Goal: Contribute content: Contribute content

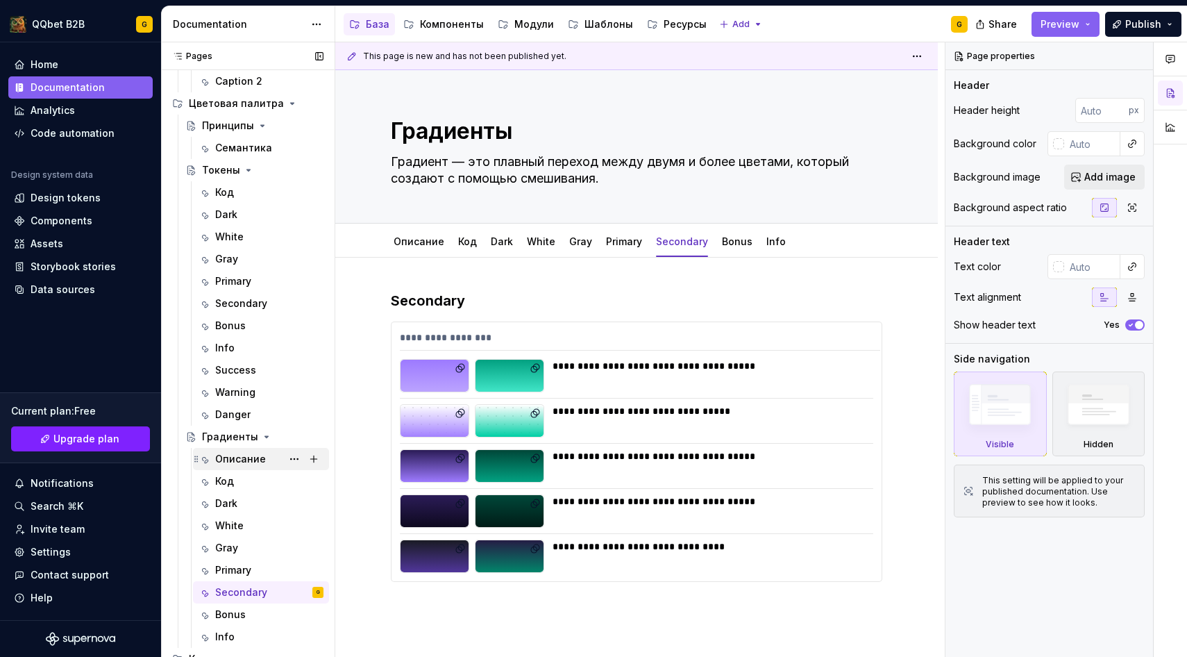
scroll to position [396, 0]
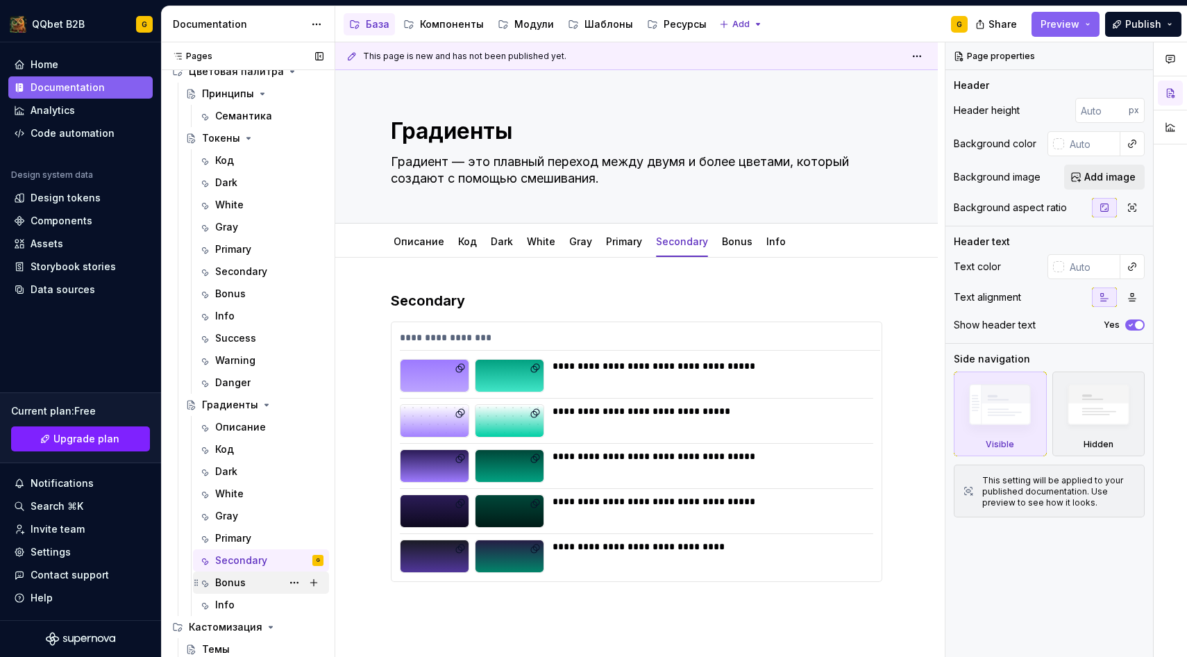
click at [233, 585] on div "Bonus" at bounding box center [230, 583] width 31 height 14
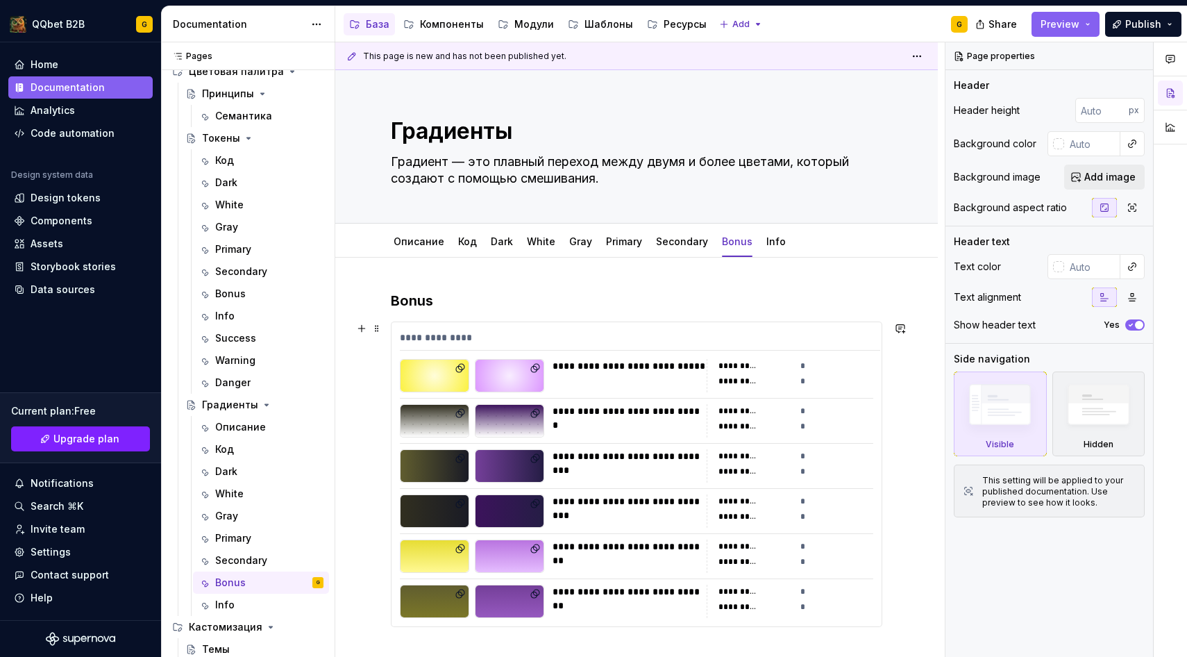
scroll to position [31, 0]
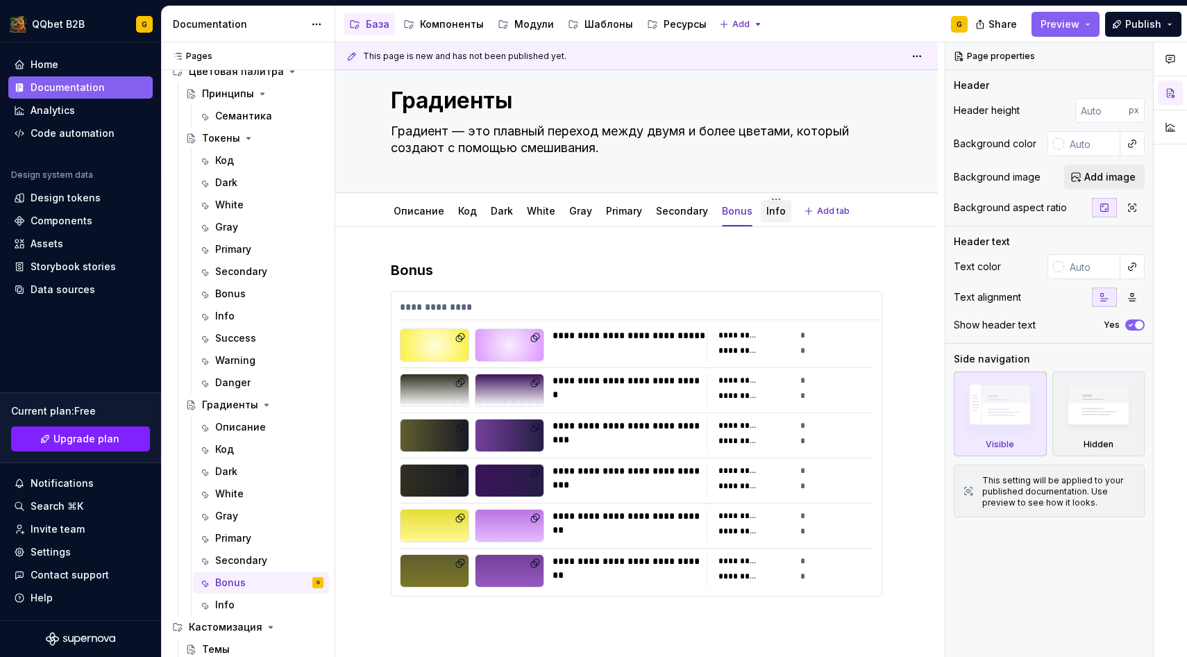
click at [767, 208] on link "Info" at bounding box center [775, 211] width 19 height 12
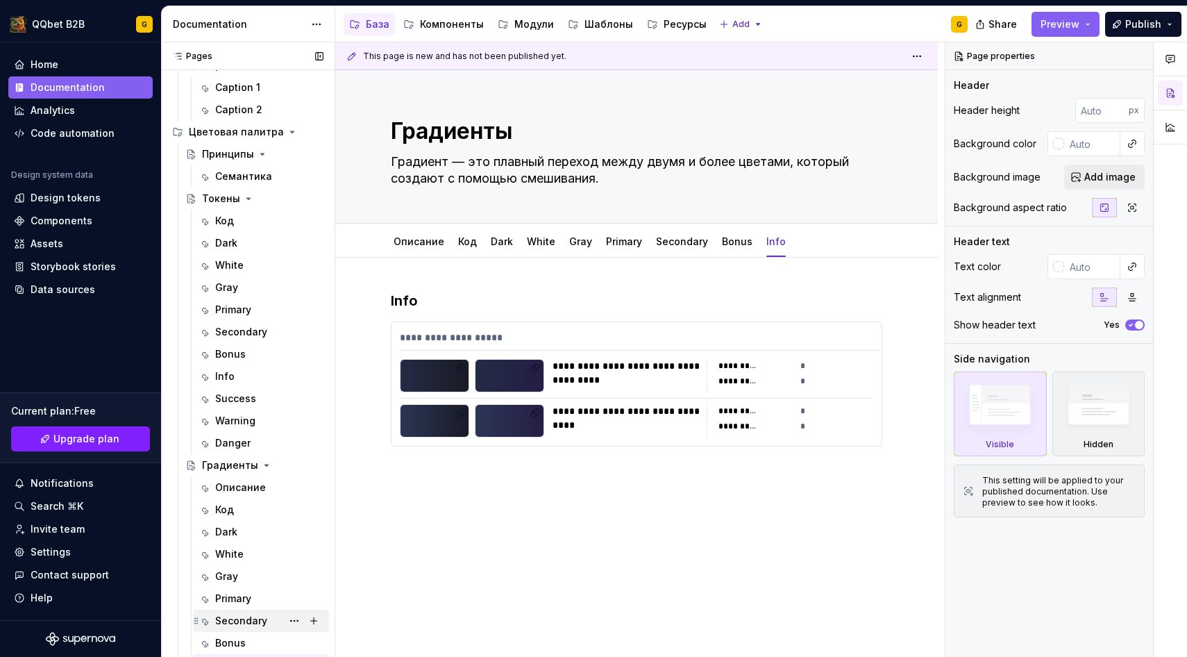
scroll to position [396, 0]
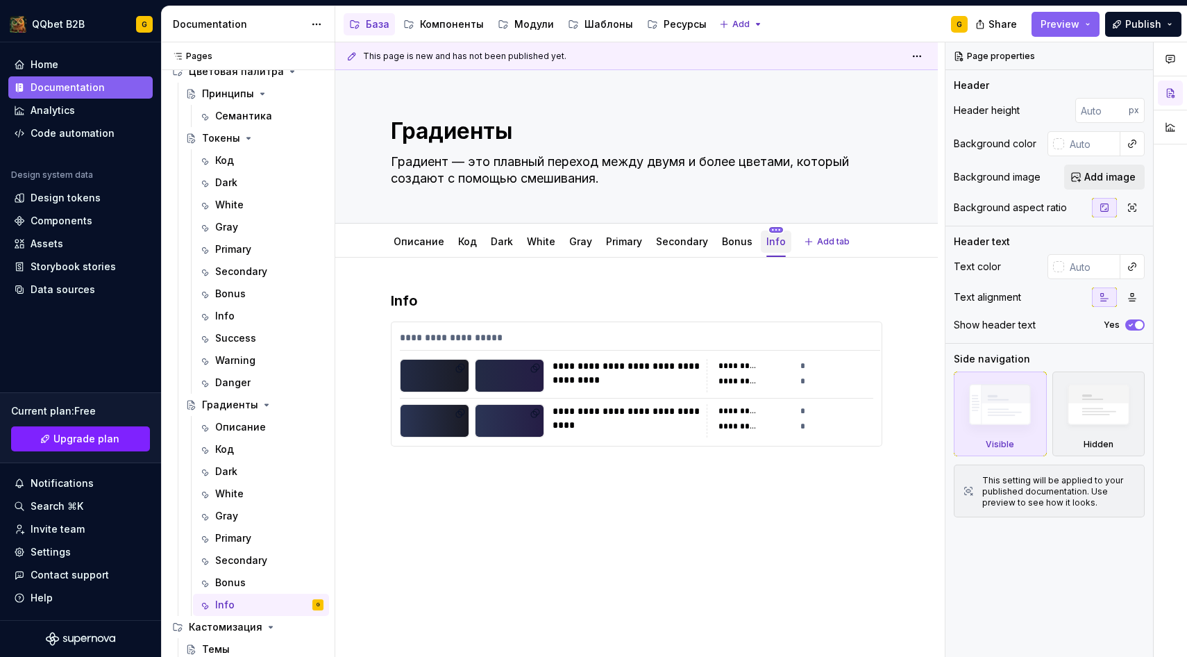
click at [764, 228] on html "QQbet B2B G Home Documentation Analytics Code automation Design system data Des…" at bounding box center [593, 328] width 1187 height 657
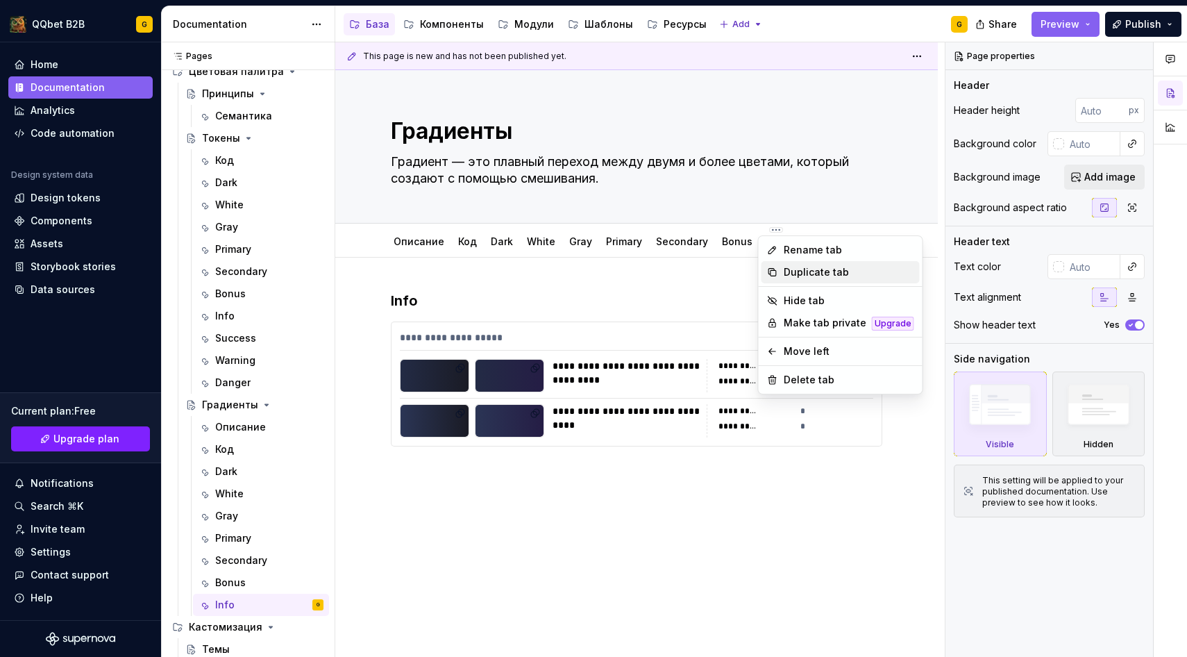
click at [785, 270] on div "Duplicate tab" at bounding box center [849, 272] width 131 height 14
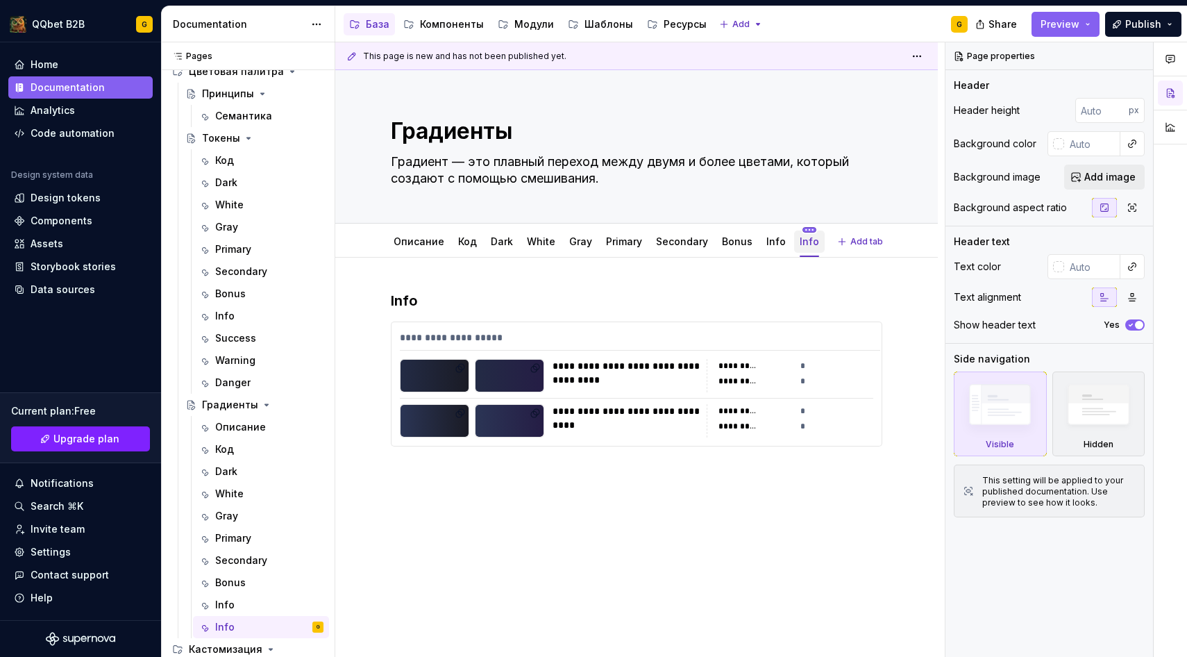
click at [800, 226] on html "QQbet B2B G Home Documentation Analytics Code automation Design system data Des…" at bounding box center [593, 328] width 1187 height 657
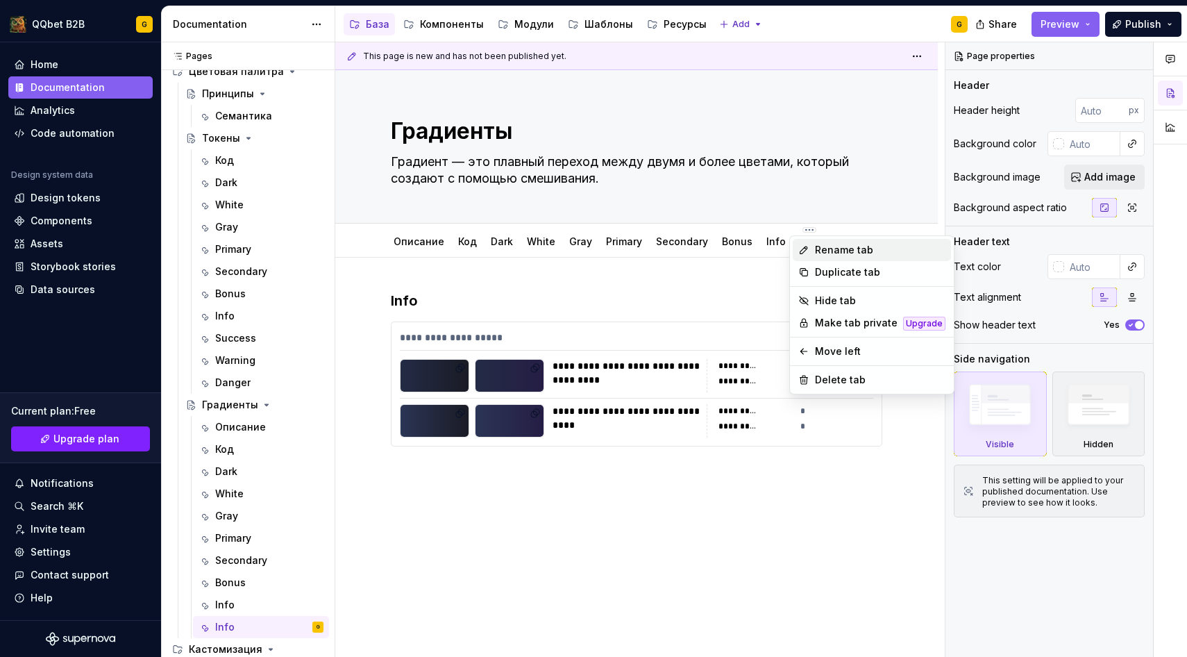
type textarea "*"
click at [811, 250] on div "Rename tab" at bounding box center [872, 250] width 158 height 22
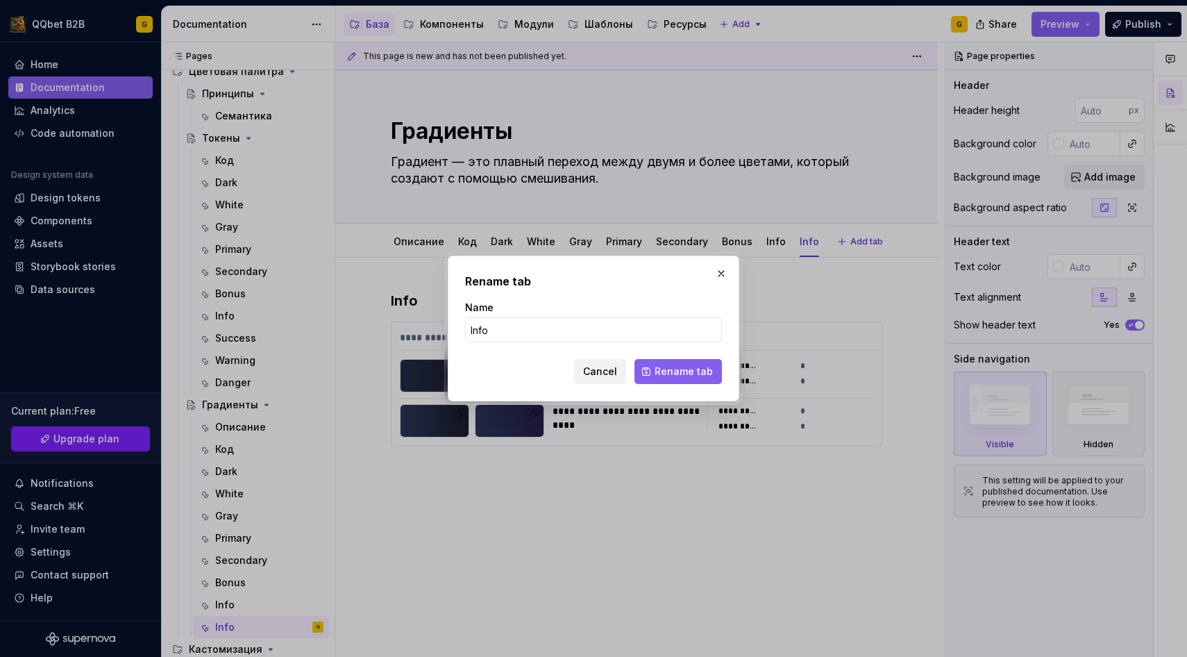
click at [601, 346] on form "Name Info Cancel Rename tab" at bounding box center [593, 342] width 257 height 83
click at [601, 339] on input "Info" at bounding box center [593, 329] width 257 height 25
type input "Success"
click at [653, 376] on button "Rename tab" at bounding box center [678, 371] width 87 height 25
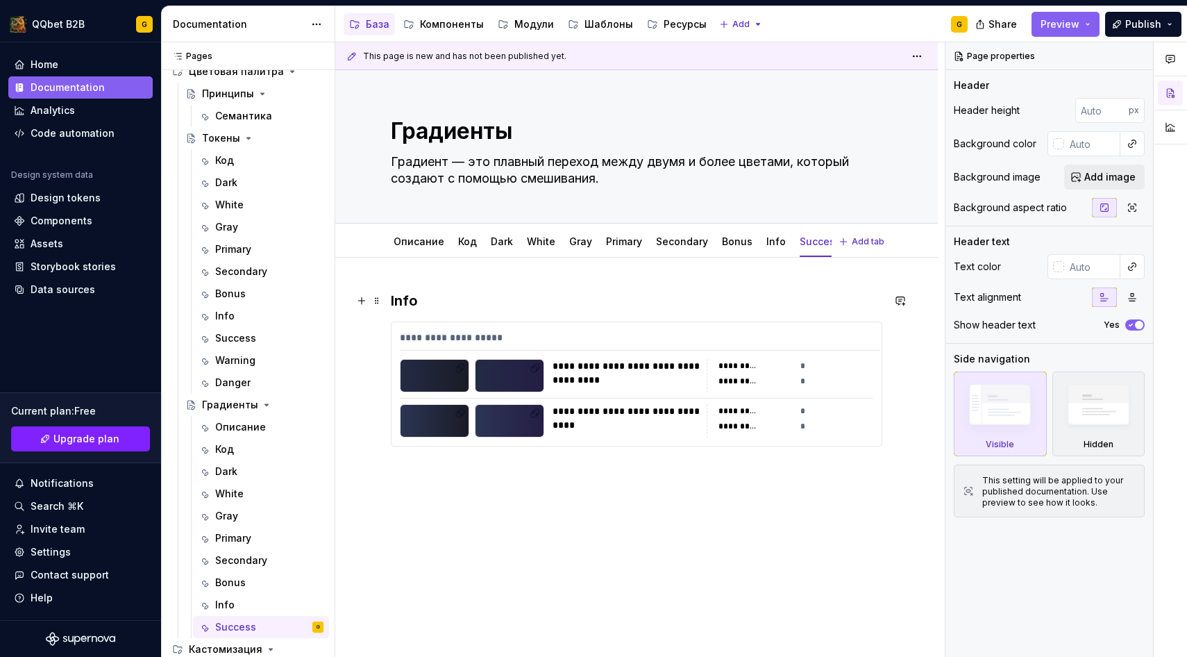
click at [403, 300] on h3 "Info" at bounding box center [637, 300] width 492 height 19
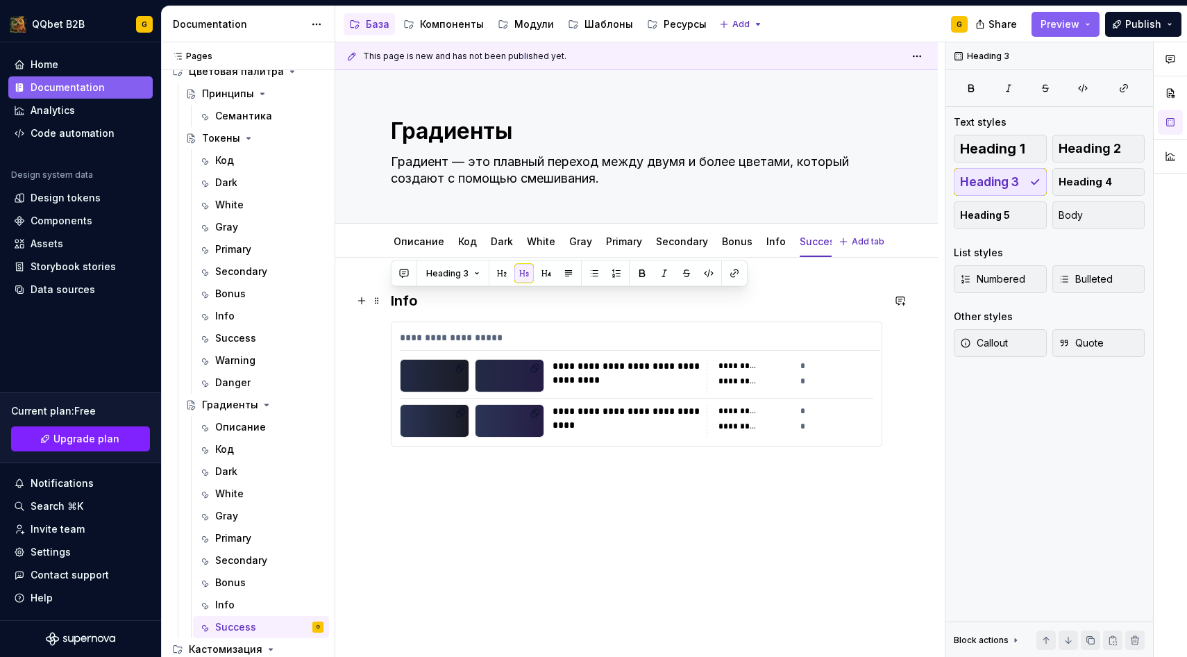
click at [403, 300] on h3 "Info" at bounding box center [637, 300] width 492 height 19
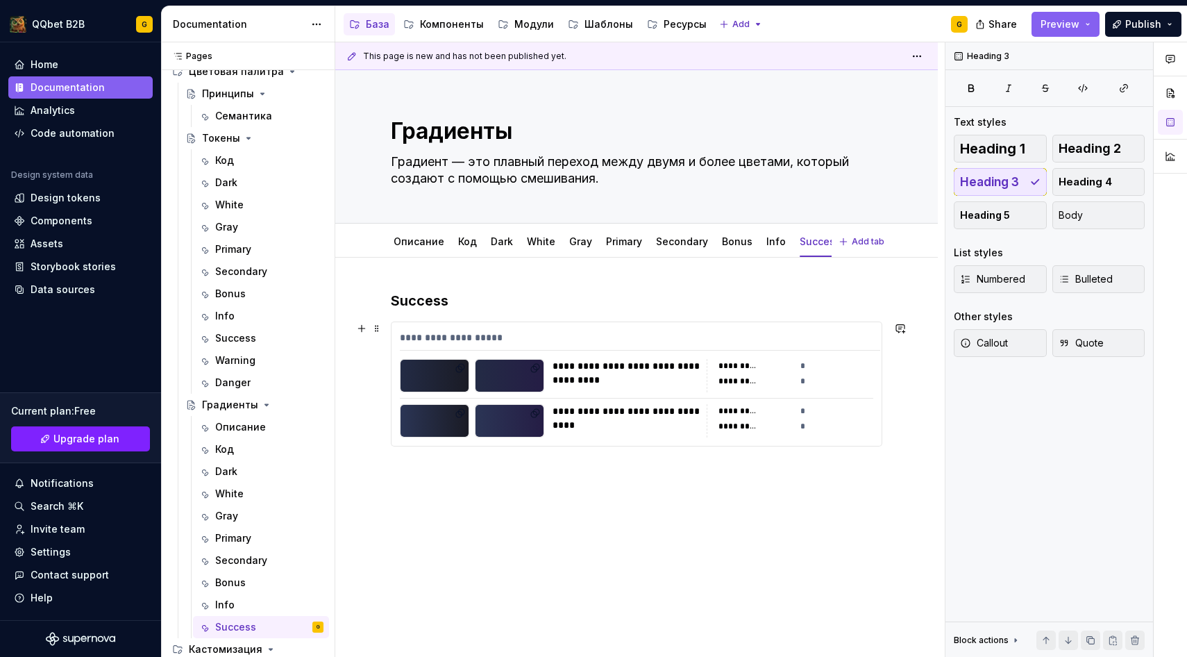
click at [448, 355] on div "**********" at bounding box center [637, 384] width 490 height 124
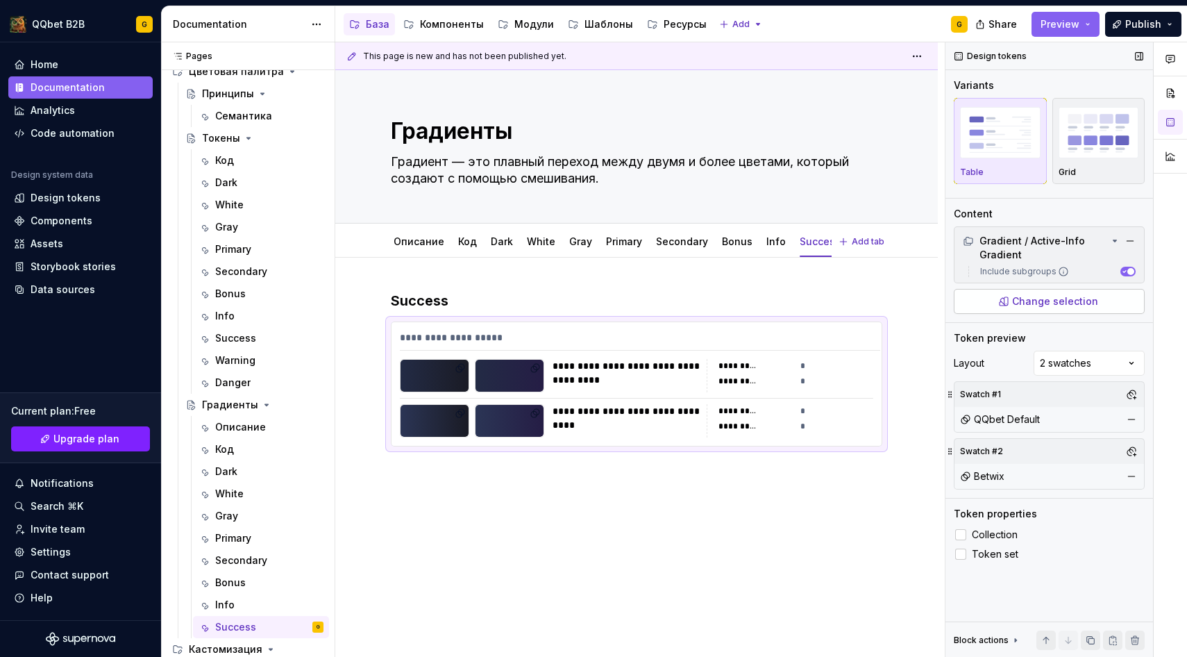
click at [1020, 310] on button "Change selection" at bounding box center [1049, 301] width 191 height 25
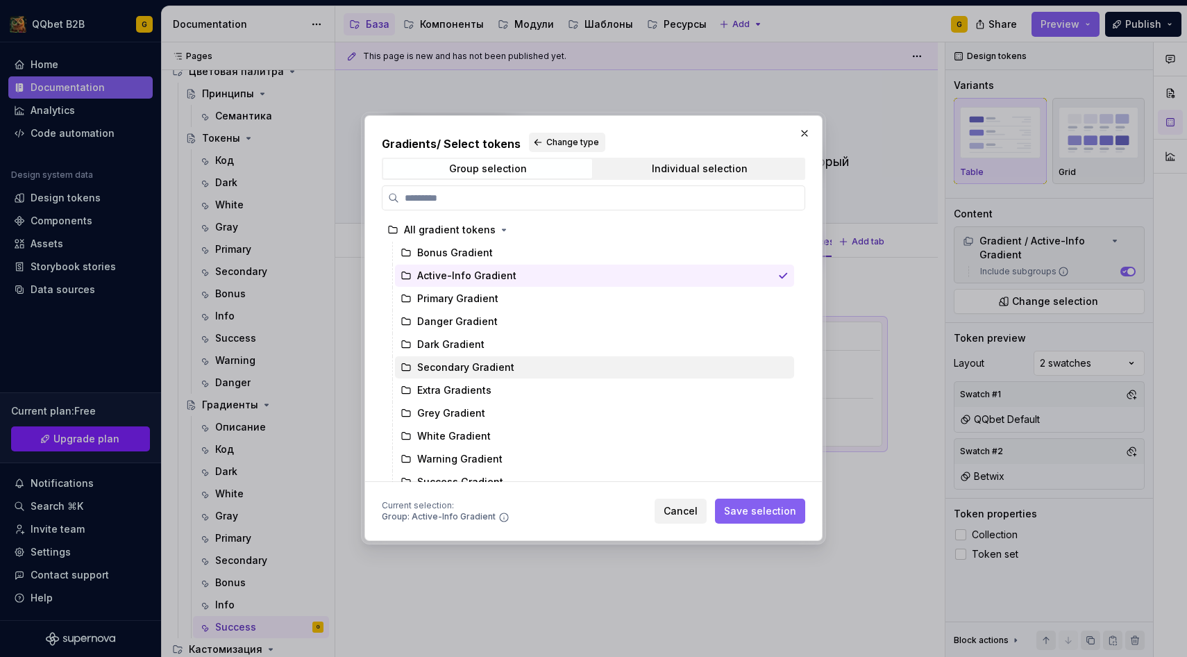
scroll to position [12, 0]
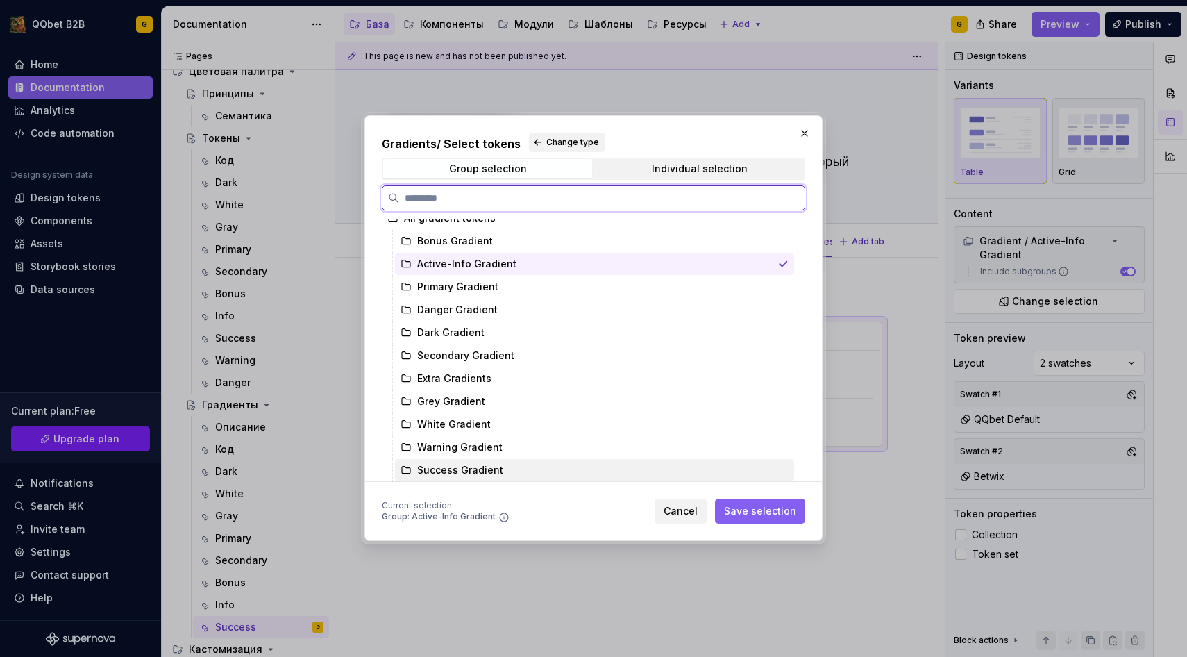
click at [456, 469] on div "Success Gradient" at bounding box center [460, 470] width 86 height 14
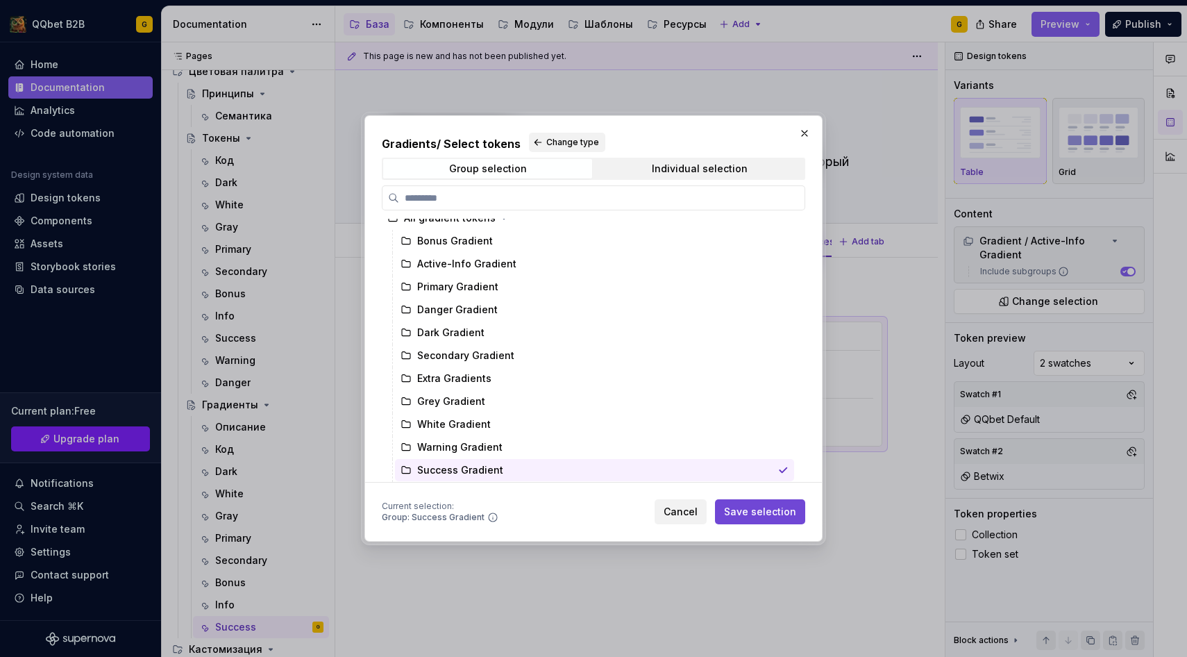
click at [744, 518] on span "Save selection" at bounding box center [760, 512] width 72 height 14
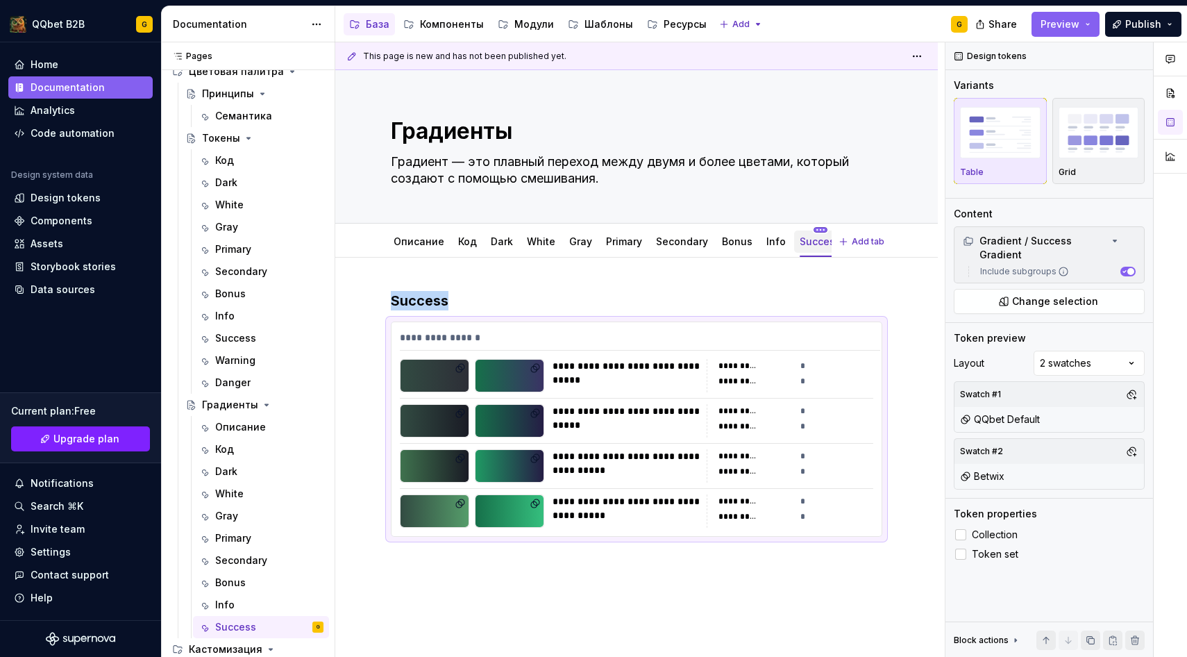
click at [811, 228] on html "QQbet B2B G Home Documentation Analytics Code automation Design system data Des…" at bounding box center [593, 328] width 1187 height 657
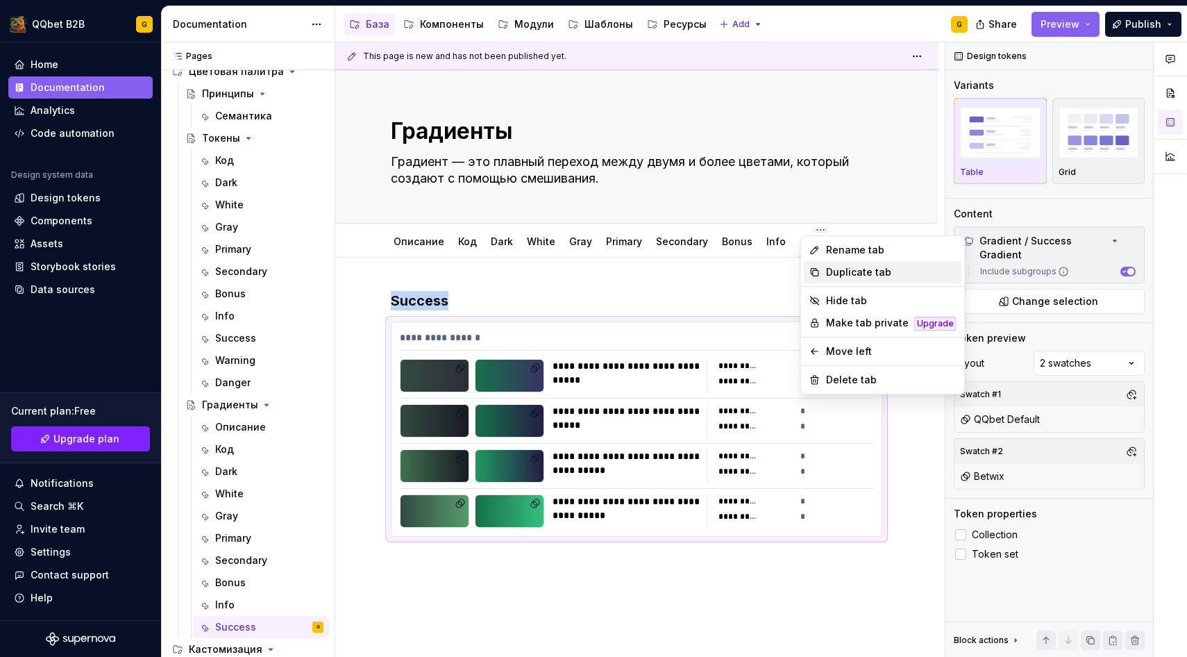
click at [852, 275] on div "Duplicate tab" at bounding box center [891, 272] width 131 height 14
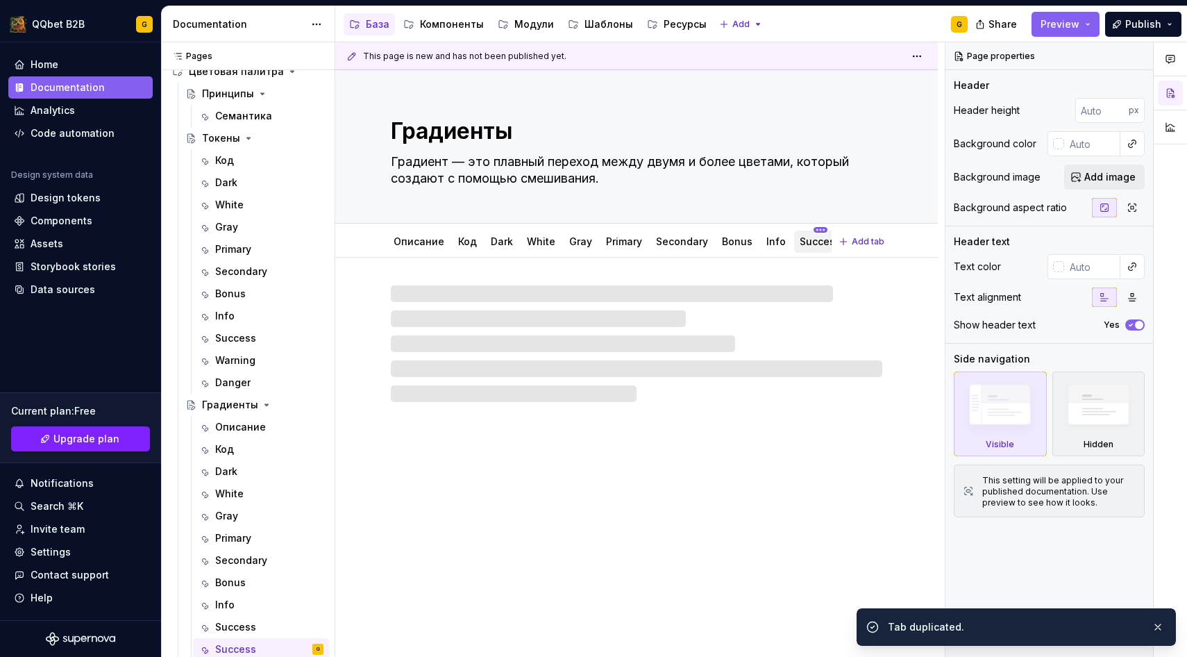
scroll to position [0, 51]
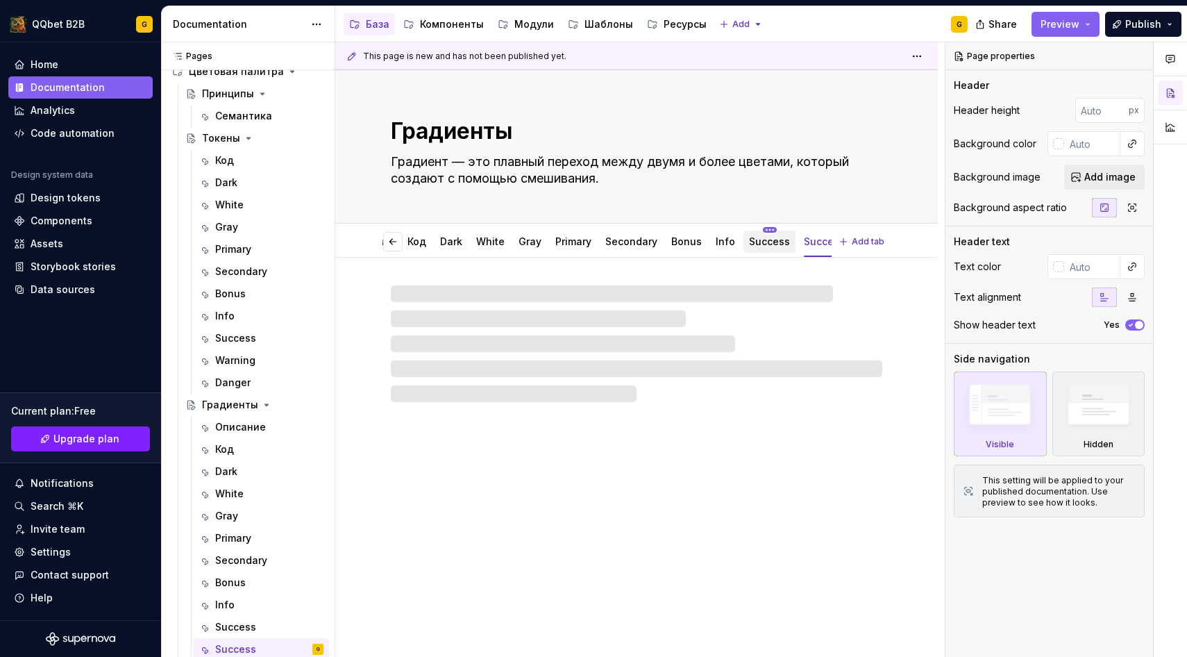
click at [807, 230] on html "QQbet B2B G Home Documentation Analytics Code automation Design system data Des…" at bounding box center [593, 328] width 1187 height 657
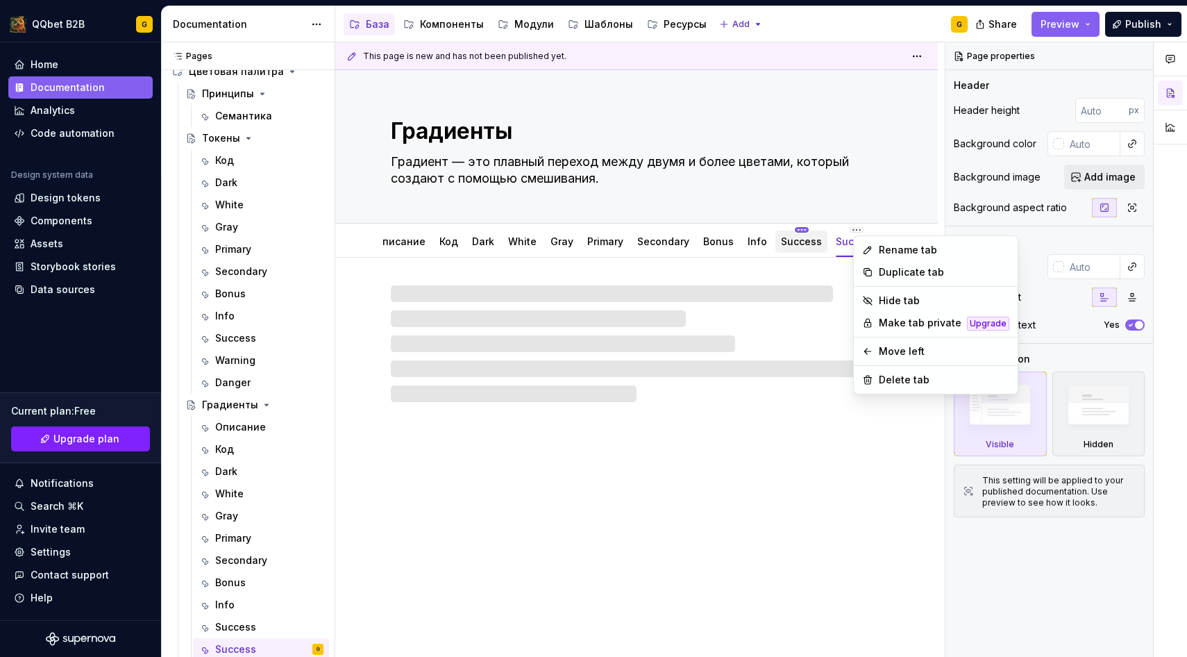
scroll to position [0, 0]
type textarea "*"
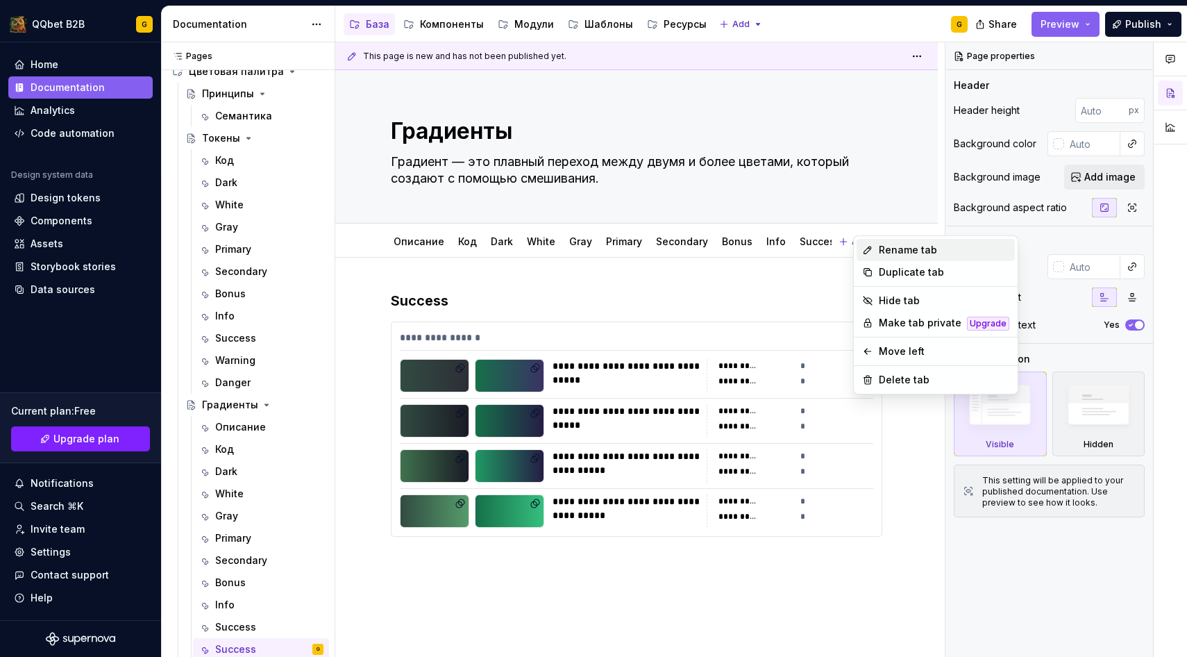
click at [903, 257] on div "Rename tab" at bounding box center [936, 250] width 158 height 22
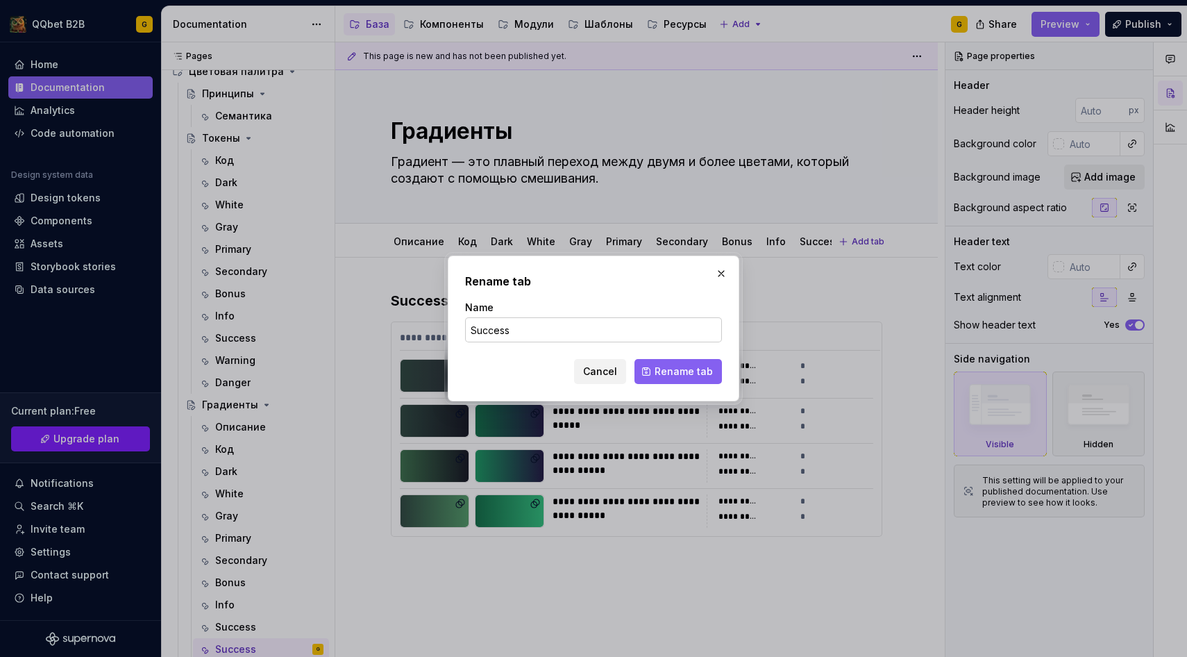
click at [591, 327] on input "Success" at bounding box center [593, 329] width 257 height 25
type input "Warning"
click at [648, 369] on button "Rename tab" at bounding box center [678, 371] width 87 height 25
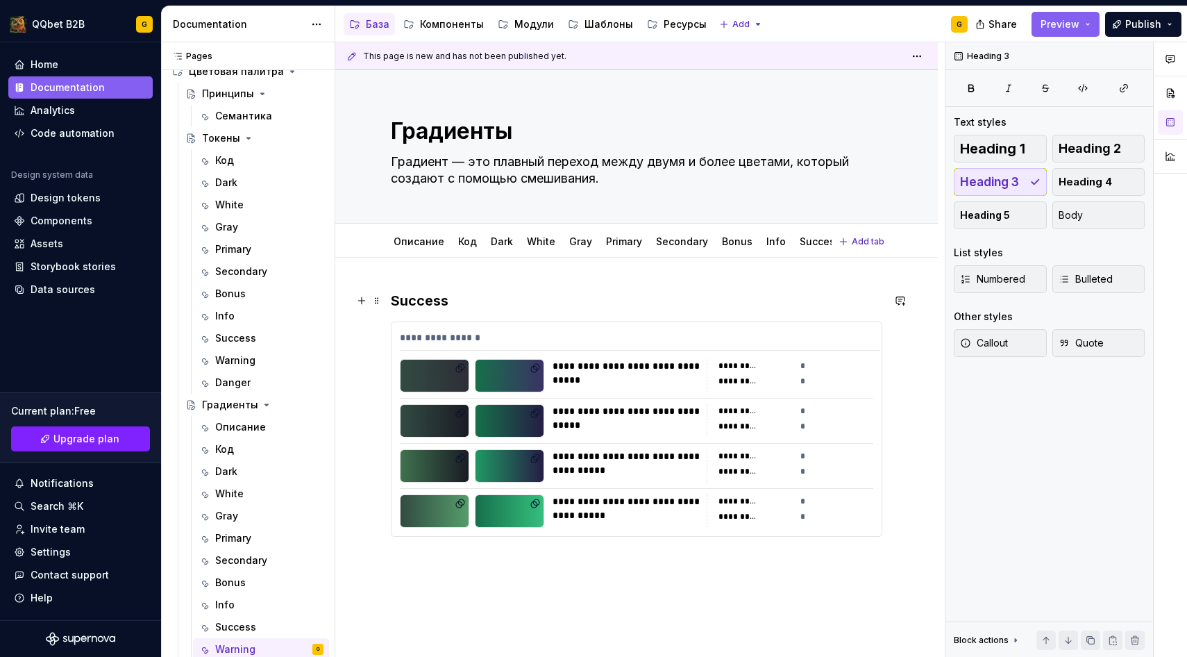
click at [396, 296] on h3 "Success" at bounding box center [637, 300] width 492 height 19
type textarea "*"
click at [517, 360] on div at bounding box center [510, 376] width 68 height 32
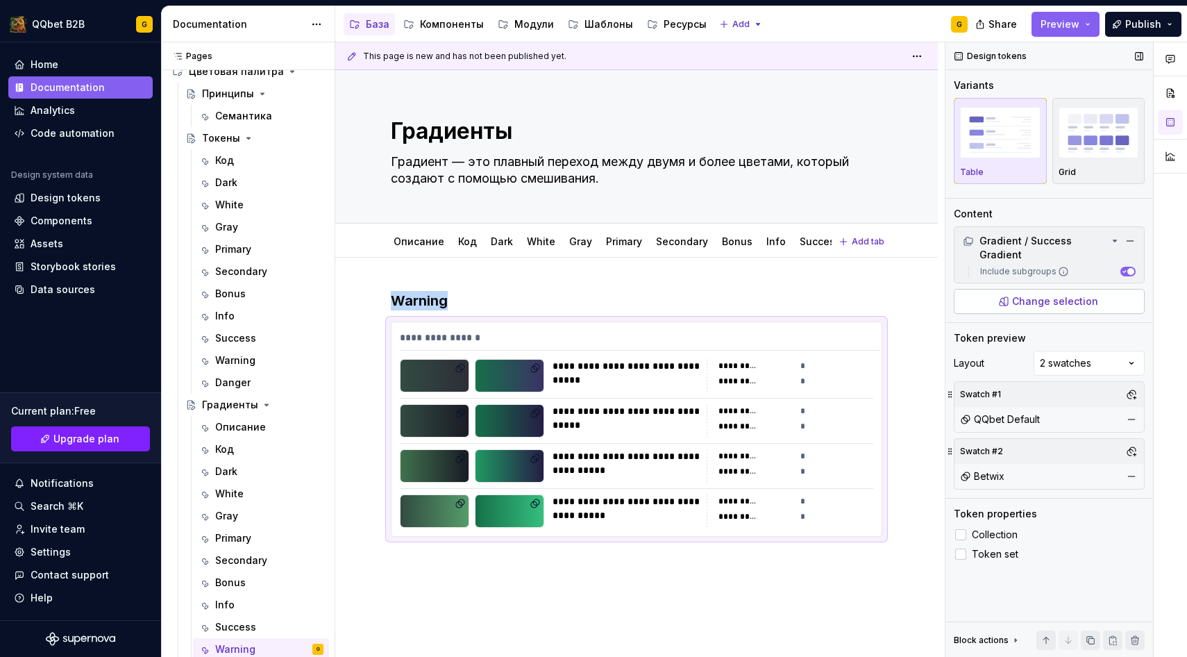
click at [1033, 290] on button "Change selection" at bounding box center [1049, 301] width 191 height 25
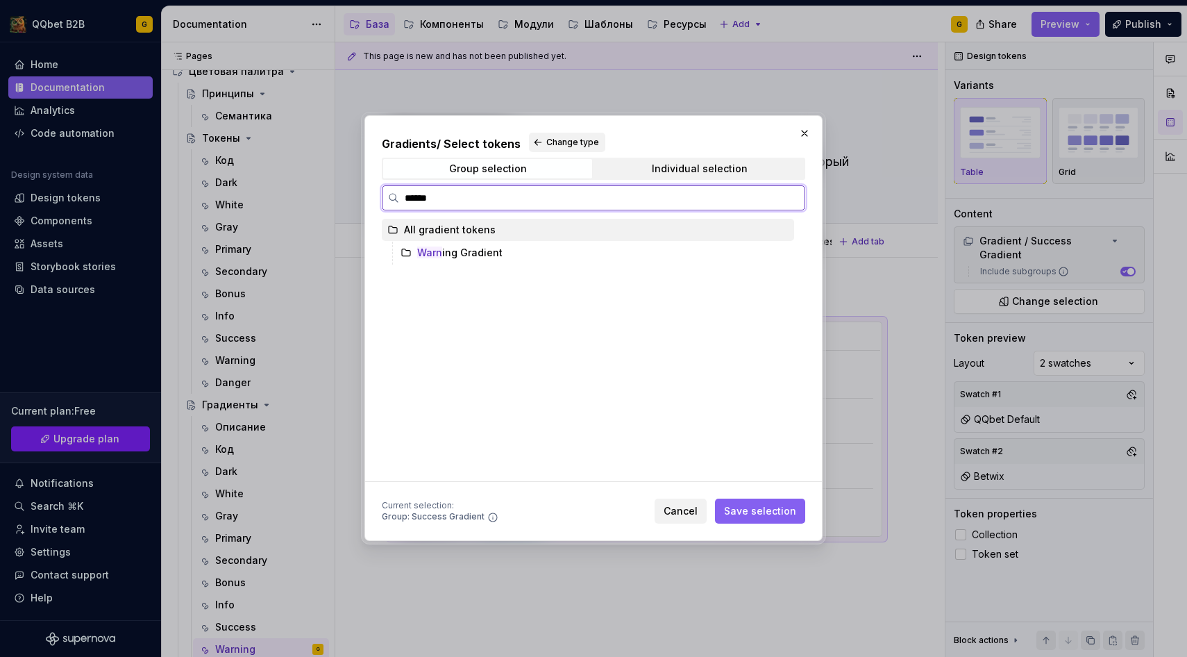
type input "*******"
click at [503, 248] on div "Warning Gradient" at bounding box center [594, 253] width 399 height 22
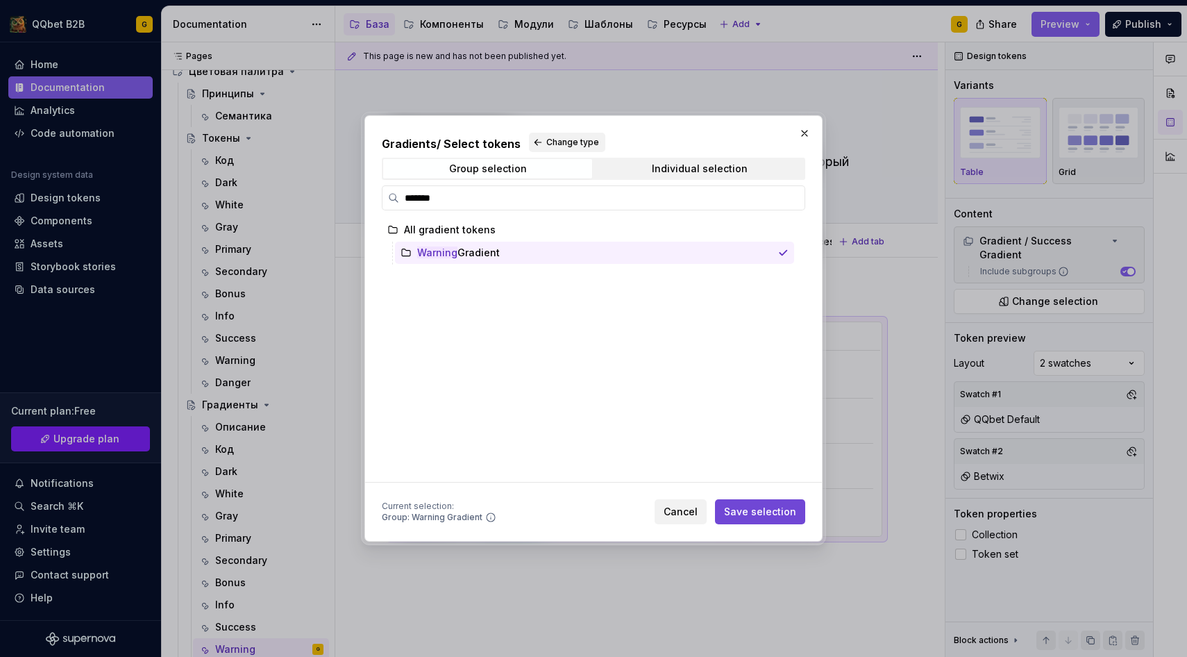
click at [746, 505] on span "Save selection" at bounding box center [760, 512] width 72 height 14
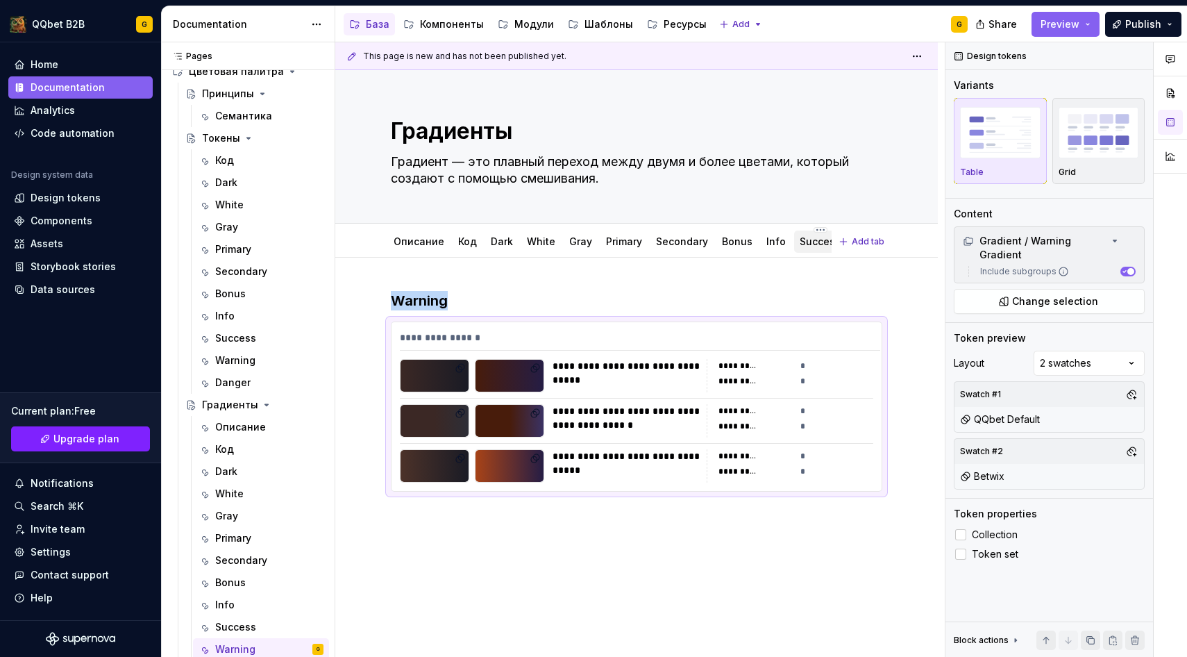
scroll to position [0, 50]
click at [813, 229] on html "QQbet B2B G Home Documentation Analytics Code automation Design system data Des…" at bounding box center [593, 328] width 1187 height 657
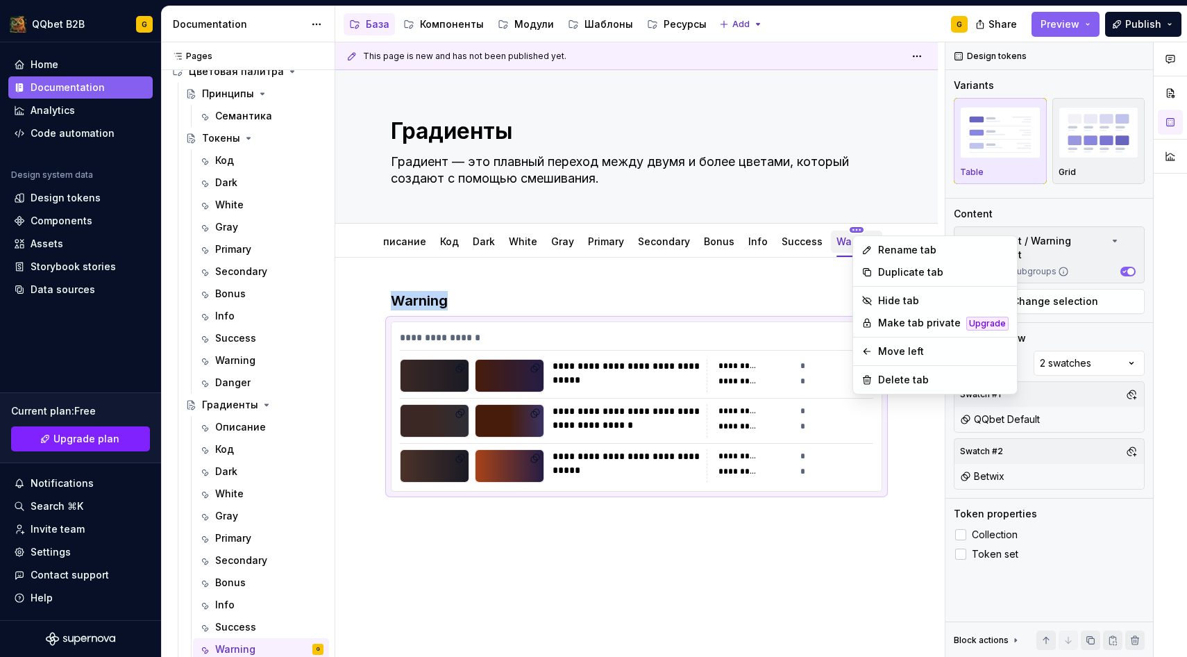
scroll to position [0, 0]
click at [900, 271] on div "Duplicate tab" at bounding box center [943, 272] width 131 height 14
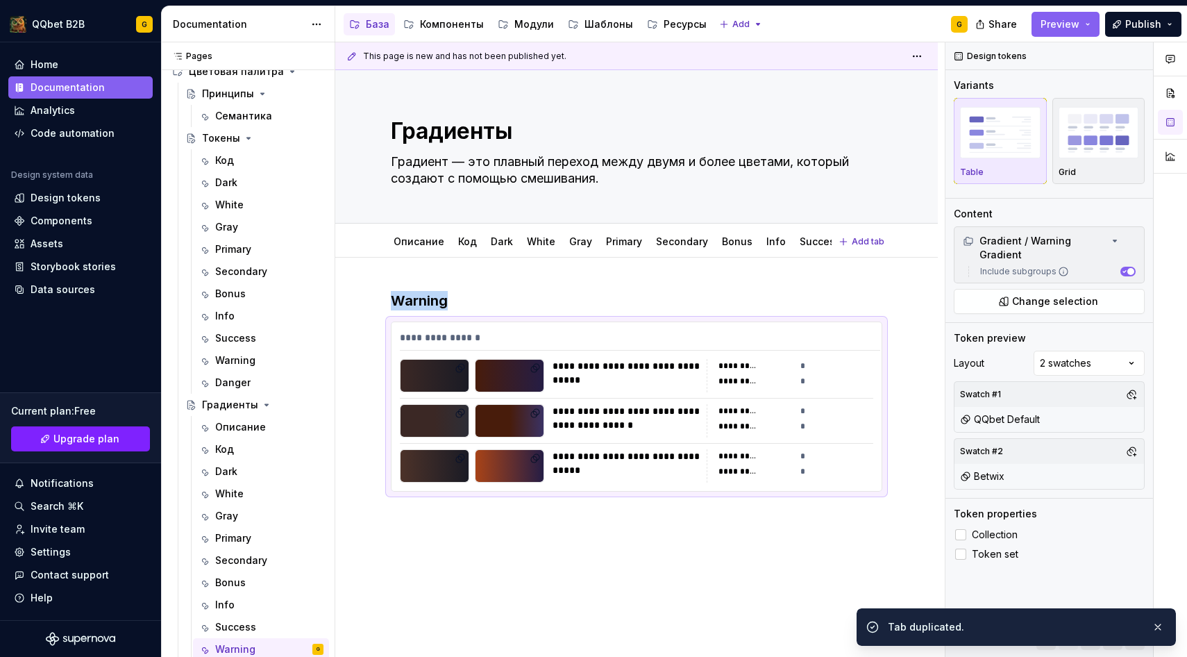
scroll to position [0, 102]
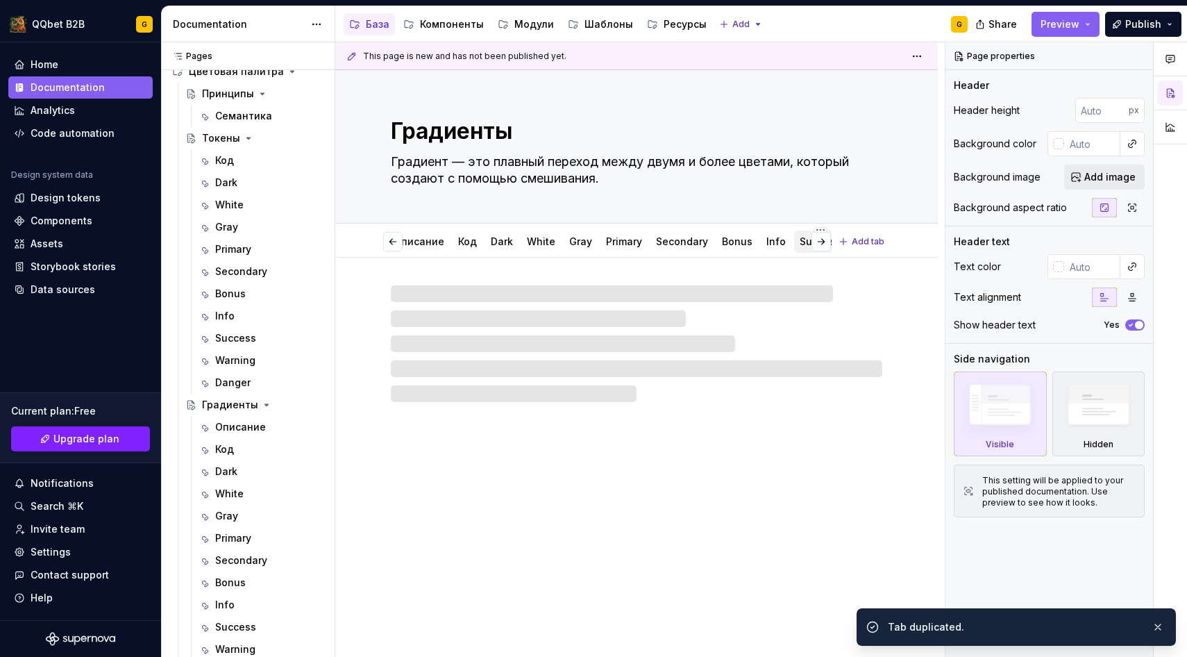
scroll to position [0, 102]
click at [814, 230] on html "QQbet B2B G Home Documentation Analytics Code automation Design system data Des…" at bounding box center [593, 328] width 1187 height 657
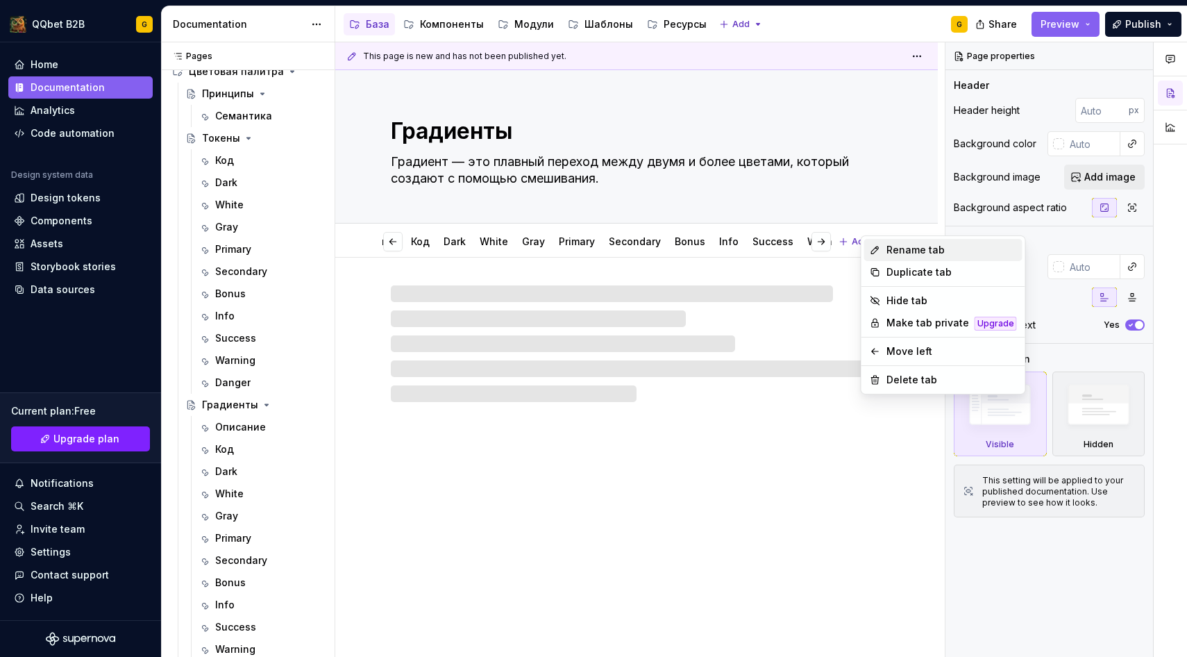
scroll to position [0, 44]
type textarea "*"
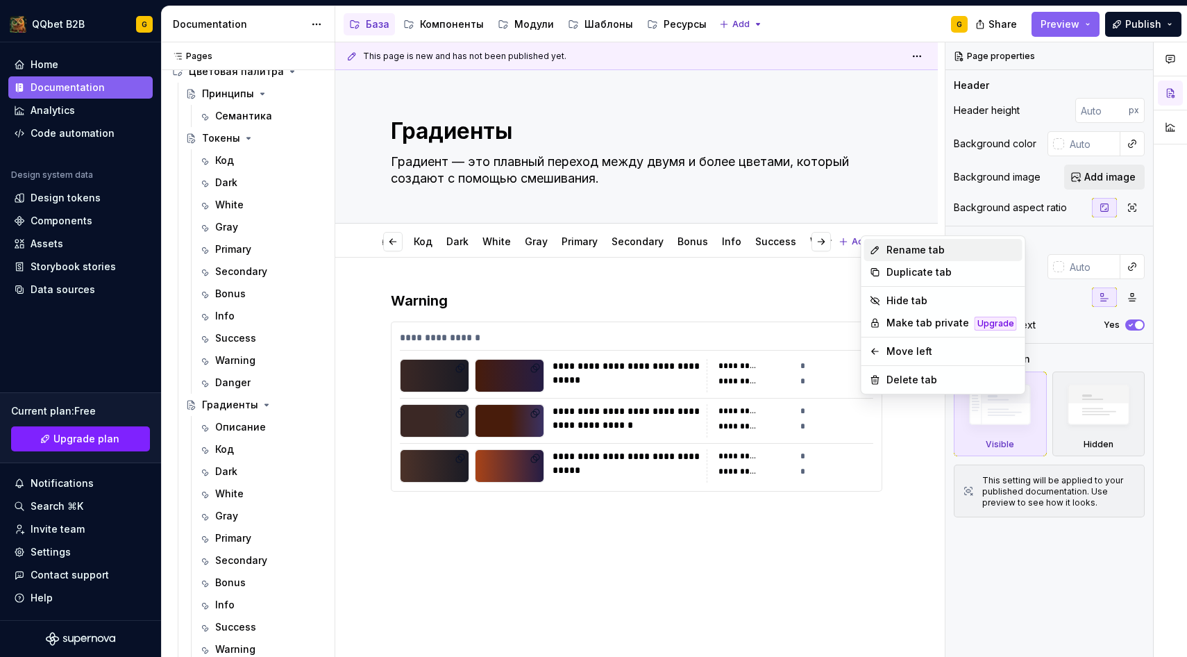
click at [911, 251] on div "Rename tab" at bounding box center [952, 250] width 131 height 14
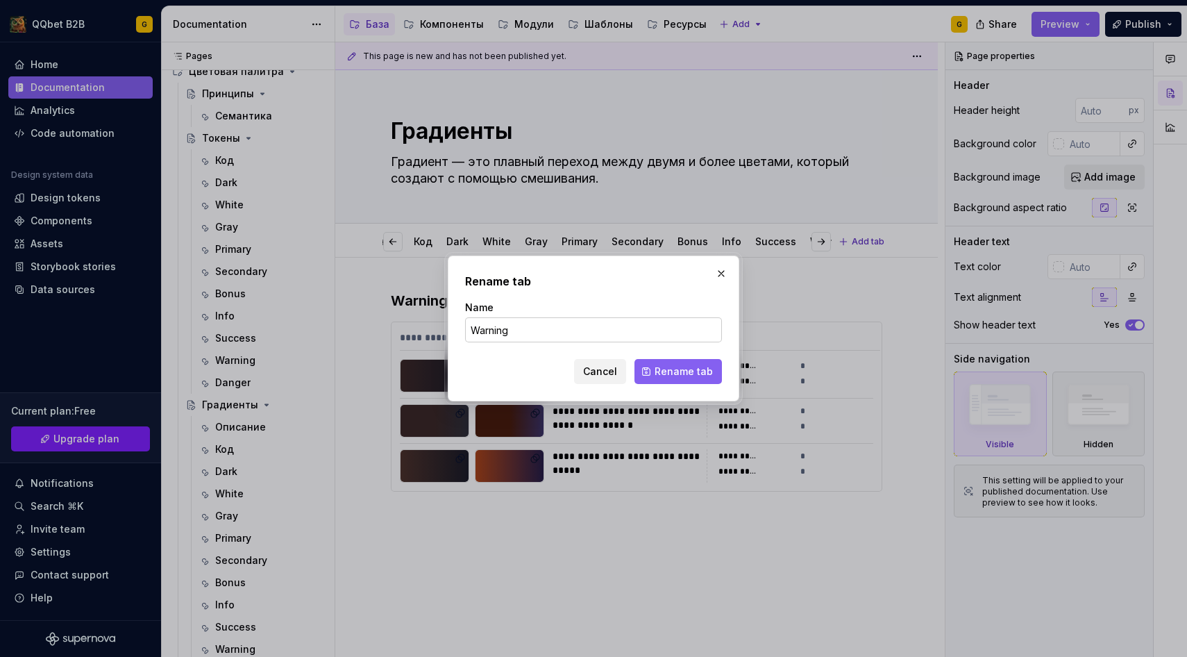
click at [601, 324] on input "Warning" at bounding box center [593, 329] width 257 height 25
type input "Danger"
click at [646, 355] on form "Name Danger Cancel Rename tab" at bounding box center [593, 342] width 257 height 83
click at [654, 366] on button "Rename tab" at bounding box center [678, 371] width 87 height 25
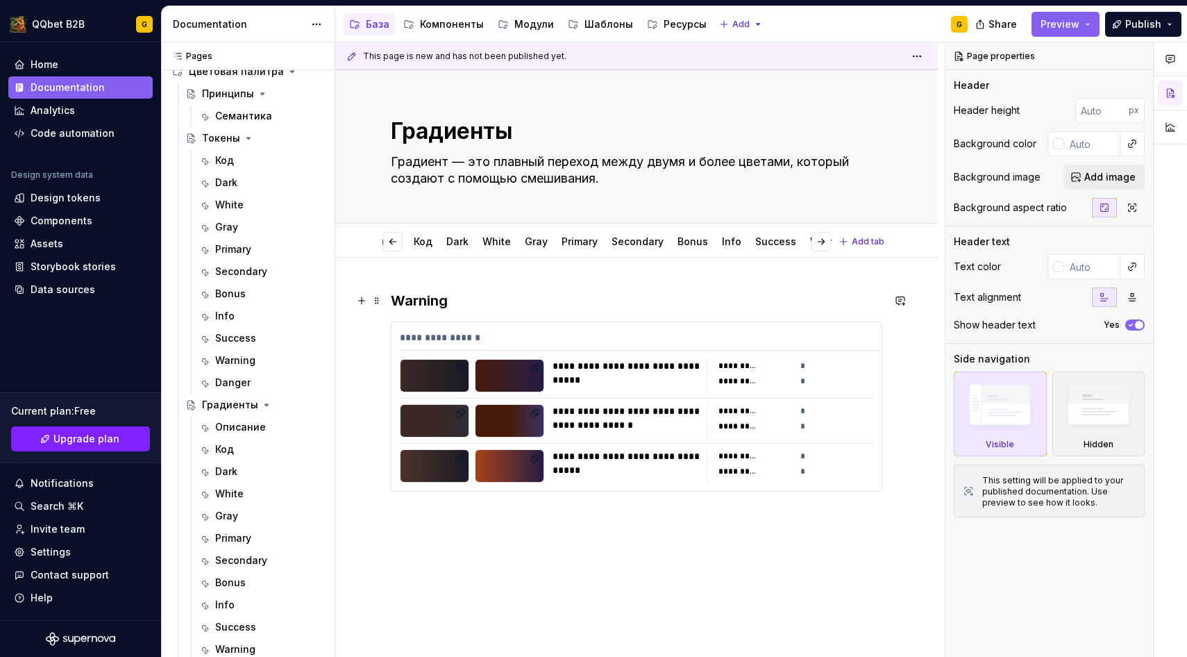
click at [431, 302] on h3 "Warning" at bounding box center [637, 300] width 492 height 19
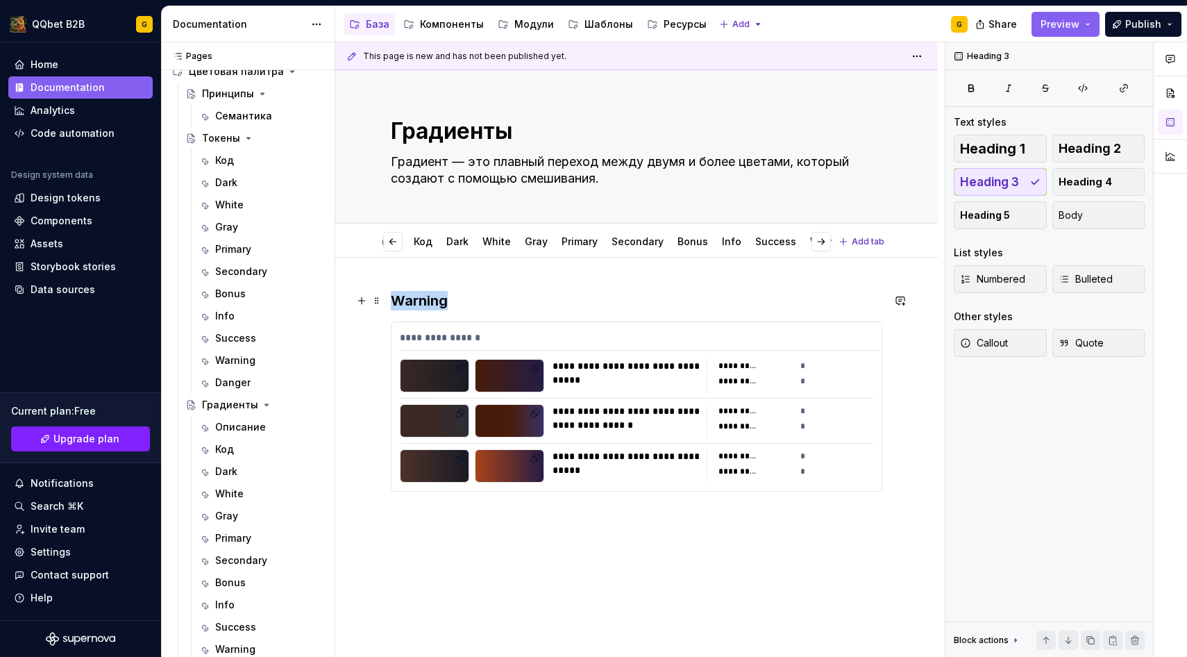
click at [431, 302] on h3 "Warning" at bounding box center [637, 300] width 492 height 19
type textarea "*"
click at [572, 373] on div "**********" at bounding box center [629, 373] width 153 height 28
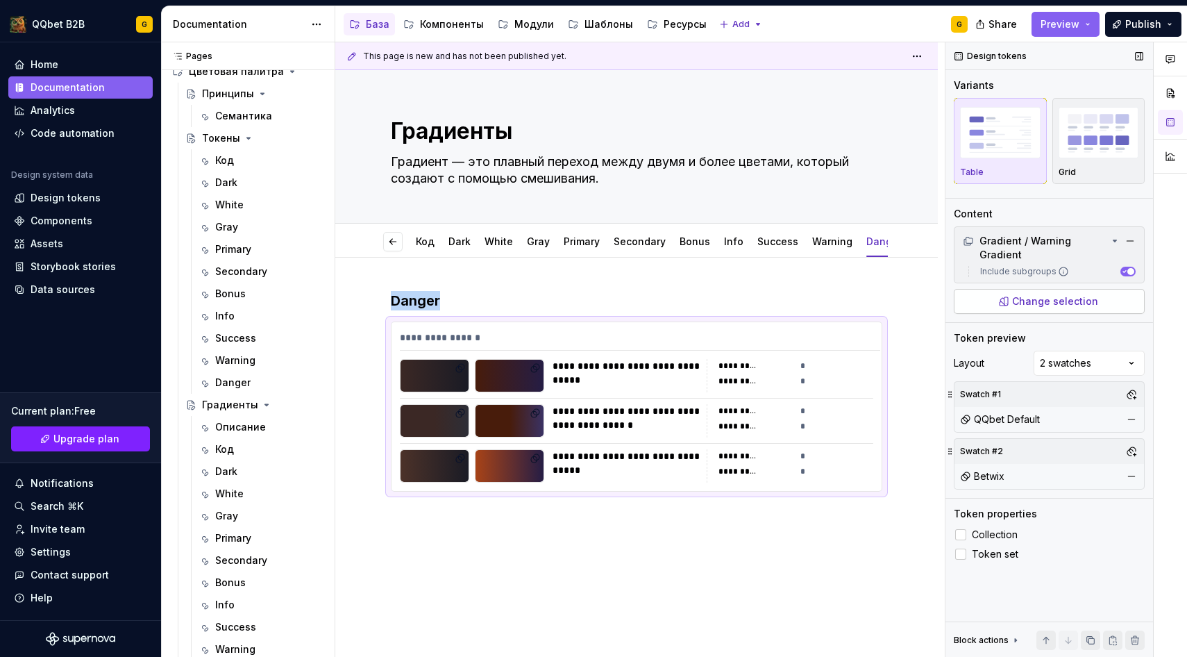
click at [989, 300] on button "Change selection" at bounding box center [1049, 301] width 191 height 25
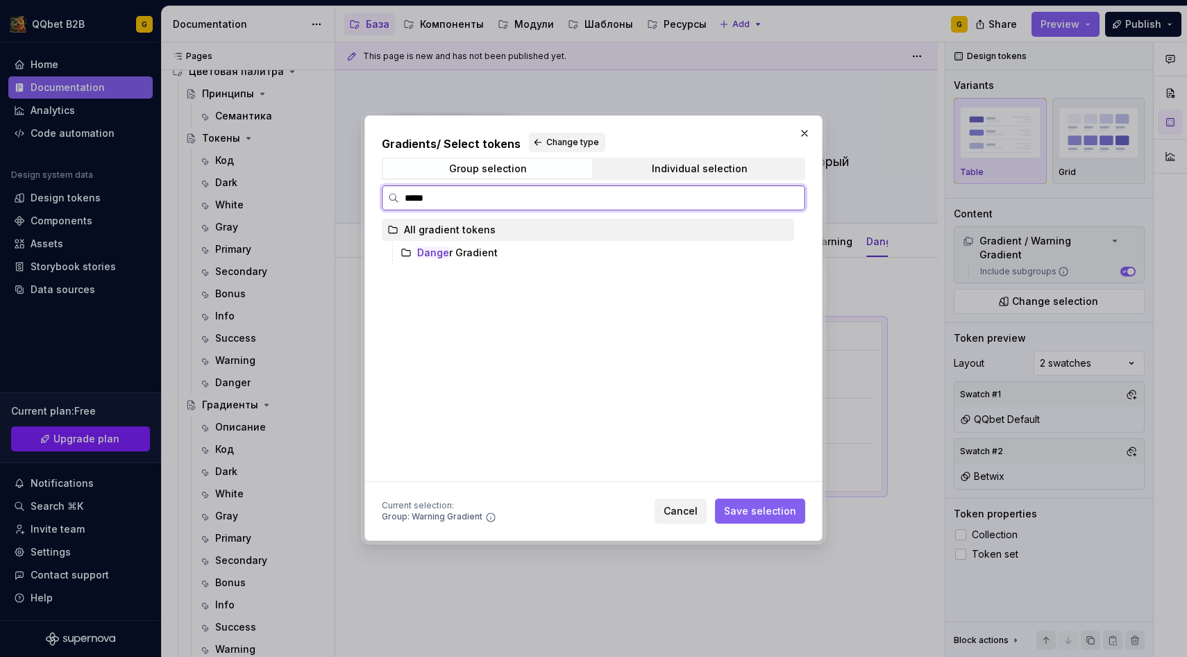
type input "******"
click at [532, 257] on div "Danger Gradient" at bounding box center [594, 253] width 399 height 22
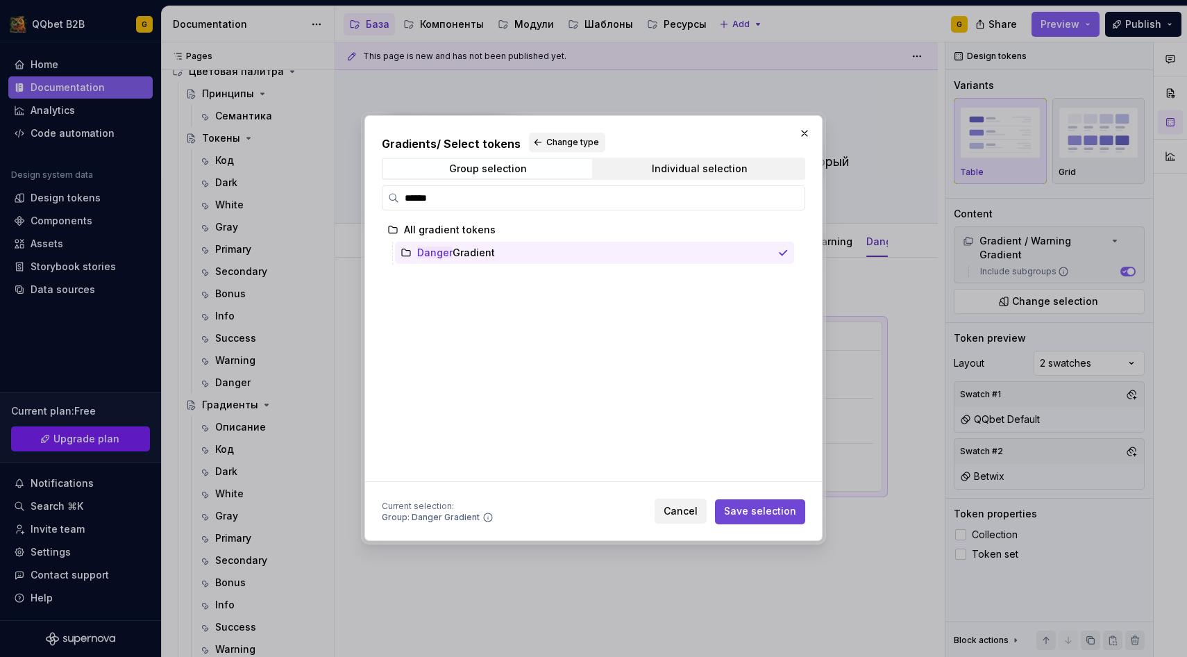
click at [778, 503] on button "Save selection" at bounding box center [760, 511] width 90 height 25
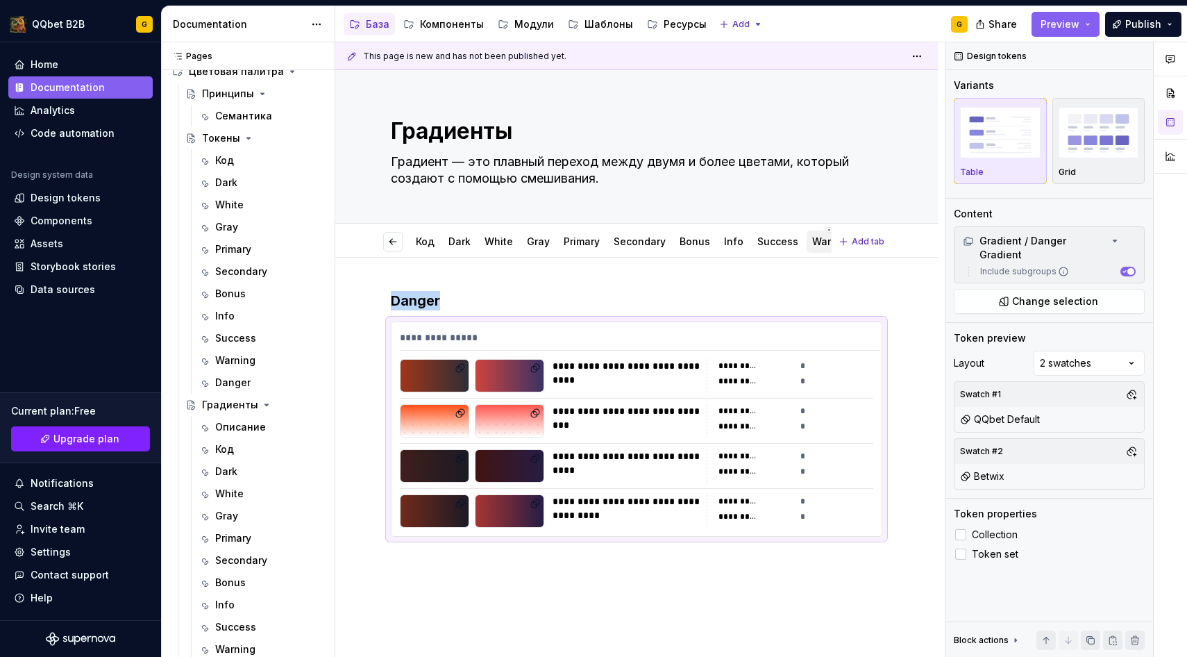
scroll to position [0, 98]
click at [815, 230] on html "QQbet B2B G Home Documentation Analytics Code automation Design system data Des…" at bounding box center [593, 328] width 1187 height 657
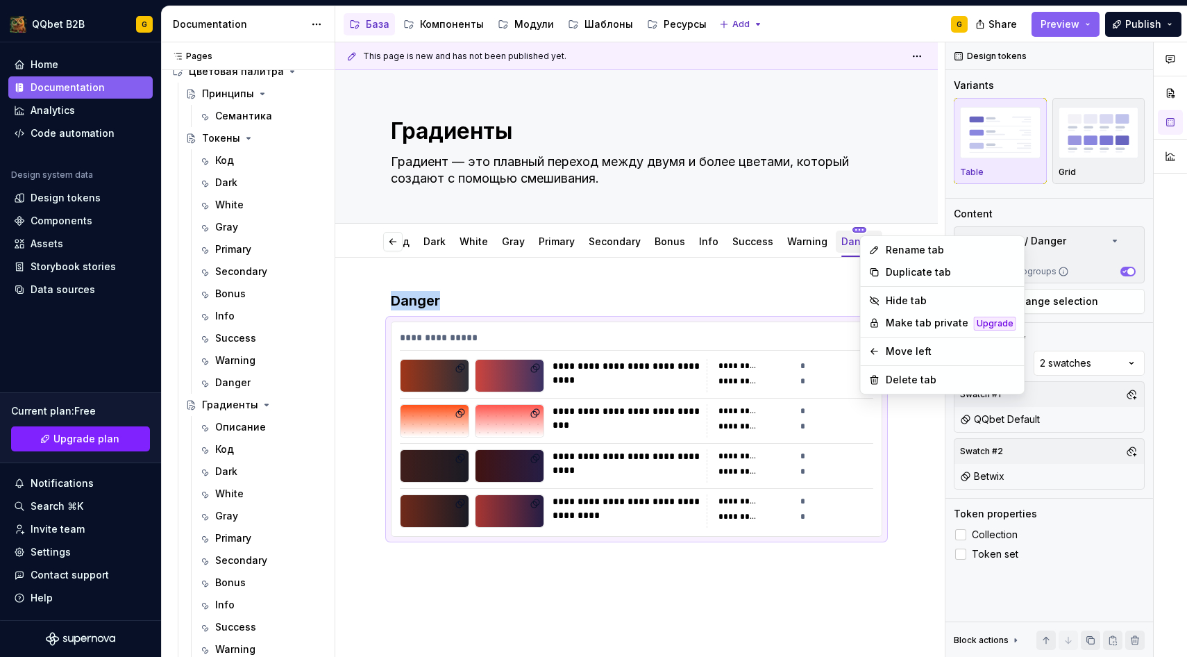
scroll to position [0, 42]
click at [900, 267] on div "Duplicate tab" at bounding box center [951, 272] width 131 height 14
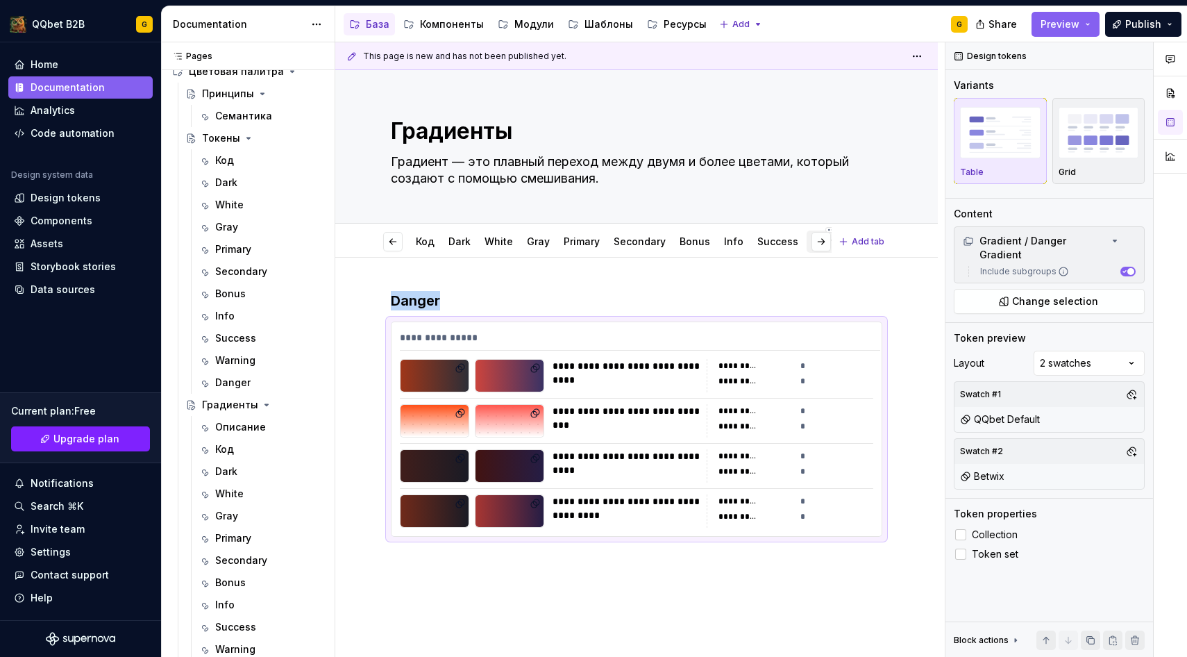
scroll to position [0, 98]
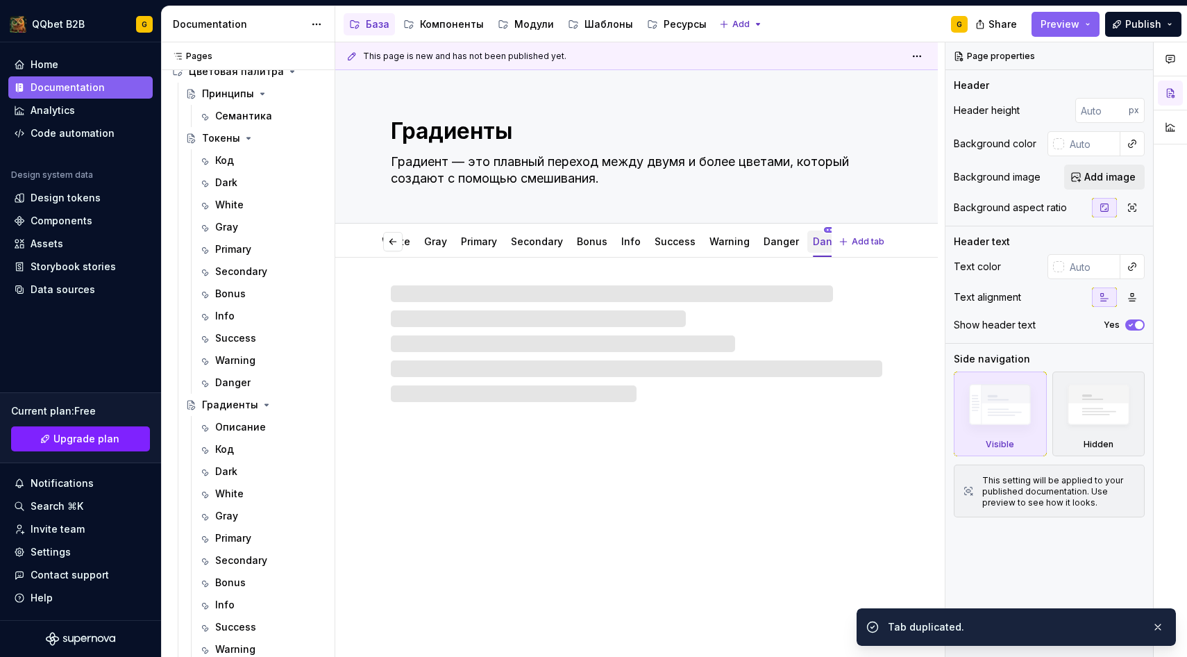
click at [812, 228] on html "QQbet B2B G Home Documentation Analytics Code automation Design system data Des…" at bounding box center [593, 328] width 1187 height 657
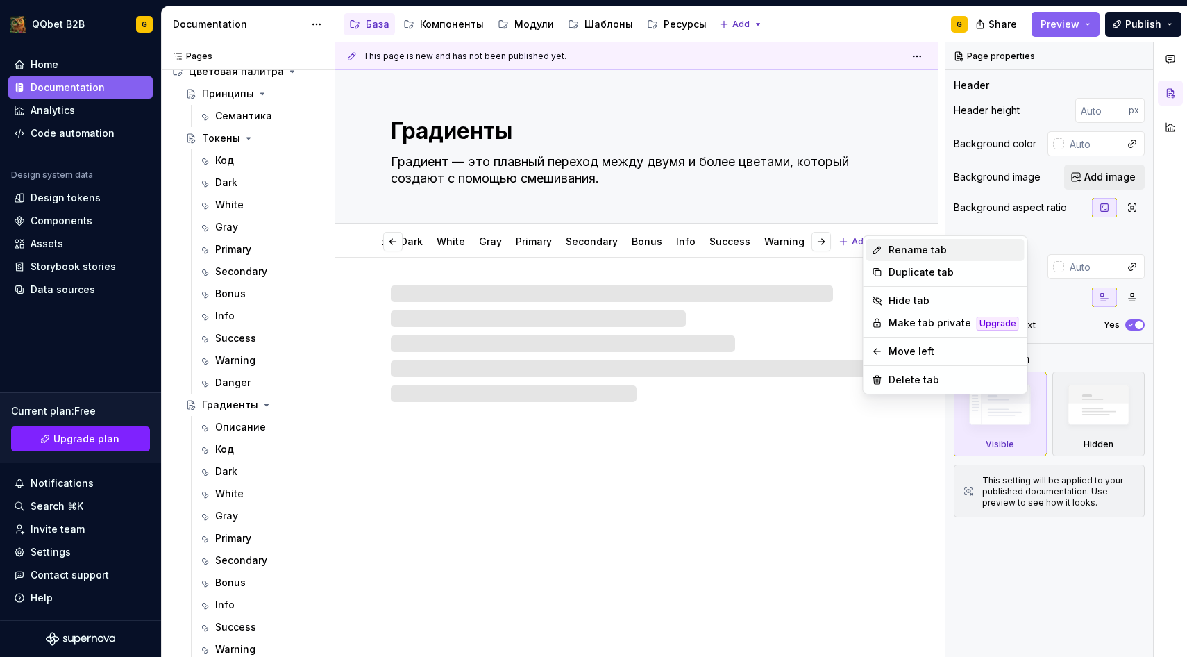
scroll to position [0, 87]
click at [927, 256] on div "Rename tab" at bounding box center [954, 250] width 131 height 14
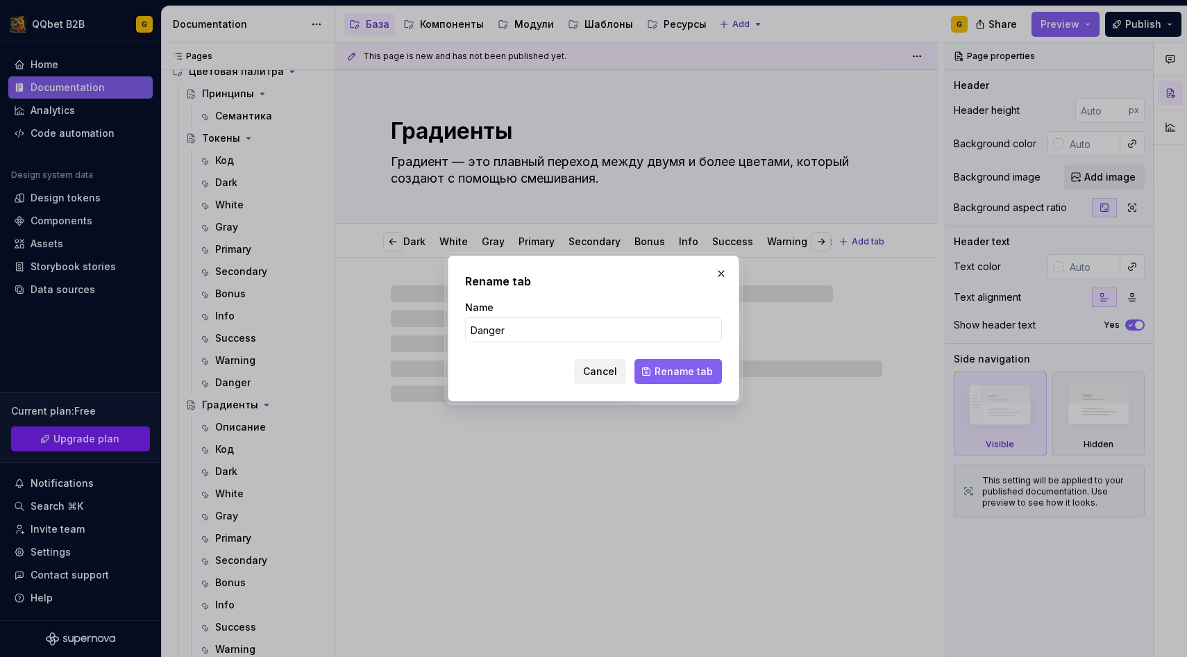
type textarea "*"
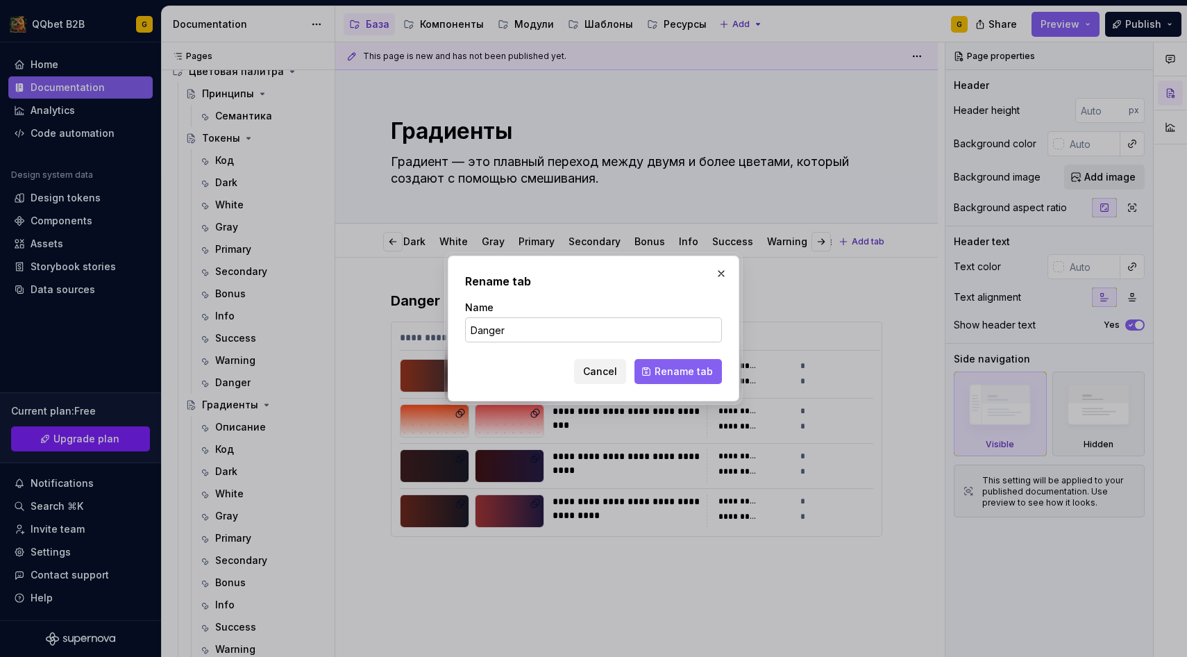
click at [530, 335] on input "Danger" at bounding box center [593, 329] width 257 height 25
type input "Extra"
click at [687, 373] on span "Rename tab" at bounding box center [684, 371] width 58 height 14
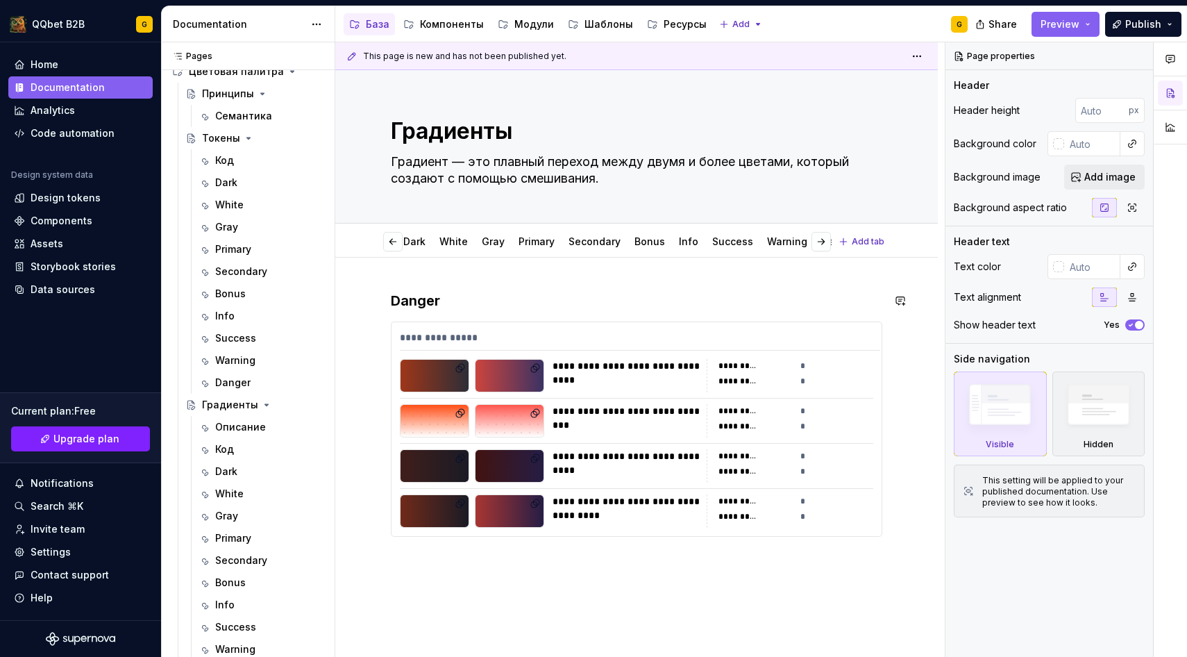
click at [391, 287] on div "**********" at bounding box center [640, 349] width 610 height 615
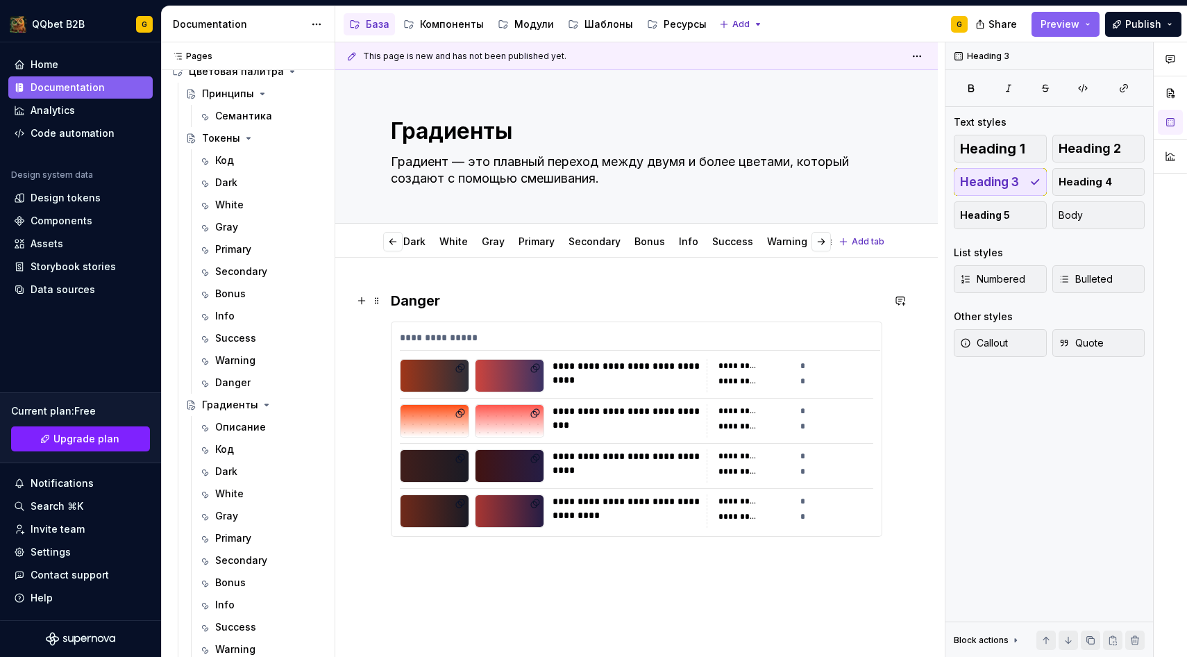
click at [424, 307] on h3 "Danger" at bounding box center [637, 300] width 492 height 19
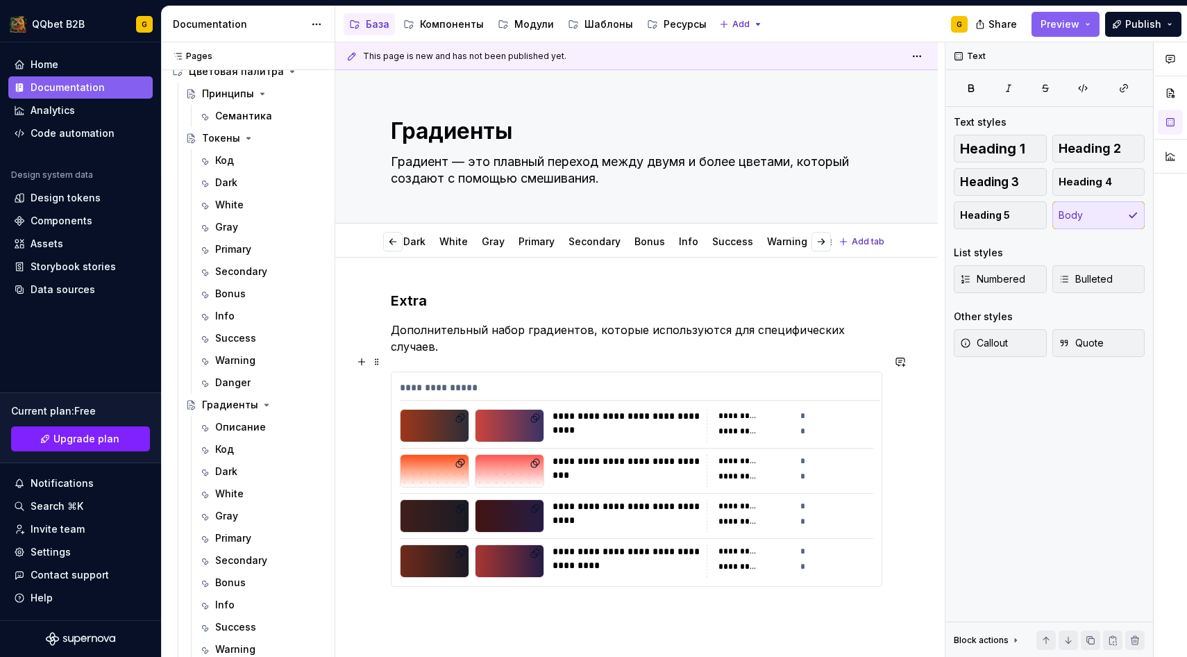
click at [510, 427] on div "**********" at bounding box center [637, 479] width 490 height 214
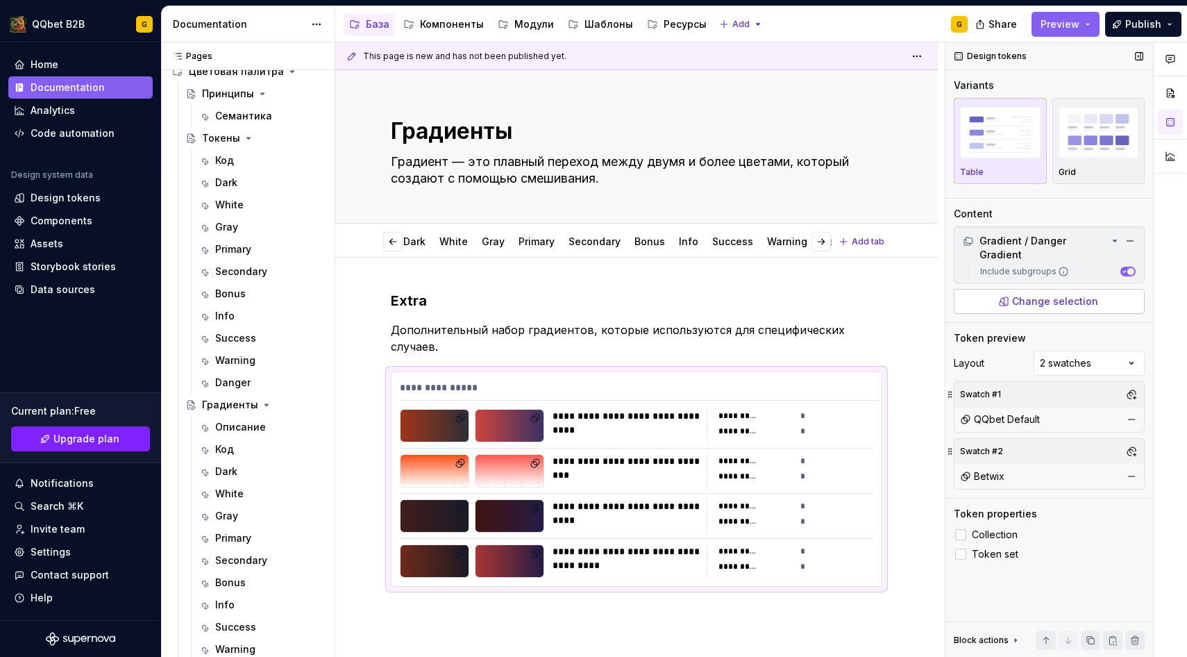
click at [1042, 297] on button "Change selection" at bounding box center [1049, 301] width 191 height 25
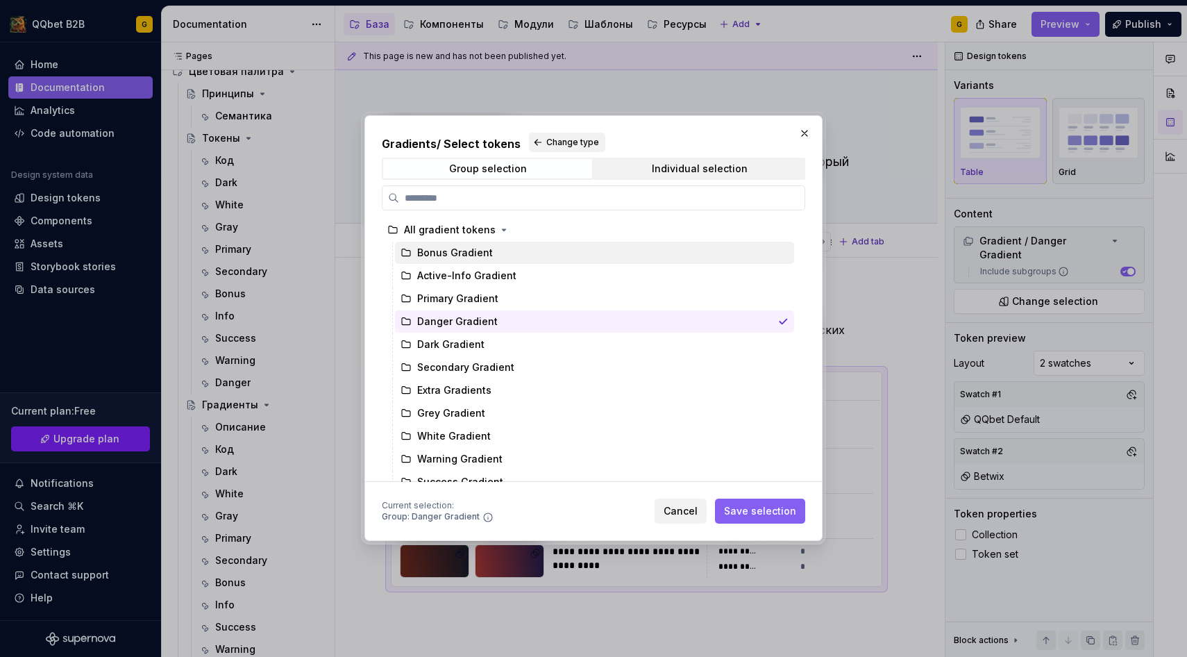
scroll to position [12, 0]
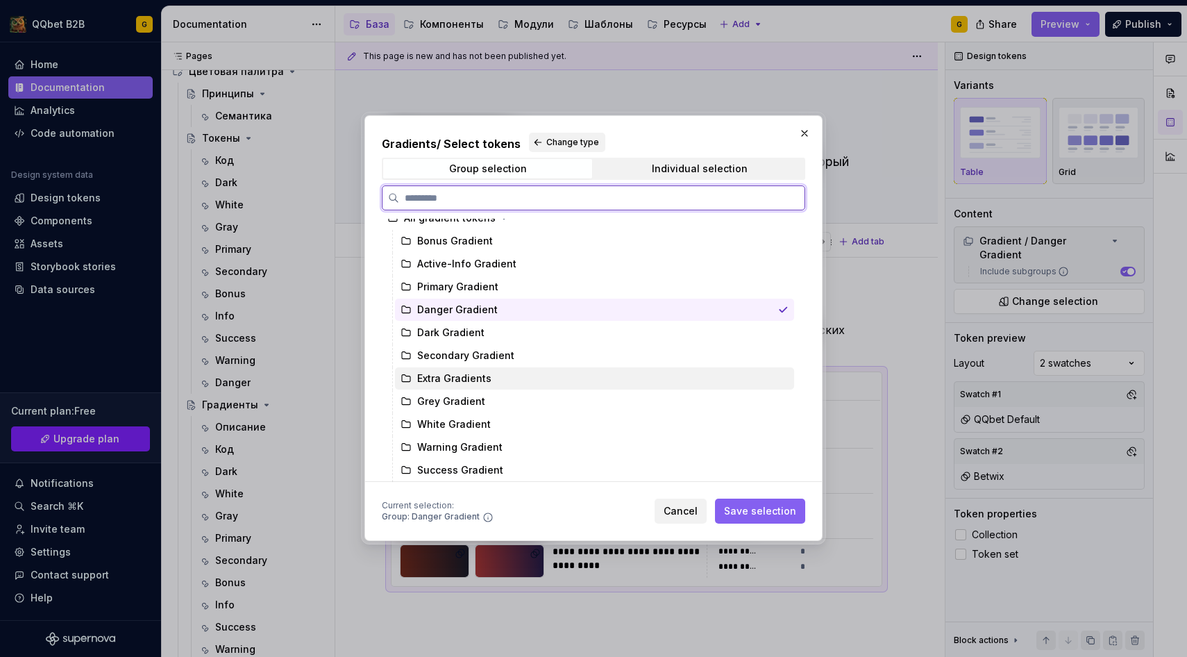
click at [473, 367] on div "Extra Gradients" at bounding box center [594, 378] width 399 height 22
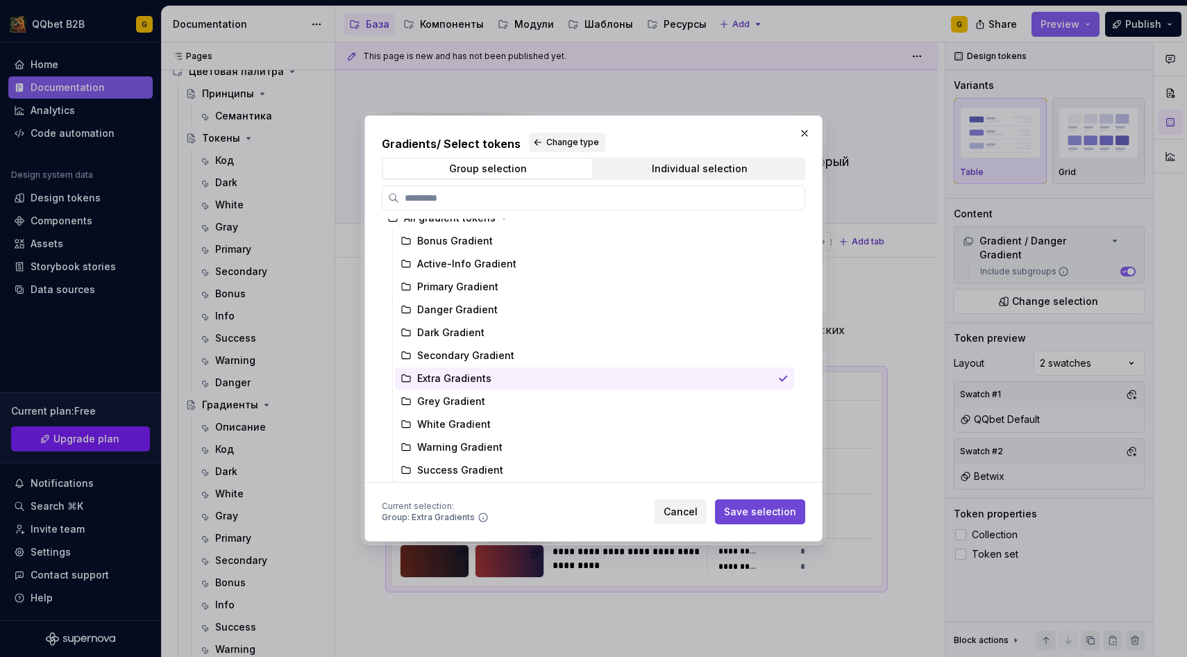
click at [800, 512] on button "Save selection" at bounding box center [760, 511] width 90 height 25
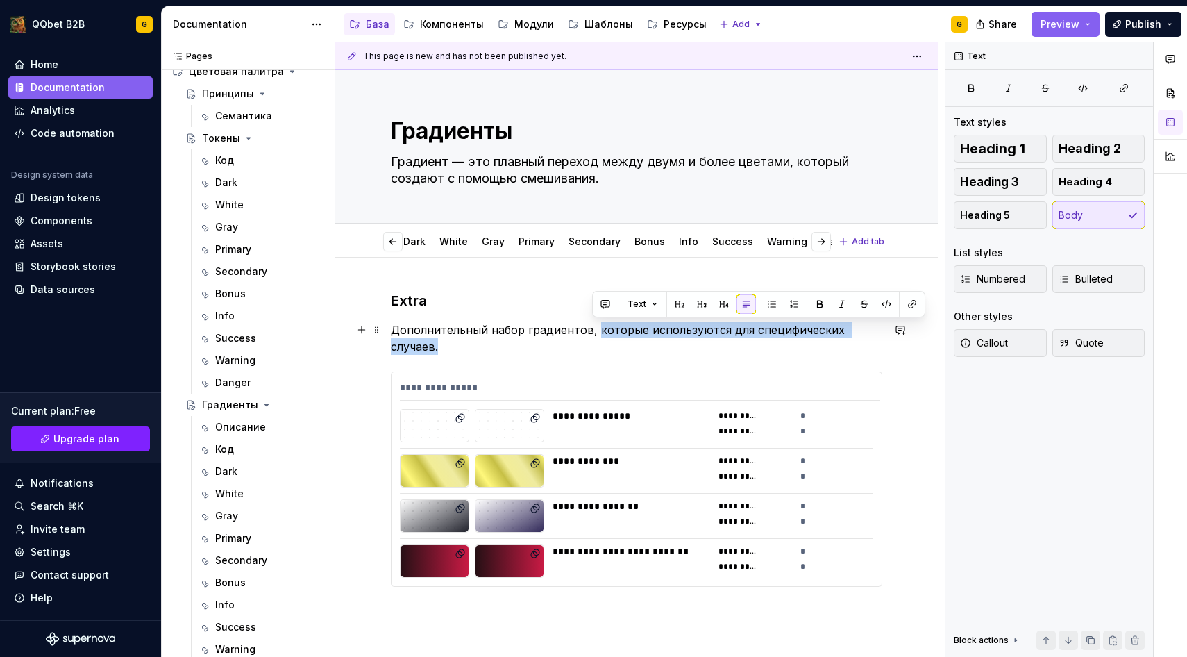
drag, startPoint x: 882, startPoint y: 329, endPoint x: 594, endPoint y: 334, distance: 288.1
click at [594, 334] on p "Дополнительный набор градиентов, которые используются для специфических случаев." at bounding box center [637, 337] width 492 height 33
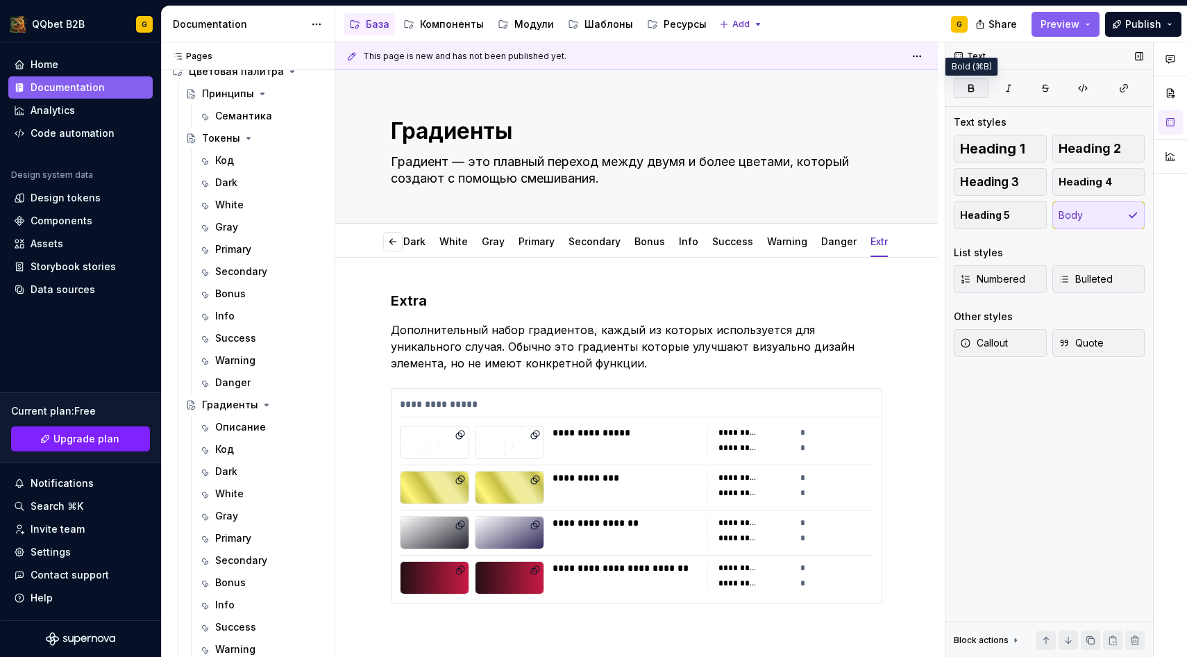
scroll to position [0, 81]
click at [1071, 18] on span "Preview" at bounding box center [1060, 24] width 39 height 14
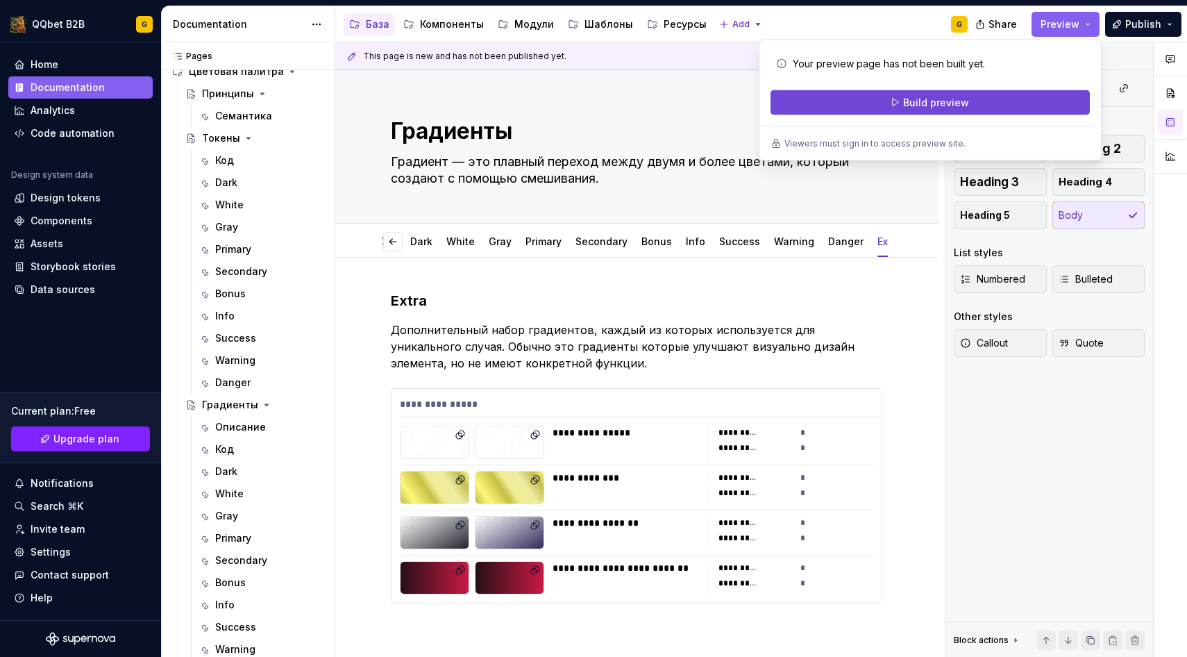
click at [947, 96] on span "Build preview" at bounding box center [936, 103] width 66 height 14
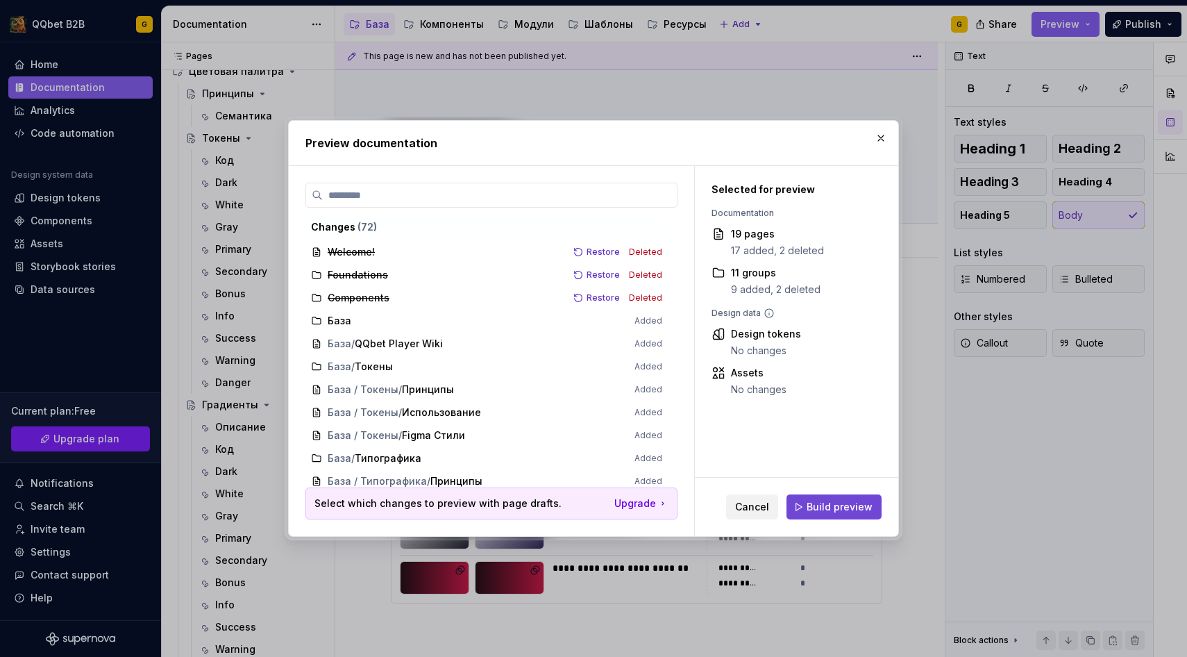
click at [832, 501] on span "Build preview" at bounding box center [840, 507] width 66 height 14
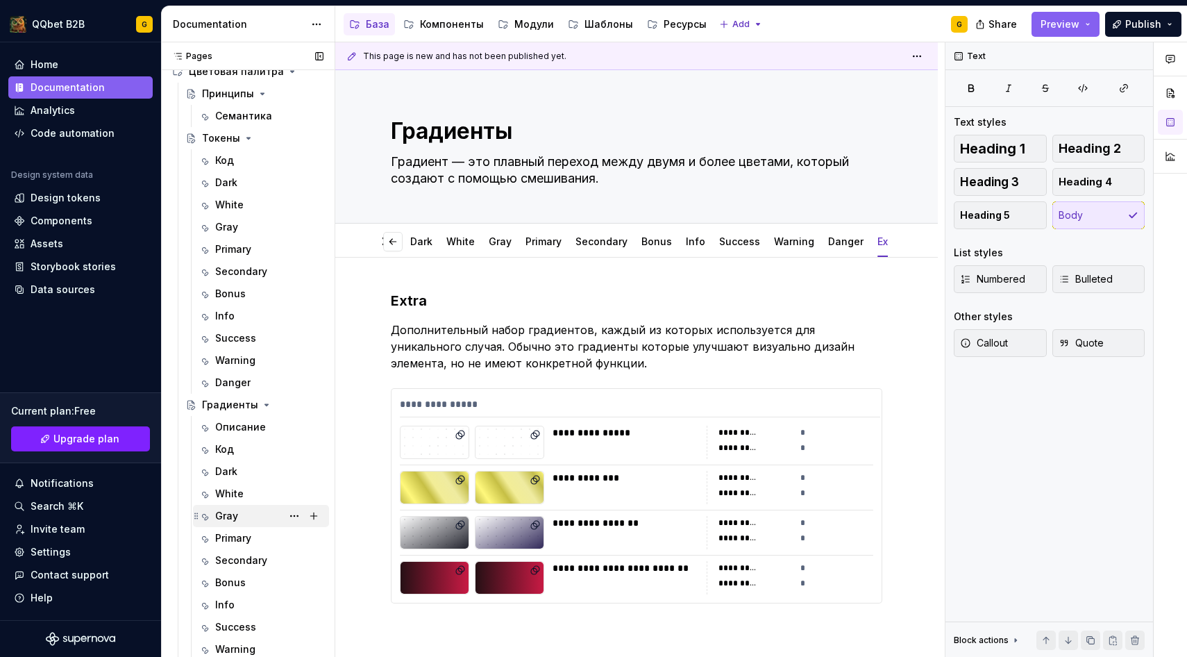
scroll to position [485, 0]
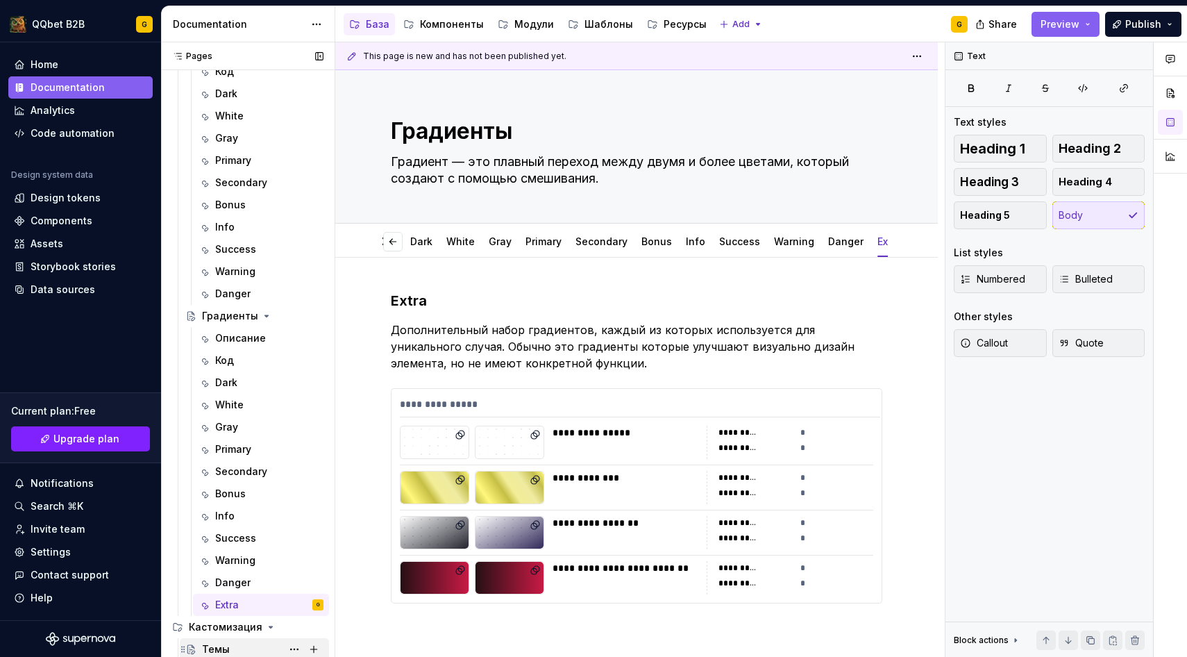
click at [237, 641] on div "Темы" at bounding box center [262, 648] width 121 height 19
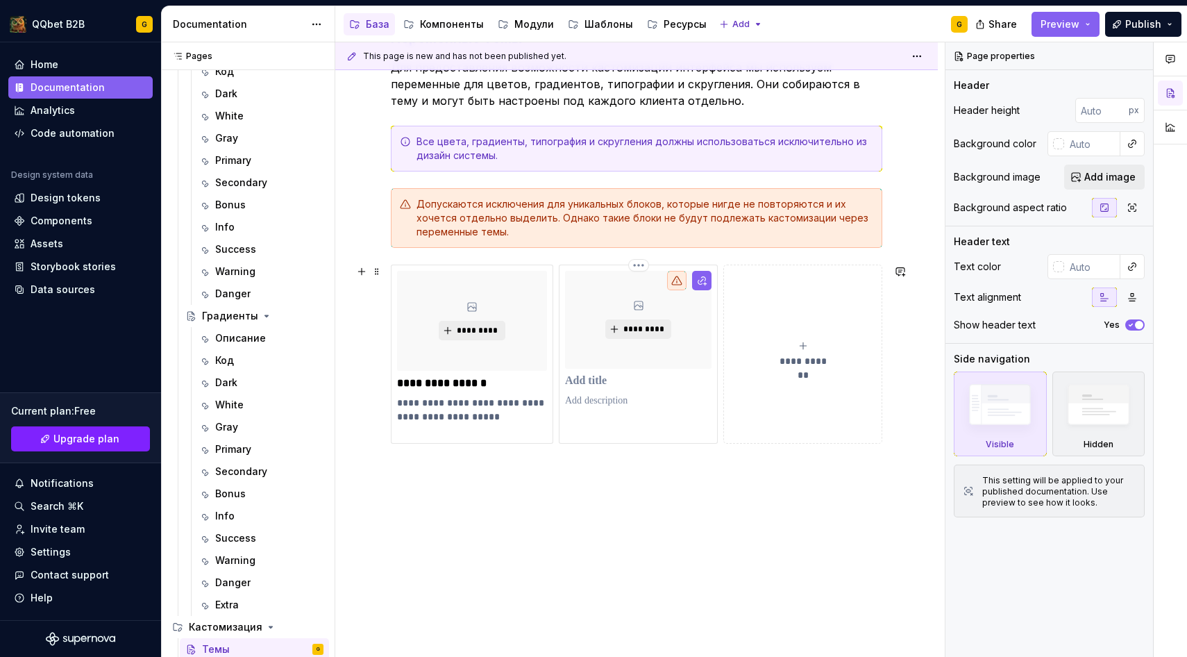
scroll to position [289, 0]
click at [644, 334] on span "*********" at bounding box center [644, 331] width 42 height 11
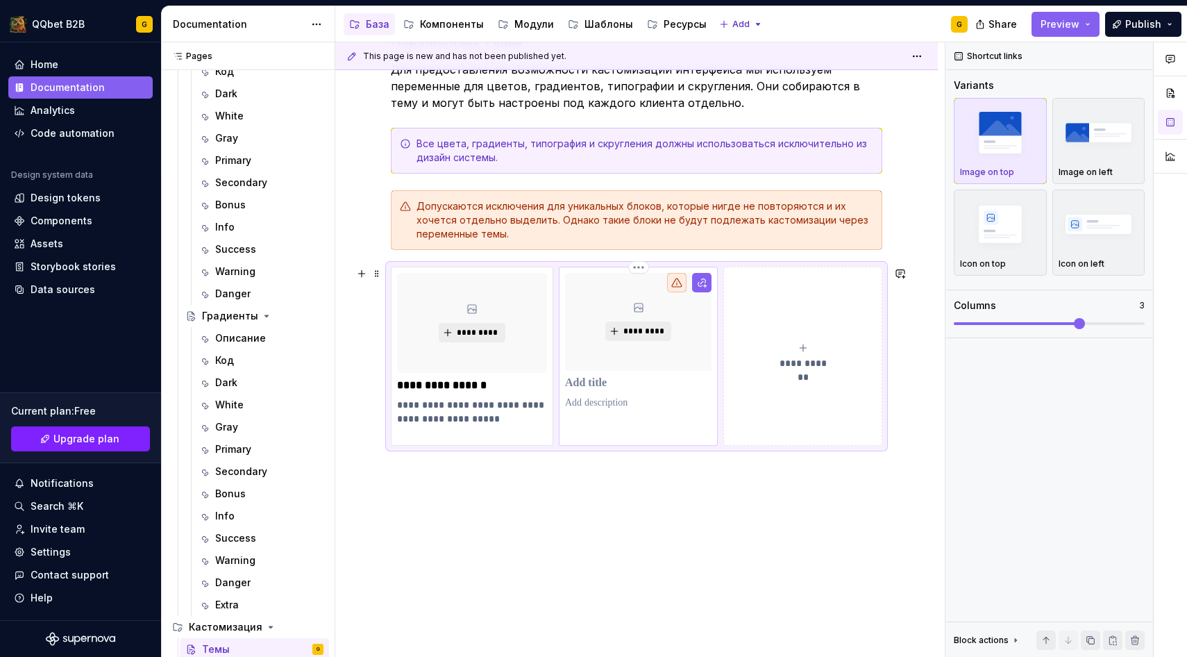
click at [594, 384] on p at bounding box center [638, 383] width 146 height 14
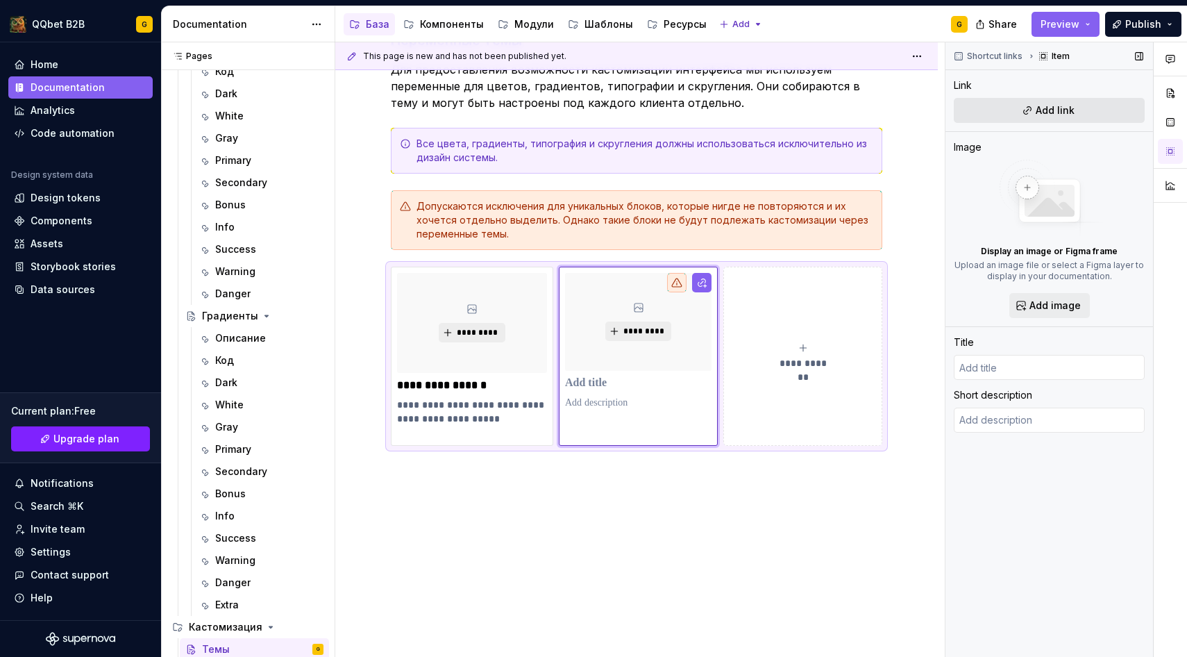
click at [1021, 109] on button "Add link" at bounding box center [1049, 110] width 191 height 25
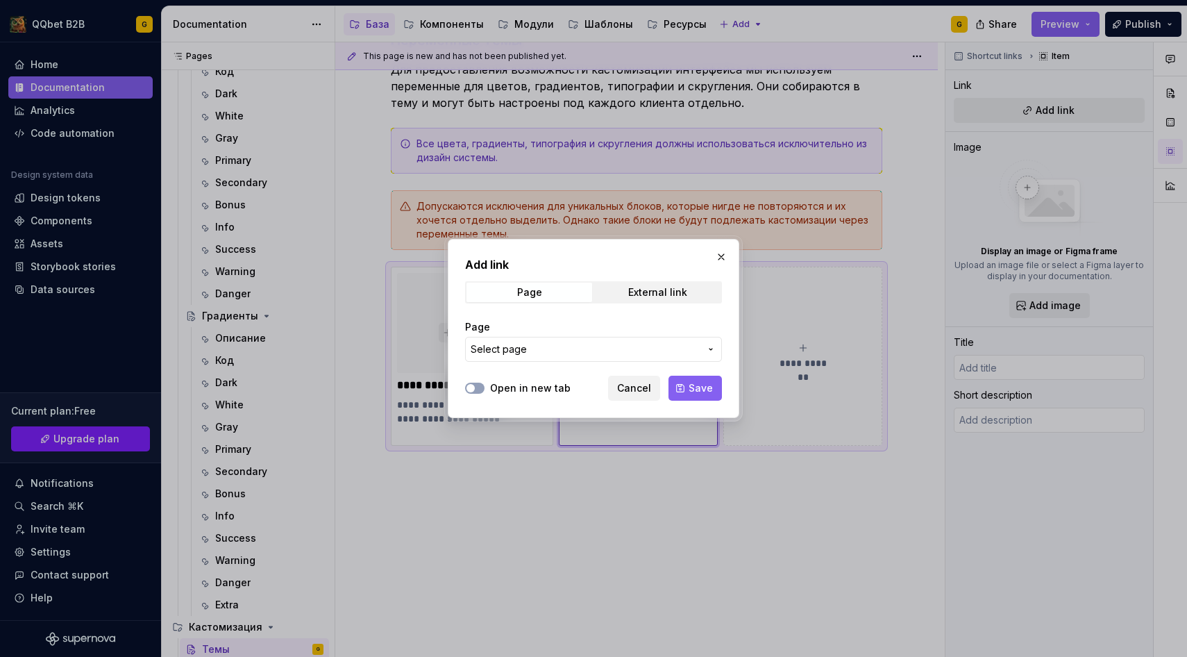
click at [612, 371] on div "Open in new tab Cancel Save" at bounding box center [593, 385] width 257 height 31
click at [612, 351] on span "Select page" at bounding box center [585, 349] width 229 height 14
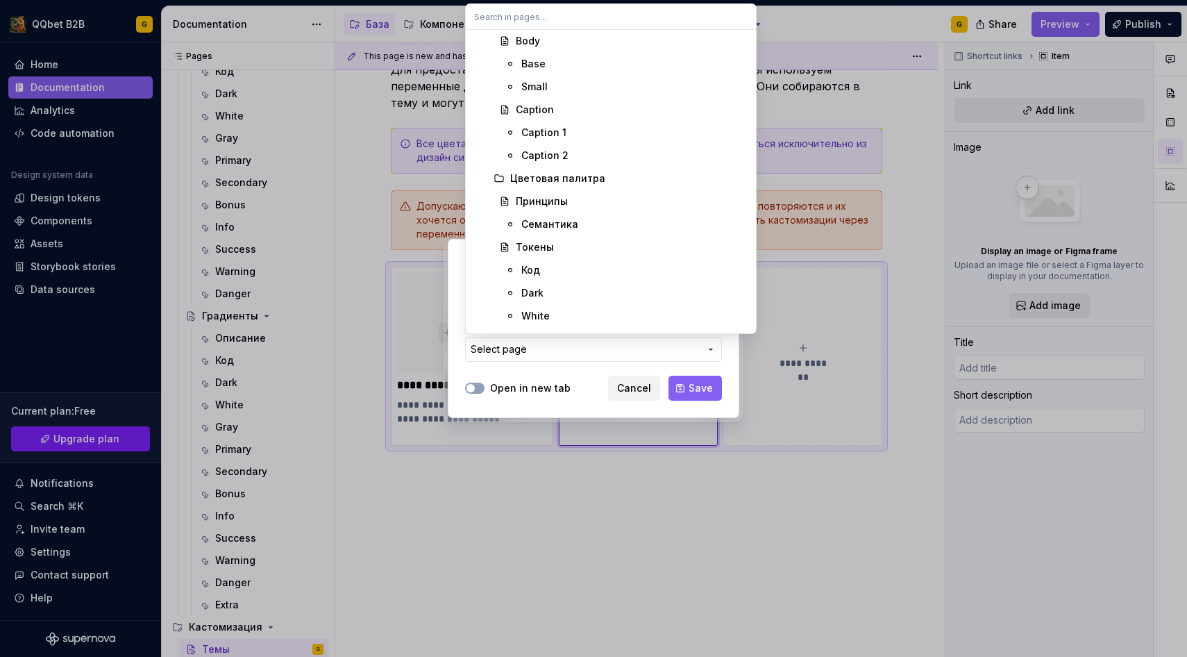
type textarea "*"
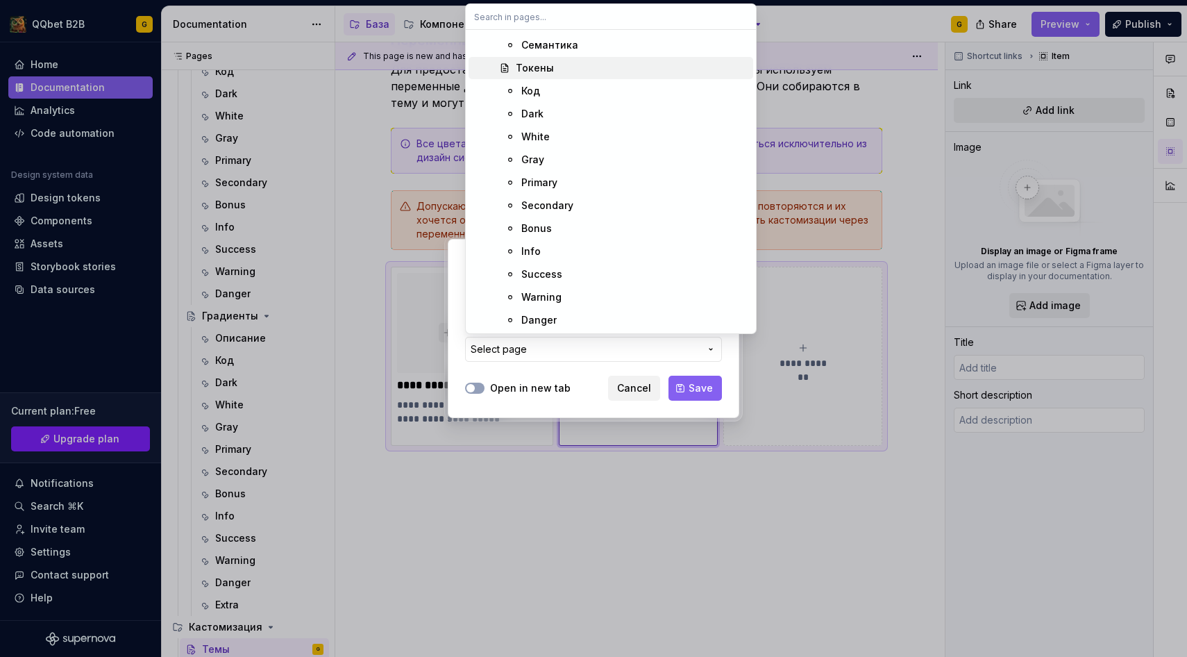
scroll to position [984, 0]
click at [539, 91] on div "Описание" at bounding box center [546, 90] width 51 height 14
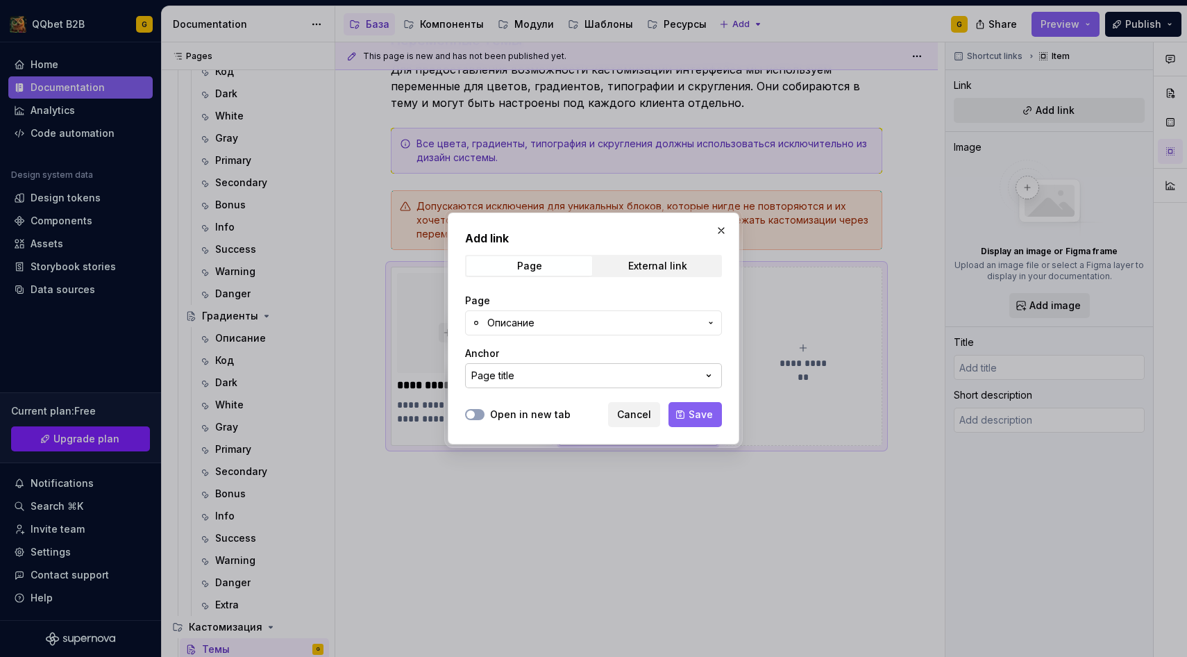
click at [623, 371] on button "Page title" at bounding box center [593, 375] width 257 height 25
click at [691, 414] on span "Save" at bounding box center [701, 415] width 24 height 14
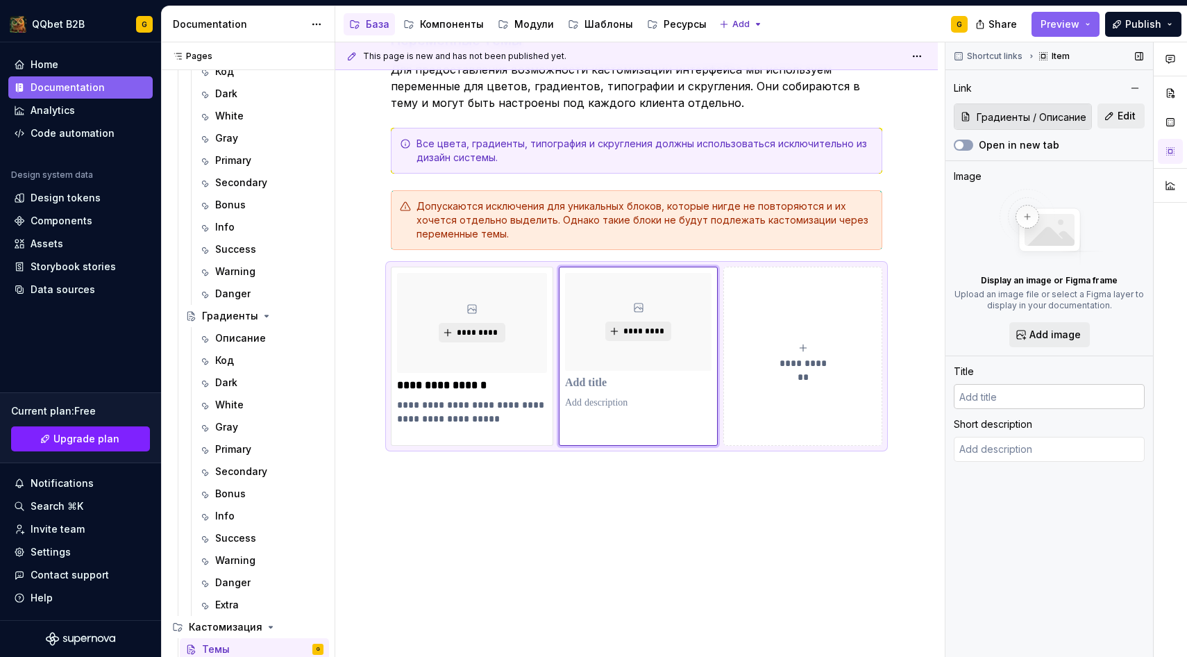
click at [987, 397] on input "text" at bounding box center [1049, 396] width 191 height 25
type textarea "*"
type input "Г"
type textarea "*"
type input "Гр"
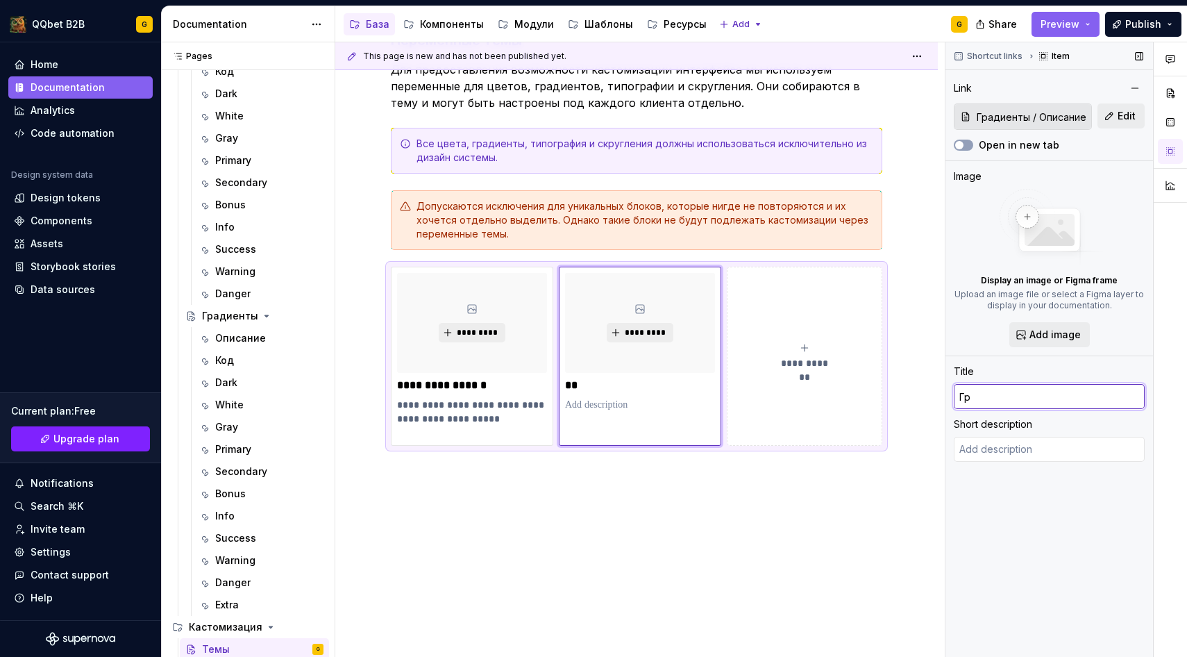
type textarea "*"
type input "Гра"
type textarea "*"
type input "Град"
type textarea "*"
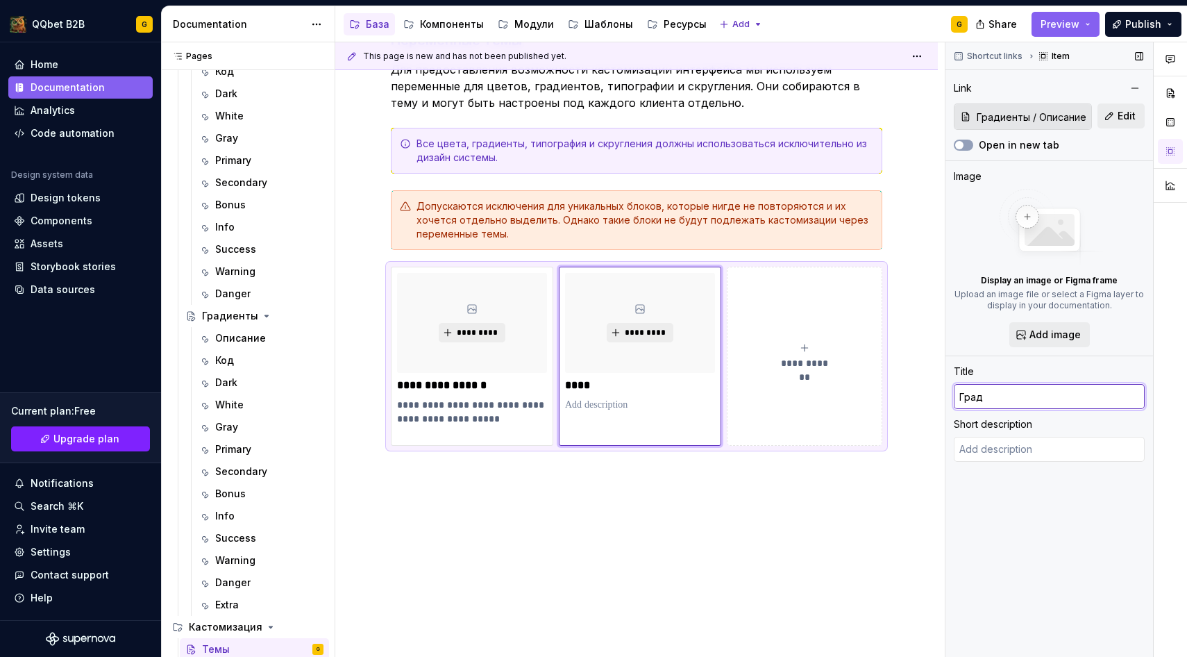
type input "Гради"
type textarea "*"
type input "Градие"
type textarea "*"
type input "Описание"
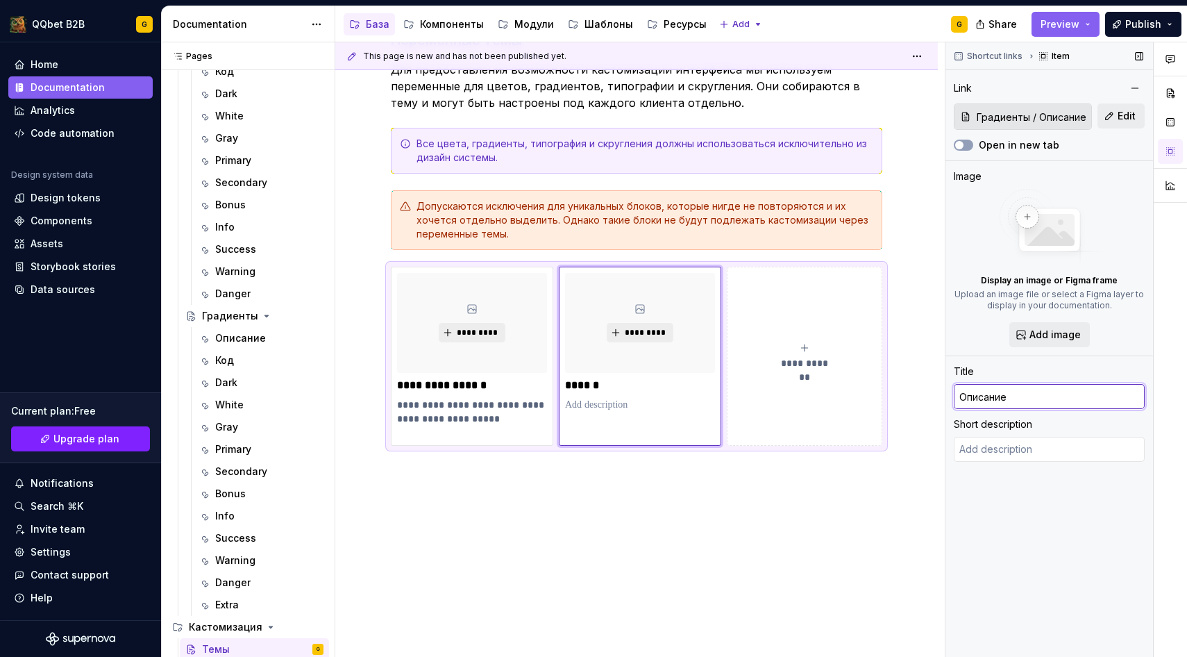
type textarea "*"
type input "Описаниен"
type textarea "*"
type input "Описаниент"
type textarea "*"
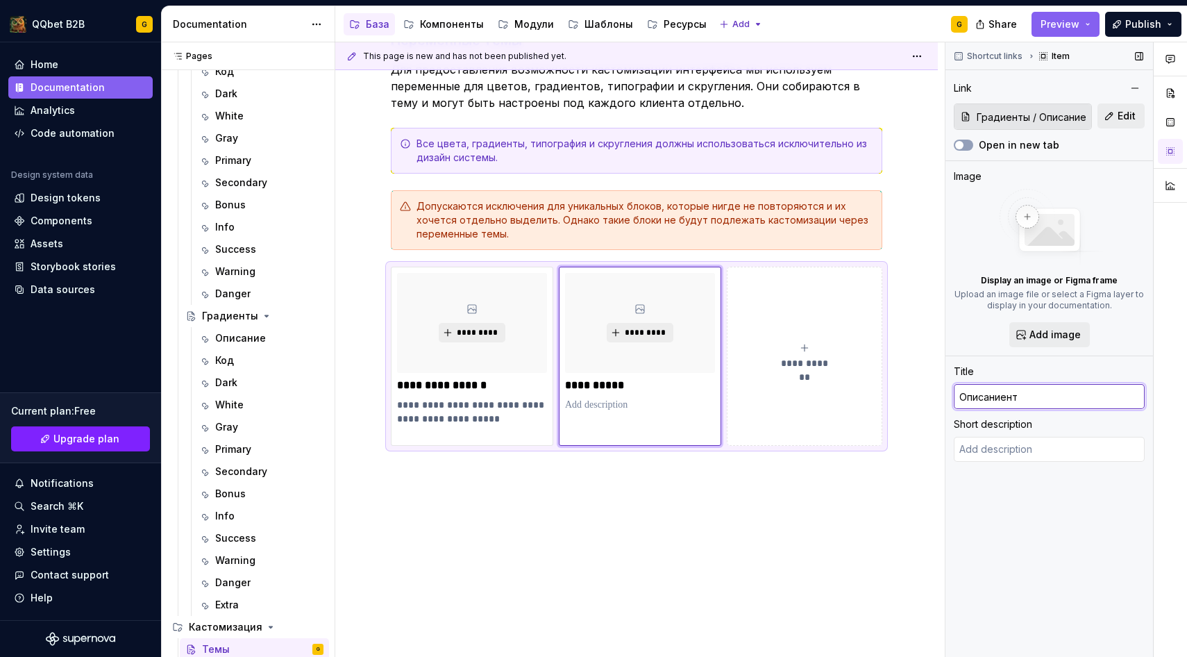
type input "Описаниенты"
type textarea "*"
type input "Описаниент"
type textarea "*"
type input "Описаниен"
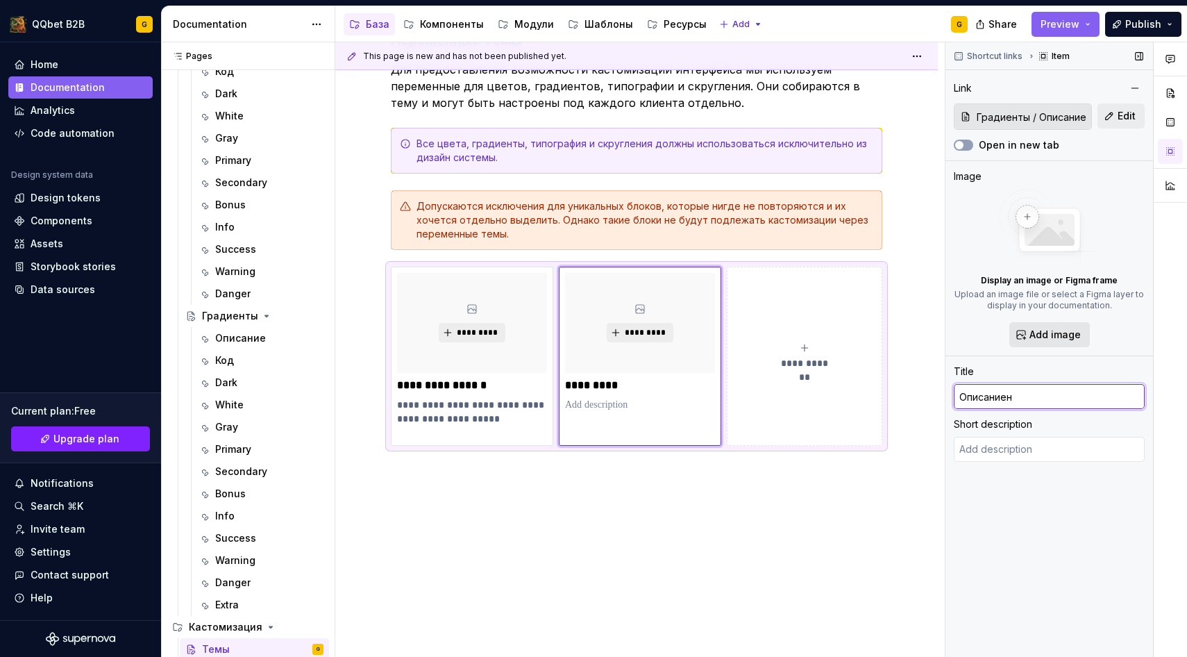
type textarea "*"
type input "Г"
type textarea "*"
type input "Гр"
type textarea "*"
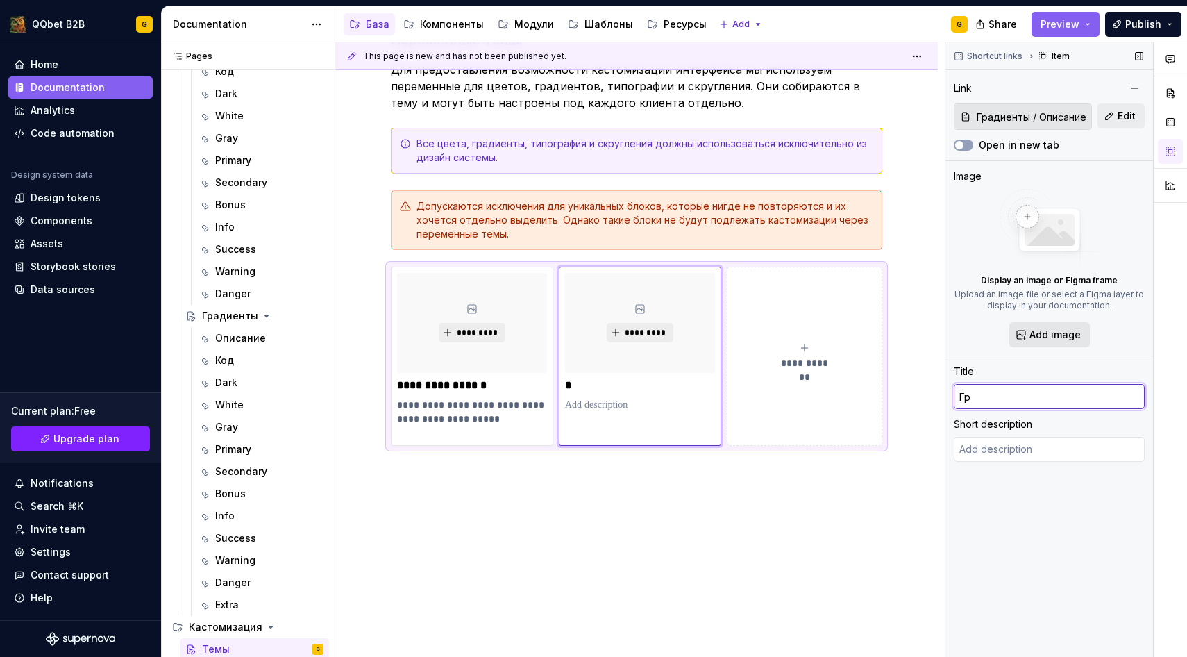
type input "Гра"
type textarea "*"
type input "Град"
click at [1039, 104] on input "Градиенты / Описание" at bounding box center [1031, 116] width 120 height 25
click at [1038, 113] on input "Градиенты / Описание" at bounding box center [1031, 116] width 120 height 25
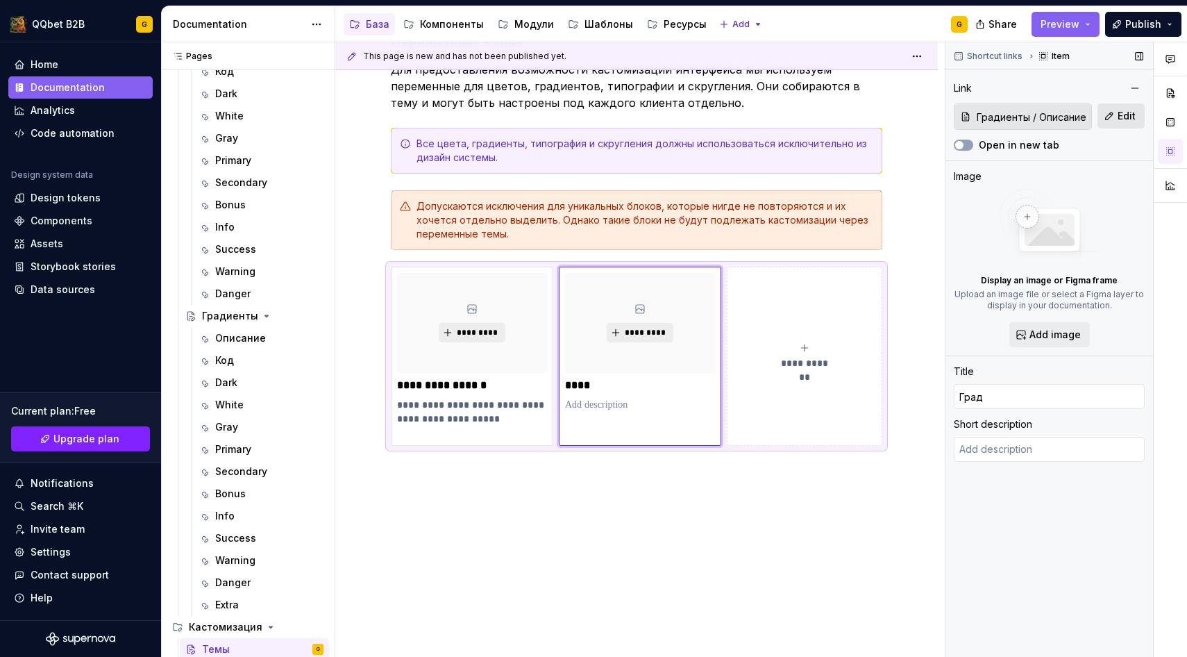
click at [1132, 105] on button "Edit" at bounding box center [1121, 115] width 47 height 25
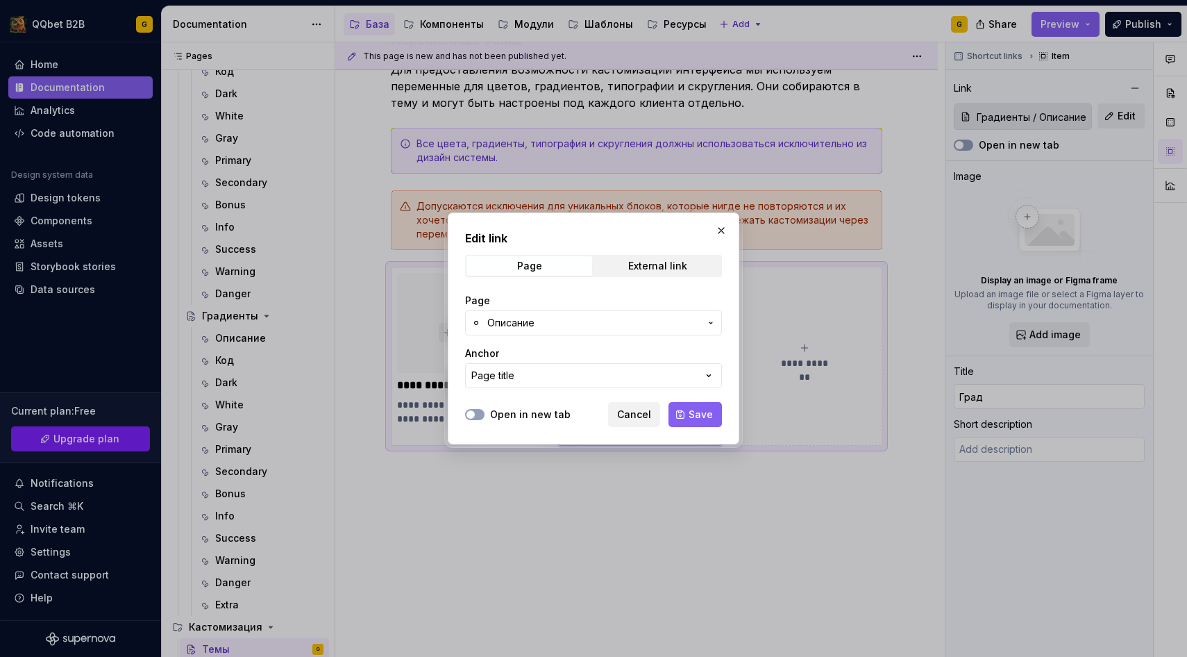
click at [592, 321] on span "Описание" at bounding box center [593, 323] width 212 height 14
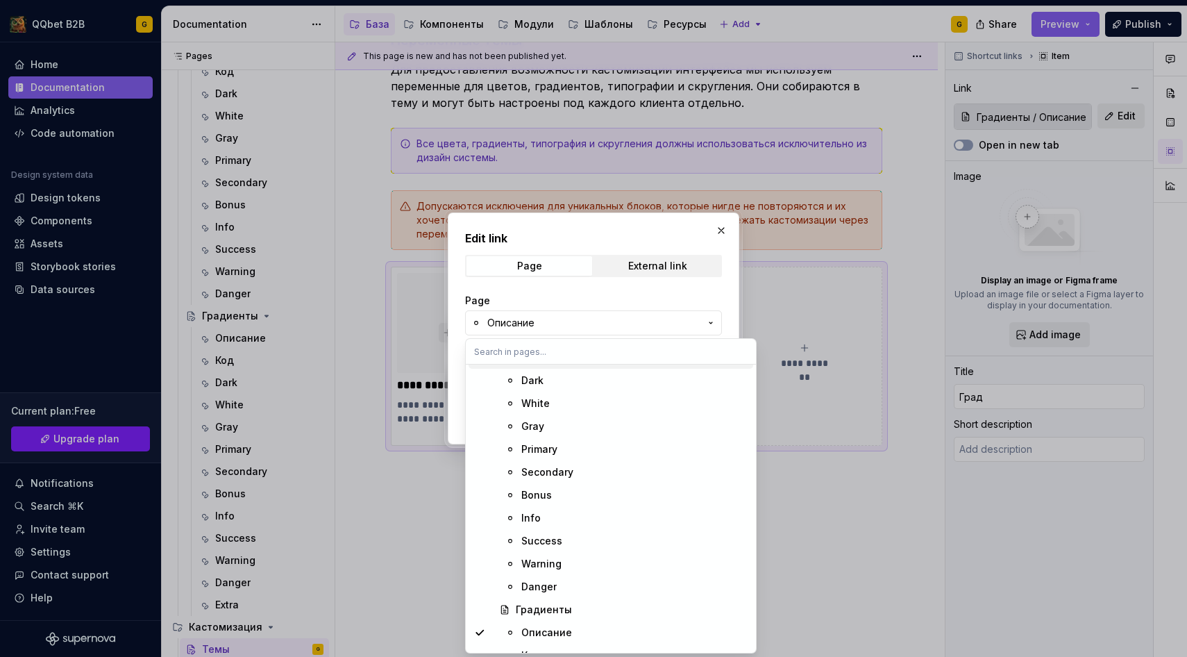
scroll to position [834, 0]
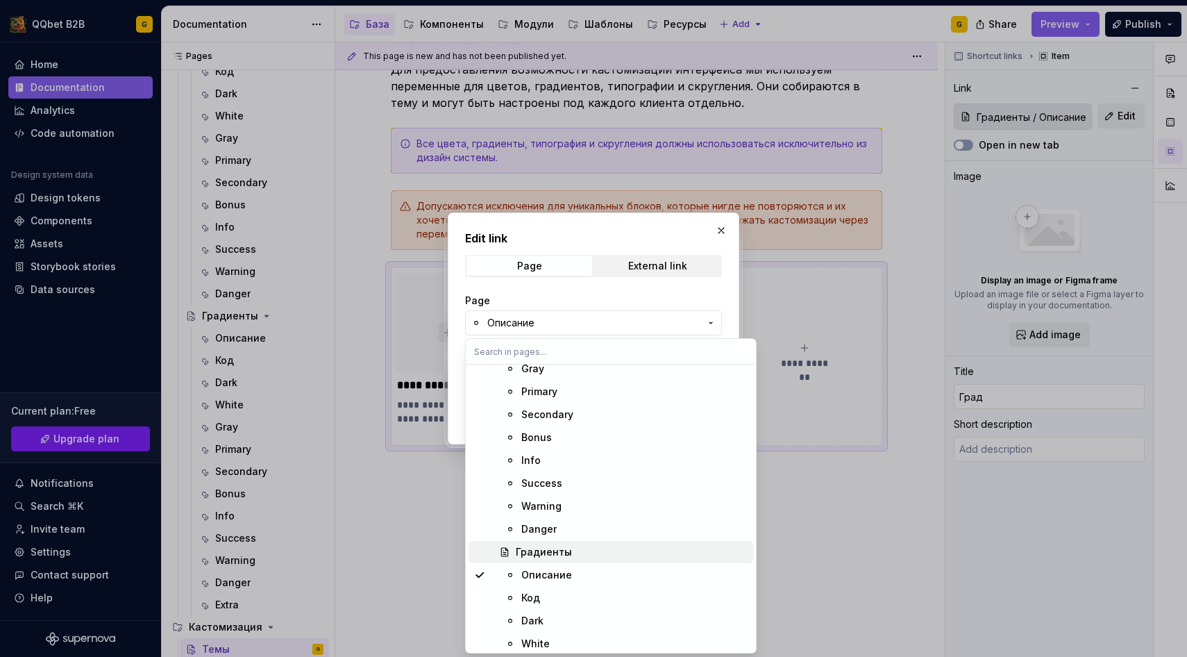
click at [565, 556] on div "Градиенты" at bounding box center [544, 552] width 56 height 14
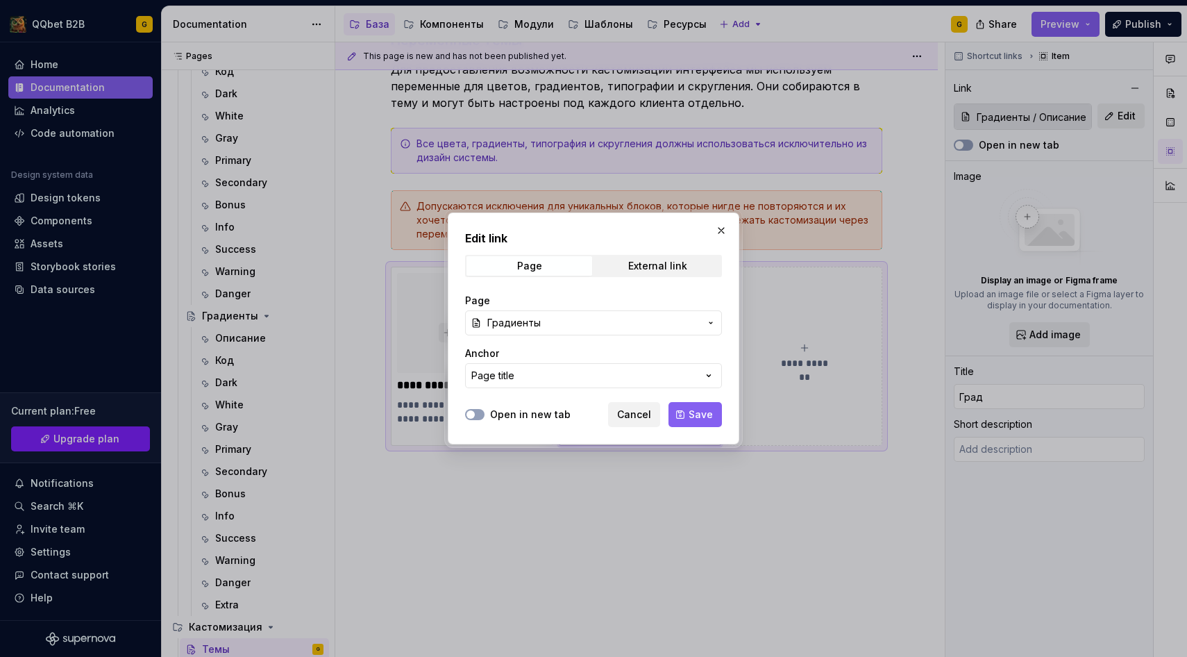
click at [703, 430] on div "Edit link Page External link Page Градиенты Anchor Page title Open in new tab C…" at bounding box center [594, 328] width 292 height 232
click at [703, 411] on span "Save" at bounding box center [701, 415] width 24 height 14
type textarea "*"
type input "Градиенты"
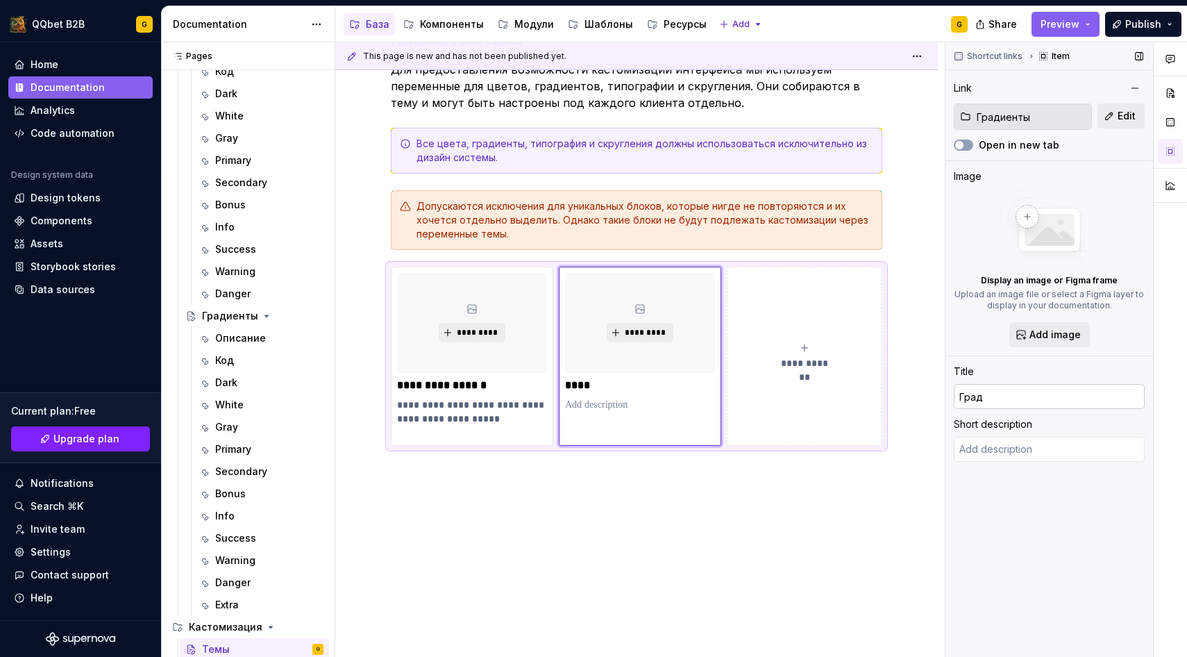
type textarea "*"
type textarea "Градиент — это плавный переход между двумя и более цветами, который создают с п…"
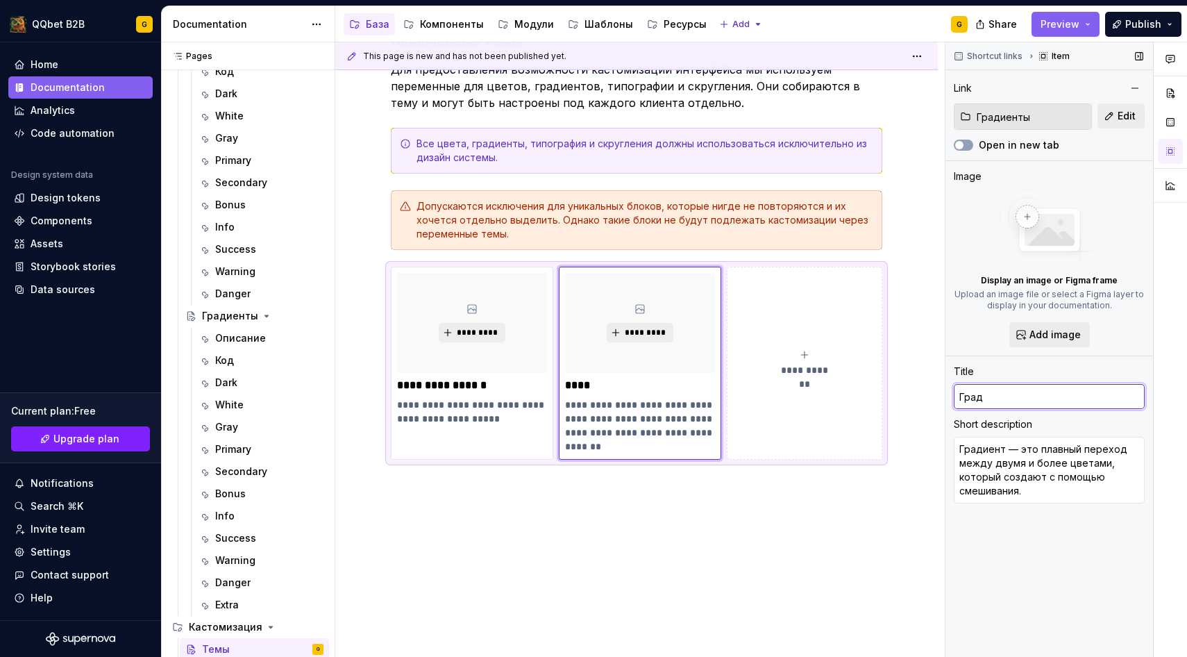
click at [998, 401] on input "Град" at bounding box center [1049, 396] width 191 height 25
type textarea "*"
type input "Гради"
type textarea "*"
type input "Градие"
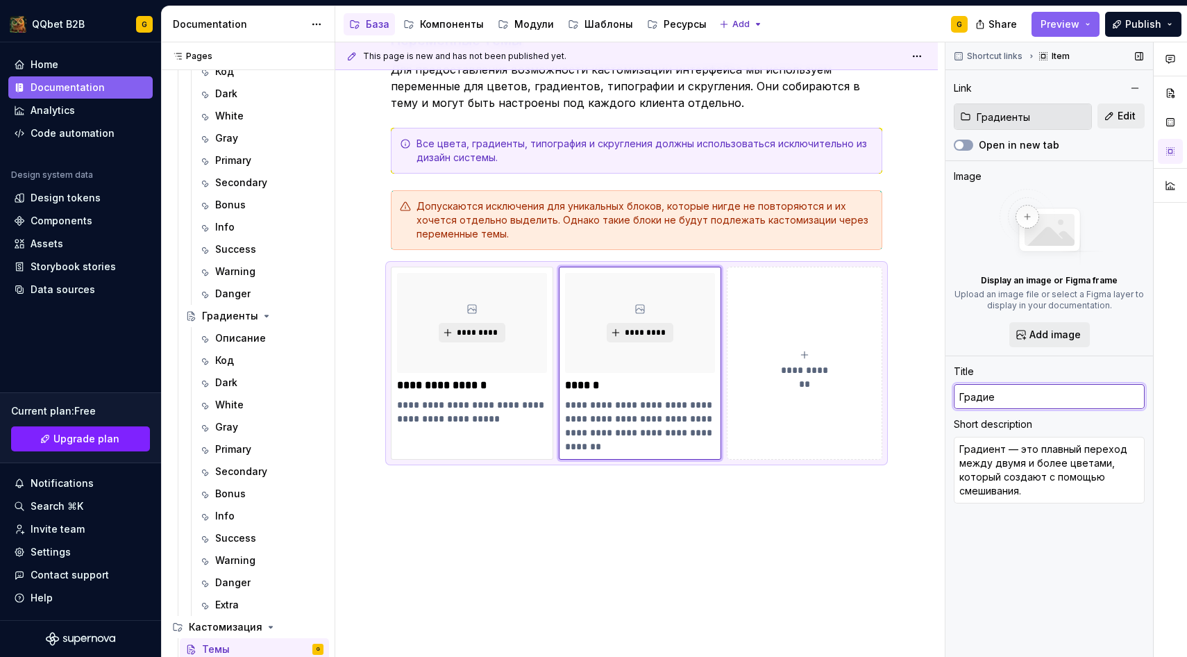
type textarea "*"
type input "Градиен"
type textarea "*"
type input "Градиент"
type textarea "*"
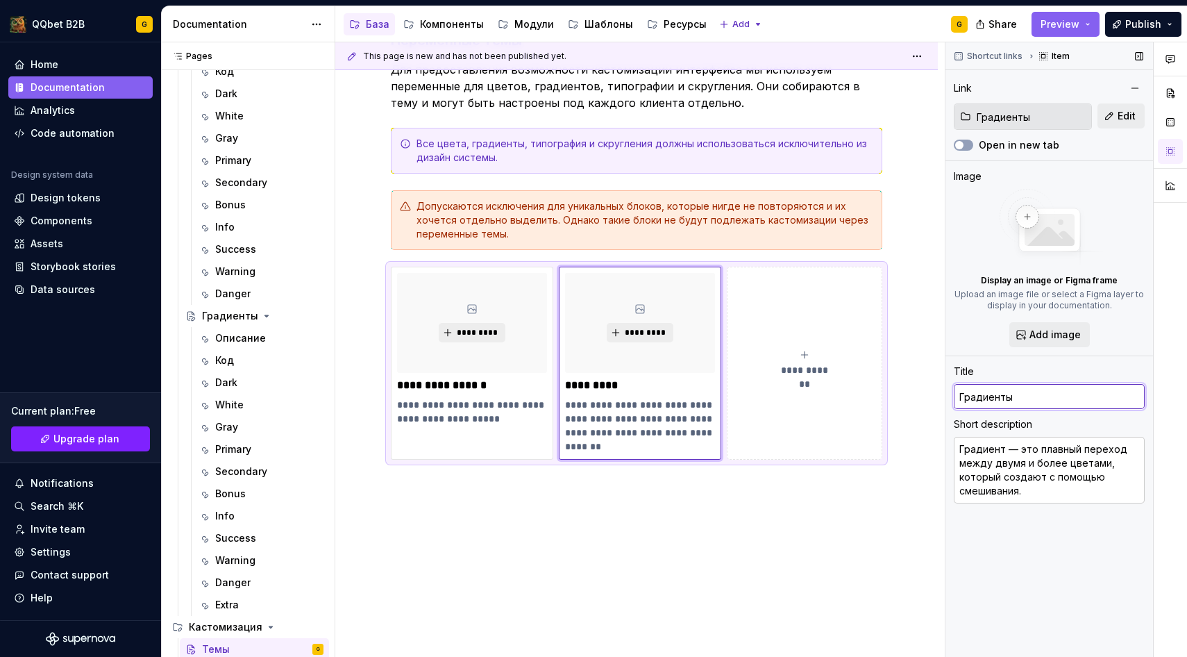
type input "Градиенты"
type textarea "*"
type textarea "П"
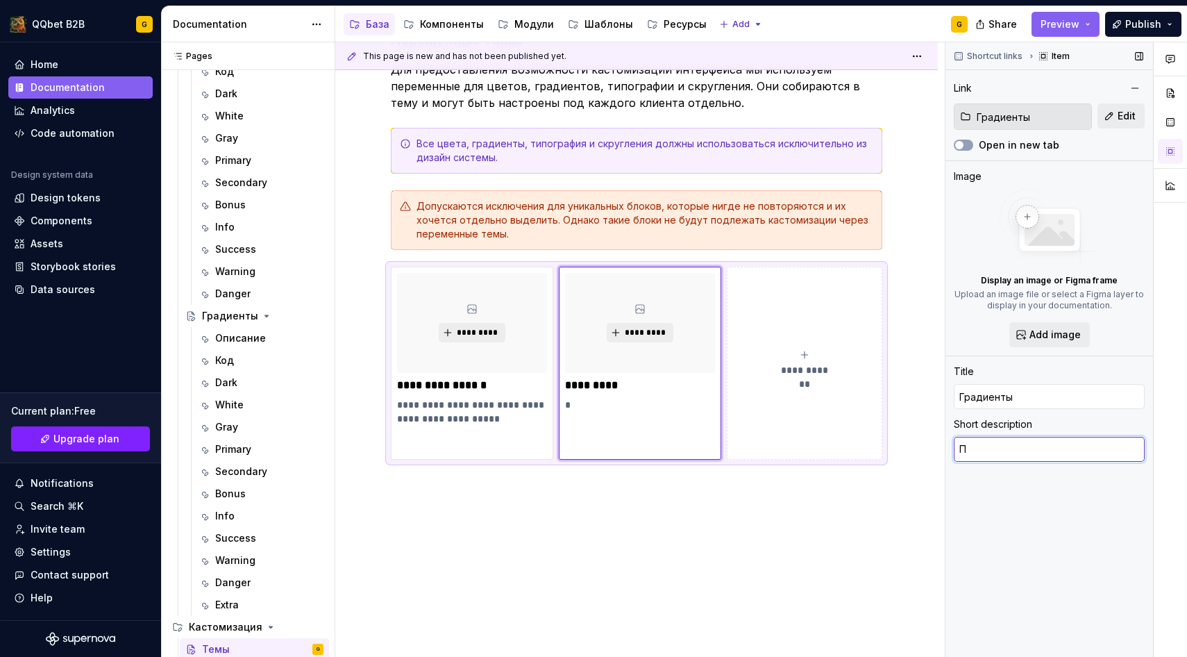
type textarea "*"
type textarea "Пр"
type textarea "*"
type textarea "При"
type textarea "*"
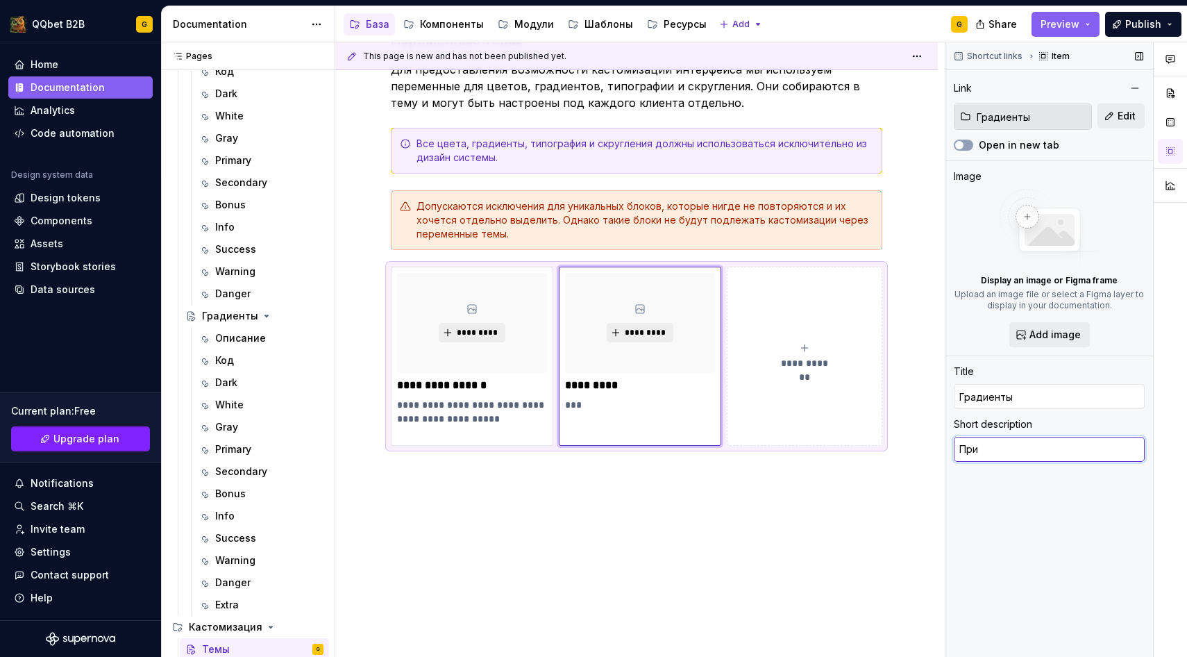
type textarea "Прин"
type textarea "*"
type textarea "Принц"
type textarea "*"
type textarea "Принци"
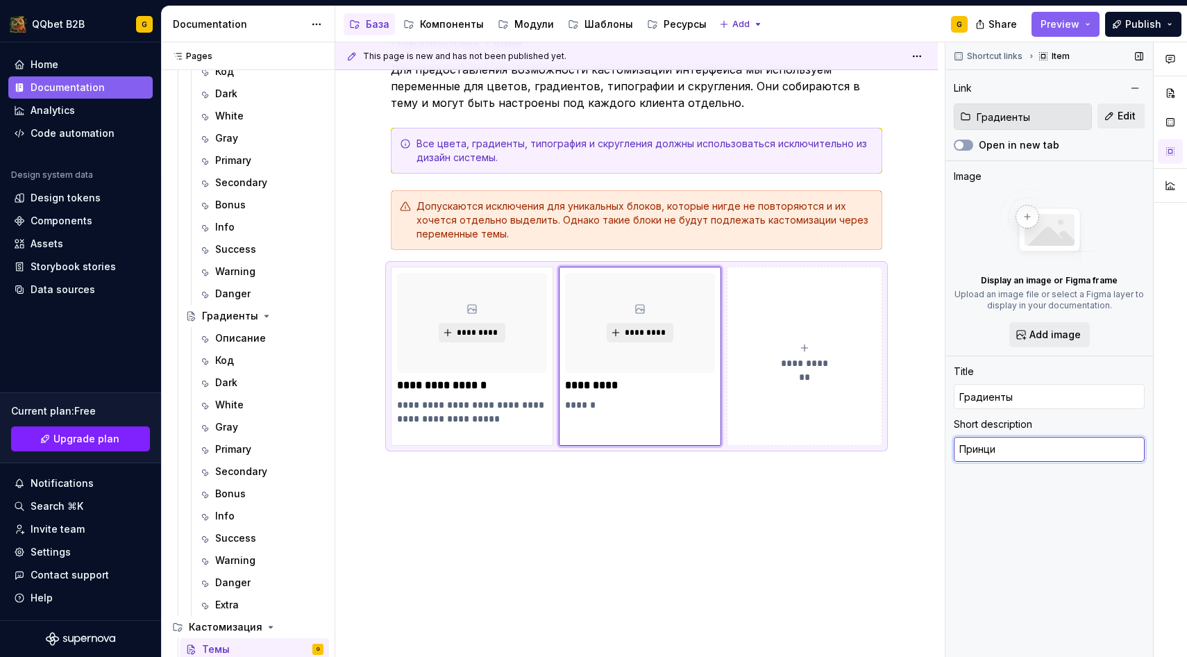
type textarea "*"
type textarea "Принцип"
type textarea "*"
type textarea "Принципы"
type textarea "*"
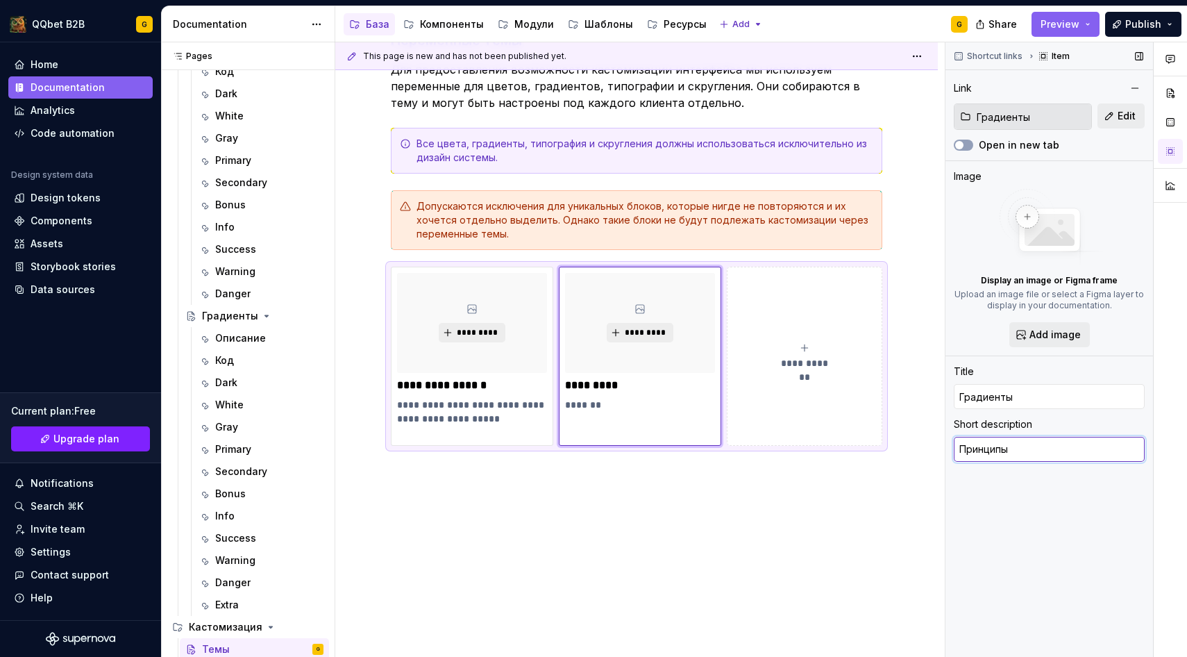
type textarea "Принципы"
type textarea "*"
type textarea "Принципы п"
type textarea "*"
type textarea "Принципы пи"
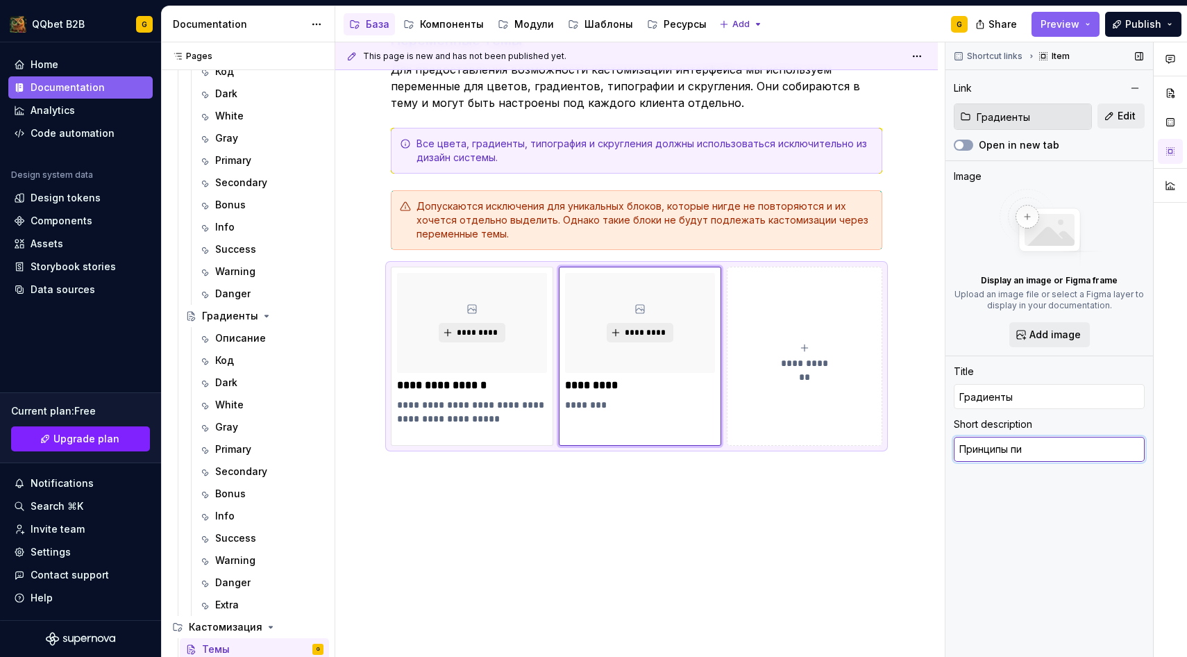
type textarea "*"
type textarea "Принципы пи"
type textarea "*"
type textarea "Принципы пи т"
type textarea "*"
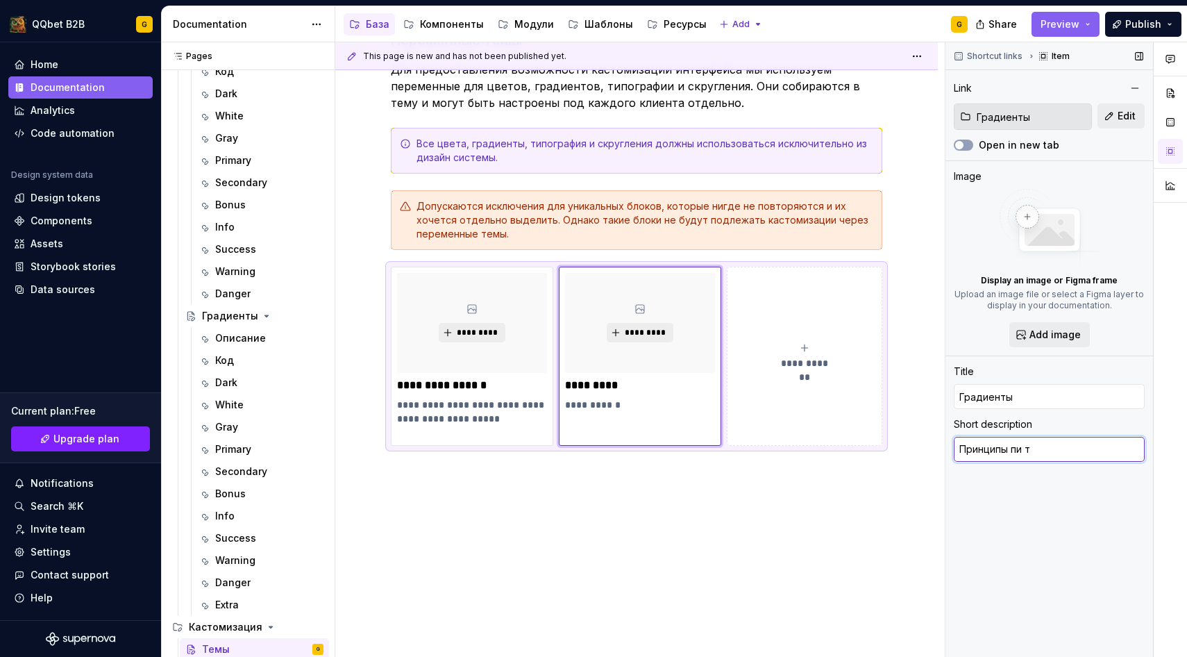
type textarea "Принципы пи то"
type textarea "*"
type textarea "Принципы пи ток"
type textarea "*"
type textarea "Принципы пи токе"
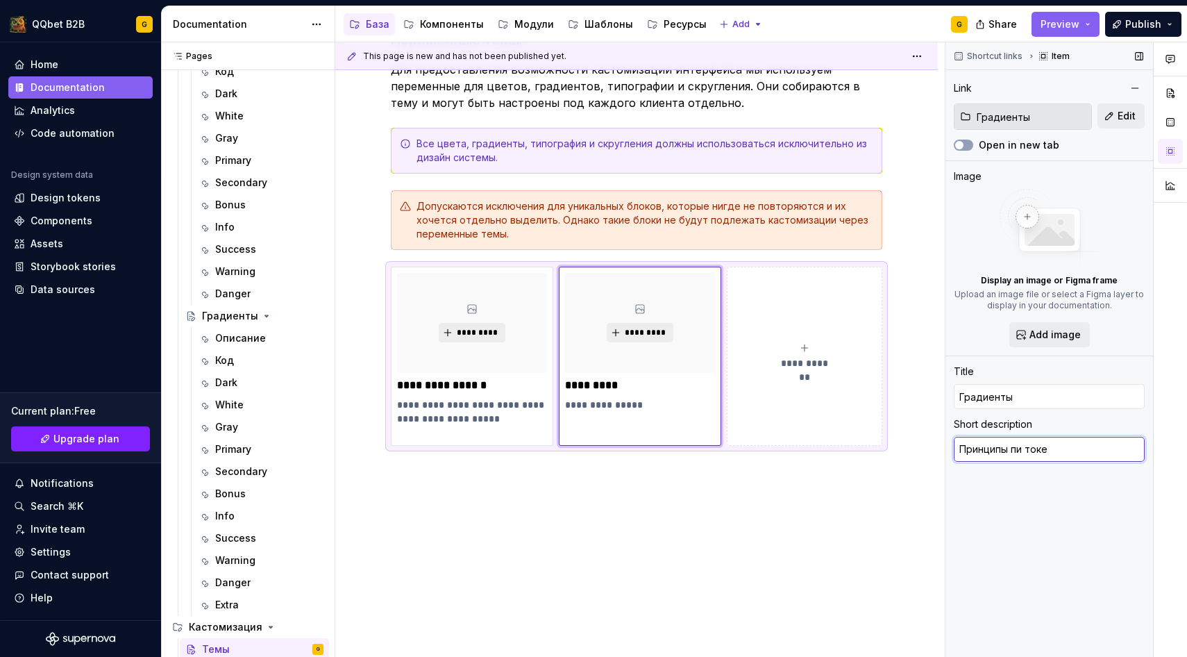
type textarea "*"
type textarea "Принципы пи токен"
type textarea "*"
type textarea "Принципы пи токе"
type textarea "*"
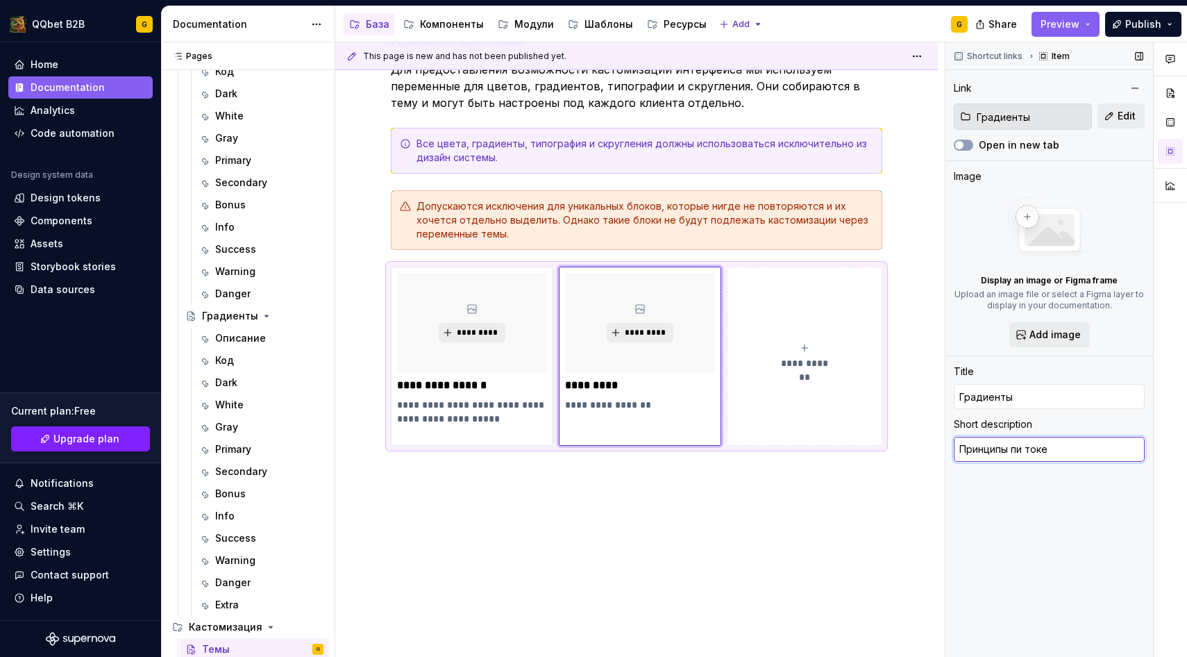
type textarea "Принципы пи ток"
type textarea "*"
type textarea "Принципы пи то"
type textarea "*"
type textarea "Принципы пи т"
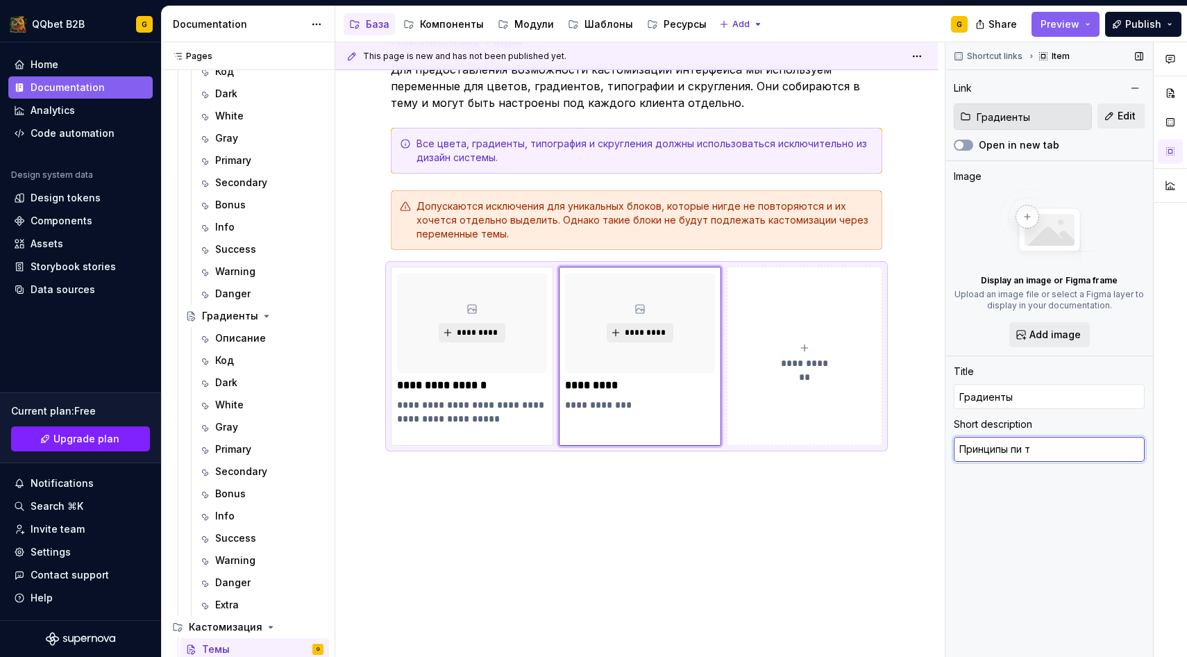
type textarea "*"
type textarea "Принципы пи"
type textarea "*"
type textarea "Принципы п"
type textarea "*"
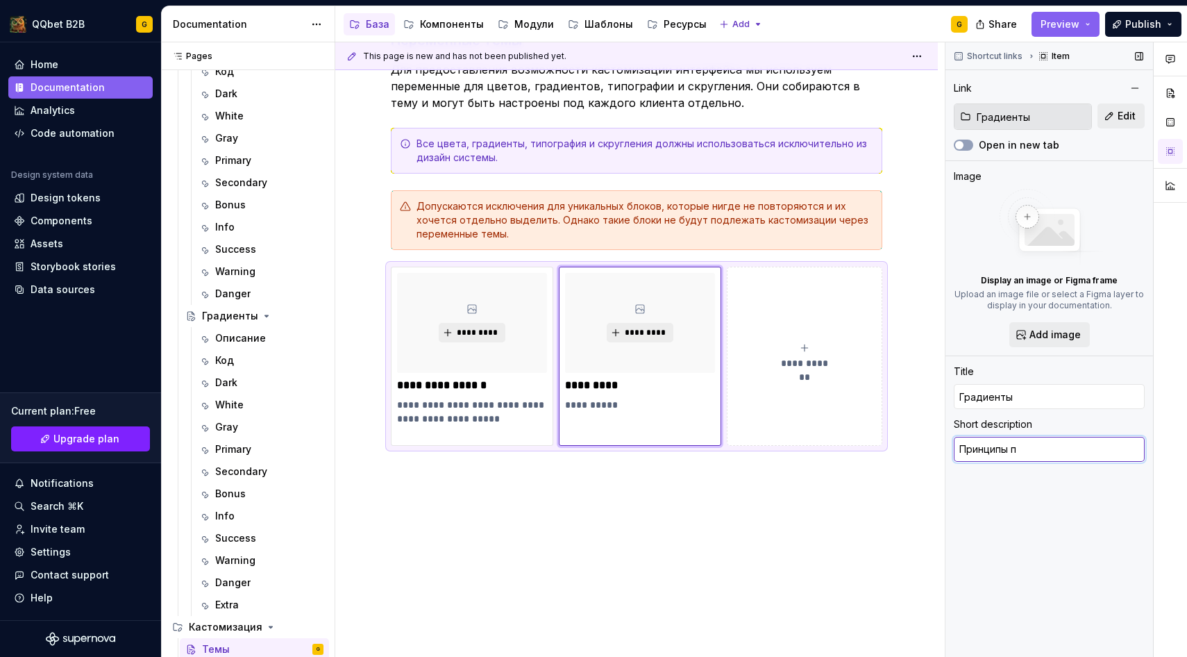
type textarea "Принципы пи"
type textarea "*"
type textarea "Принципы п"
type textarea "*"
type textarea "Принципы"
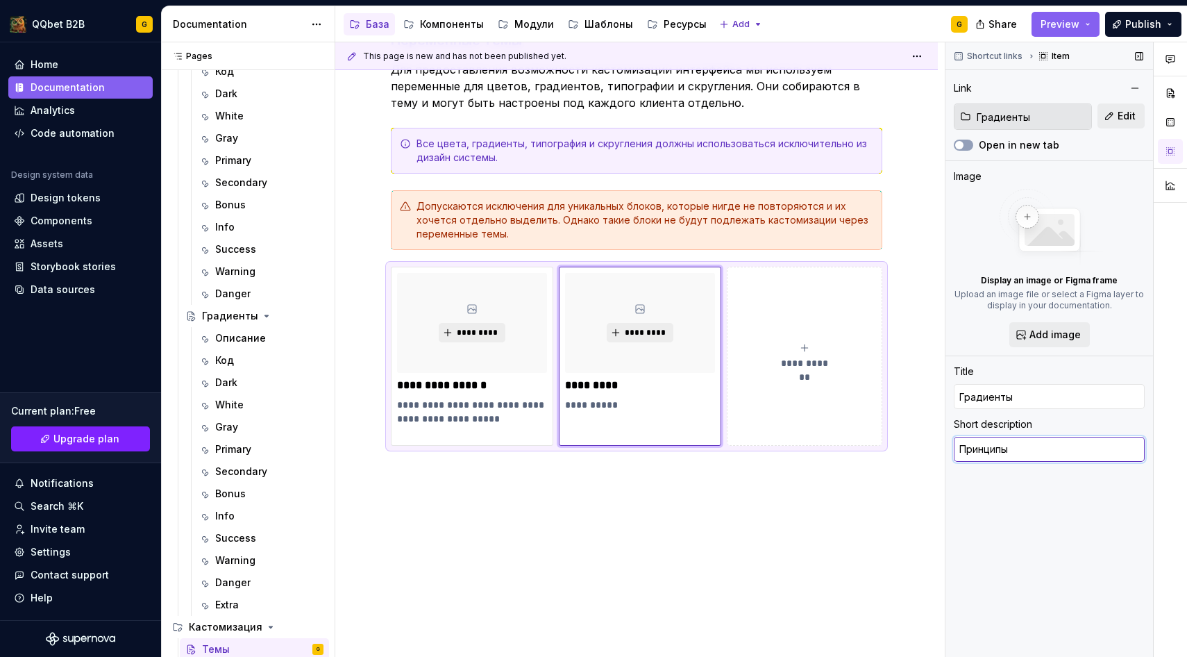
type textarea "*"
type textarea "Принципы и"
type textarea "*"
type textarea "Принципы и"
type textarea "*"
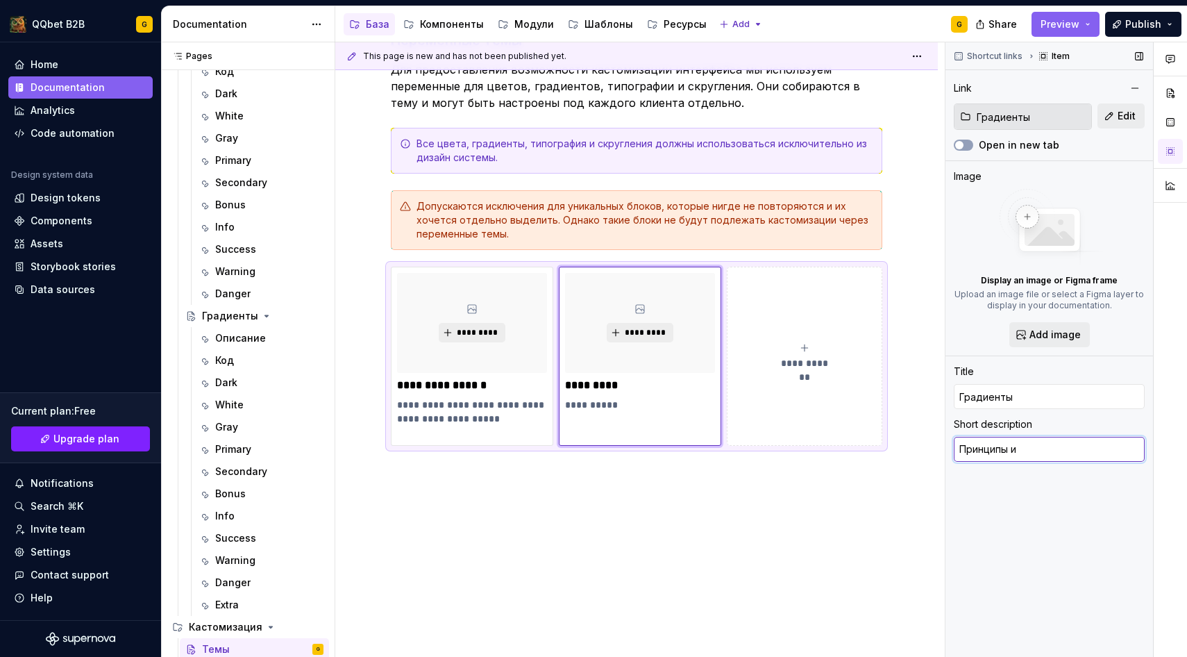
type textarea "Принципы и т"
type textarea "*"
type textarea "Принципы и то"
type textarea "*"
type textarea "Принципы и ток"
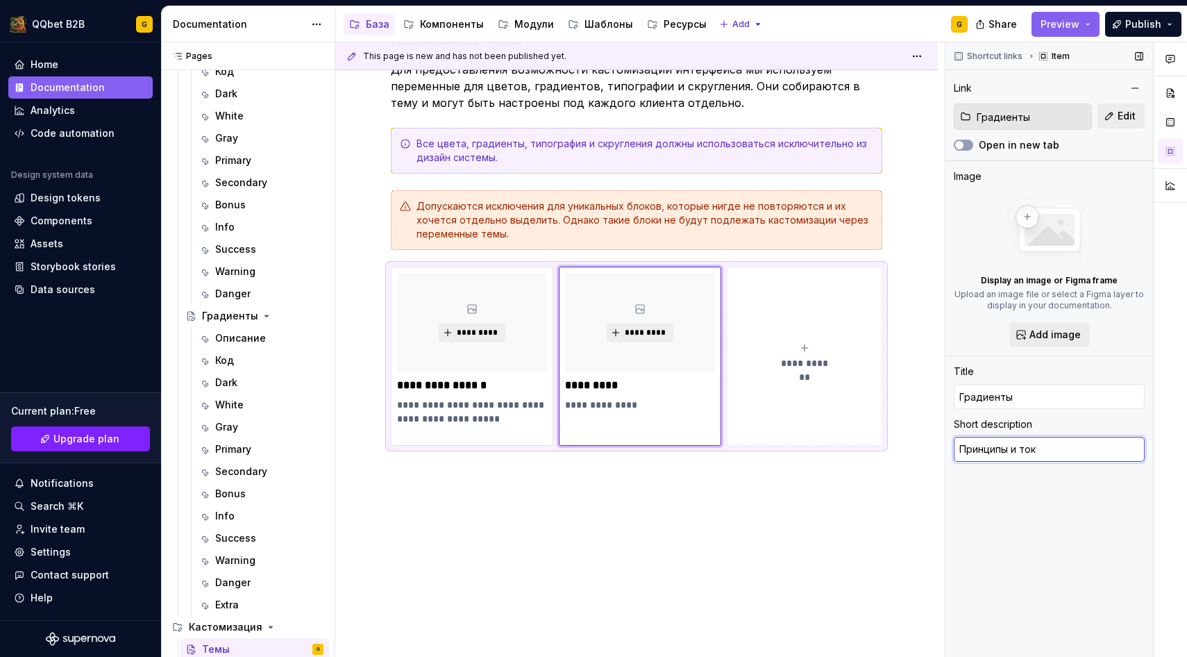
type textarea "*"
type textarea "Принципы и токе"
type textarea "*"
type textarea "Принципы и токен"
type textarea "*"
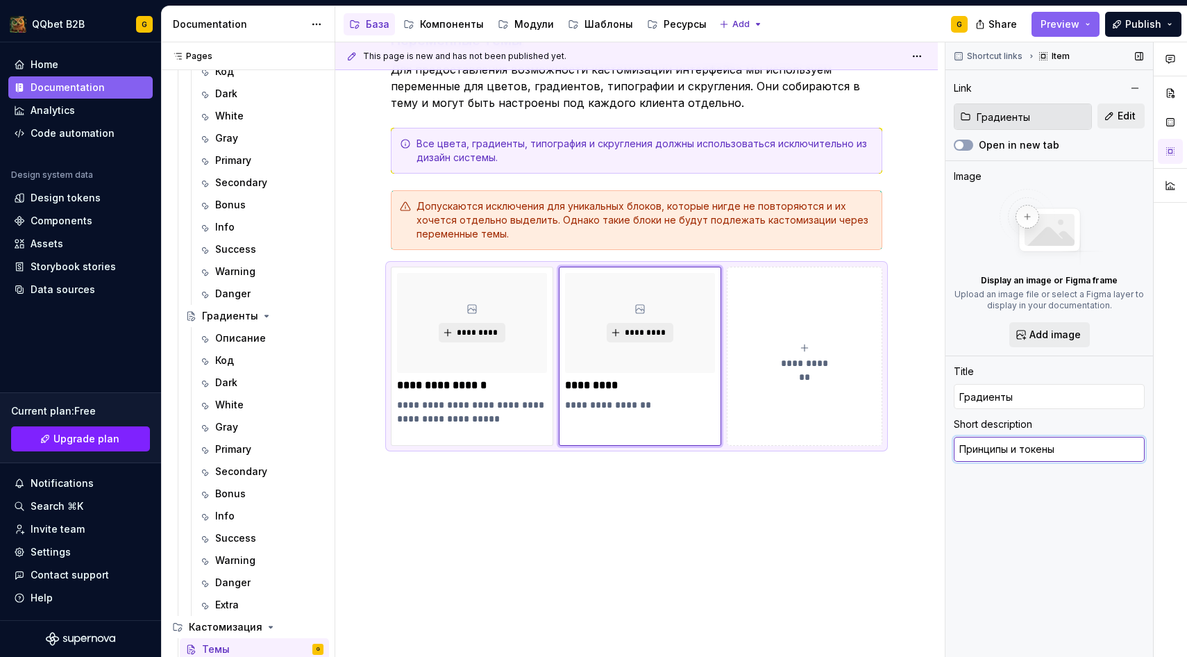
type textarea "Принципы и токены"
type textarea "*"
type textarea "Принципы и токены г"
type textarea "*"
type textarea "Принципы и токены гра"
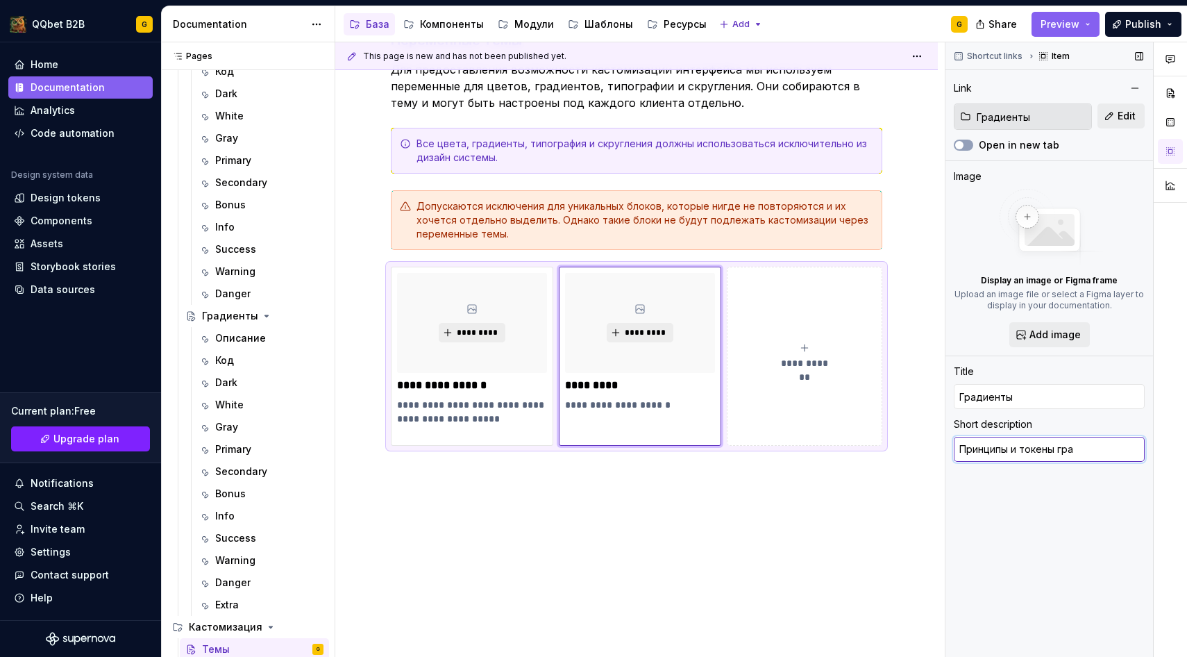
type textarea "*"
type textarea "Принципы и [GEOGRAPHIC_DATA] град"
type textarea "*"
type textarea "Принципы и [GEOGRAPHIC_DATA] гради"
type textarea "*"
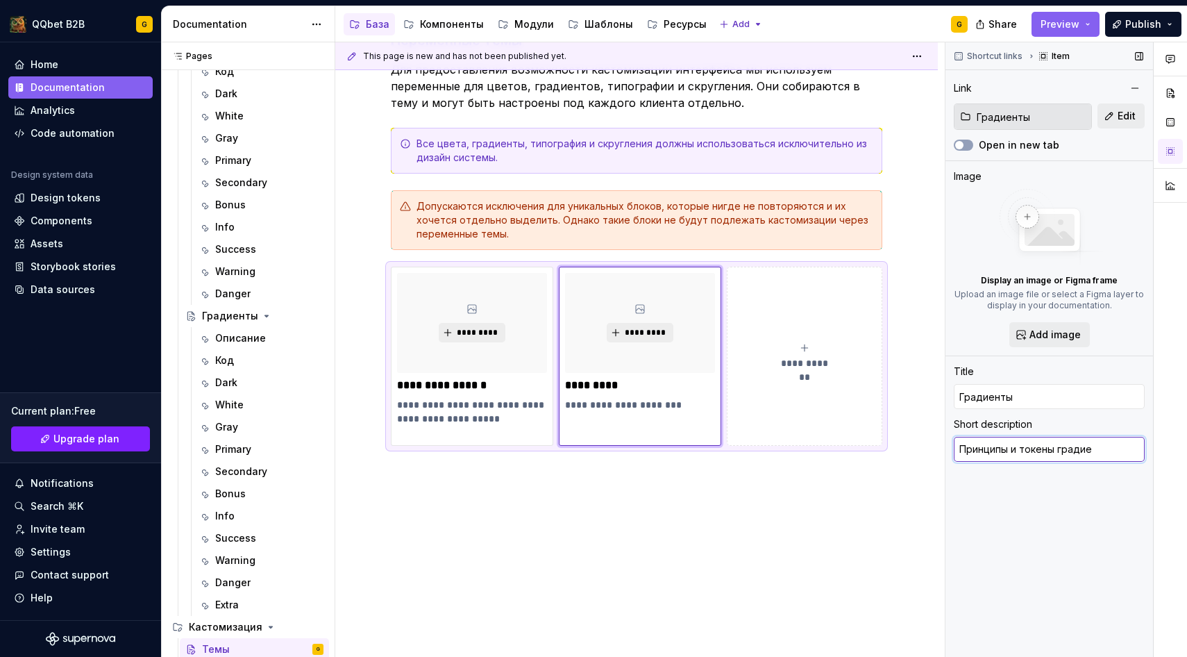
type textarea "Принципы и токены градиен"
type textarea "*"
type textarea "Принципы и токены градиент"
type textarea "*"
type textarea "Принципы и токены градиенто"
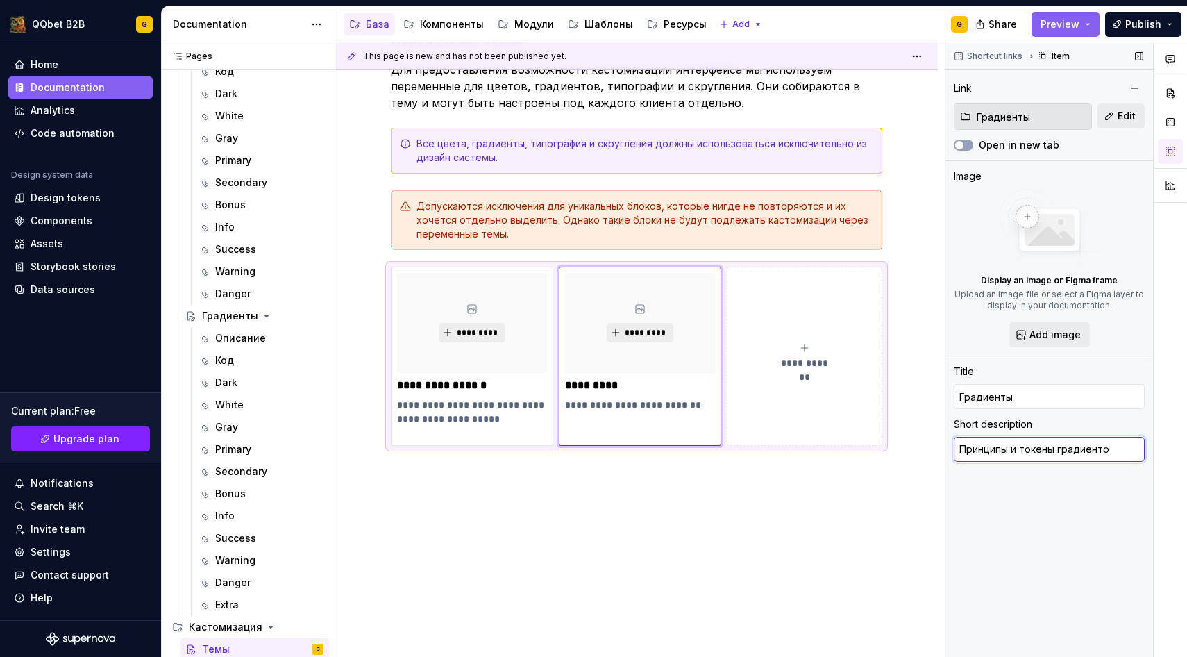
type textarea "*"
type textarea "Принципы и токены градиентов"
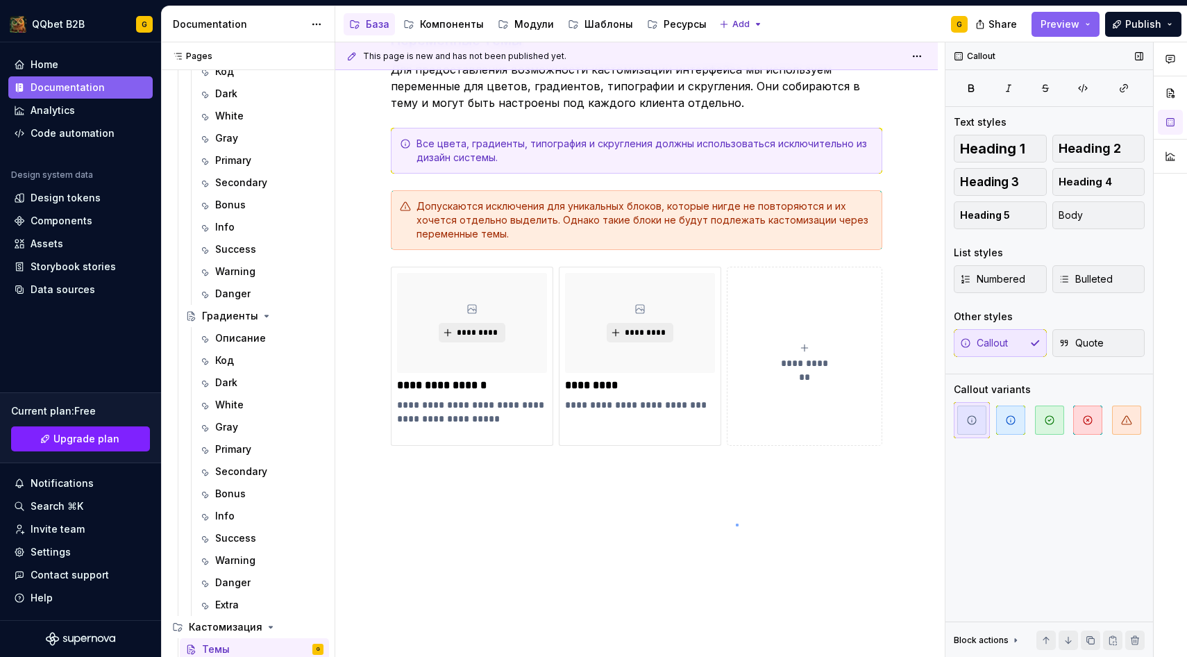
click at [736, 523] on div "**********" at bounding box center [640, 349] width 610 height 615
click at [806, 323] on button "**********" at bounding box center [805, 356] width 156 height 179
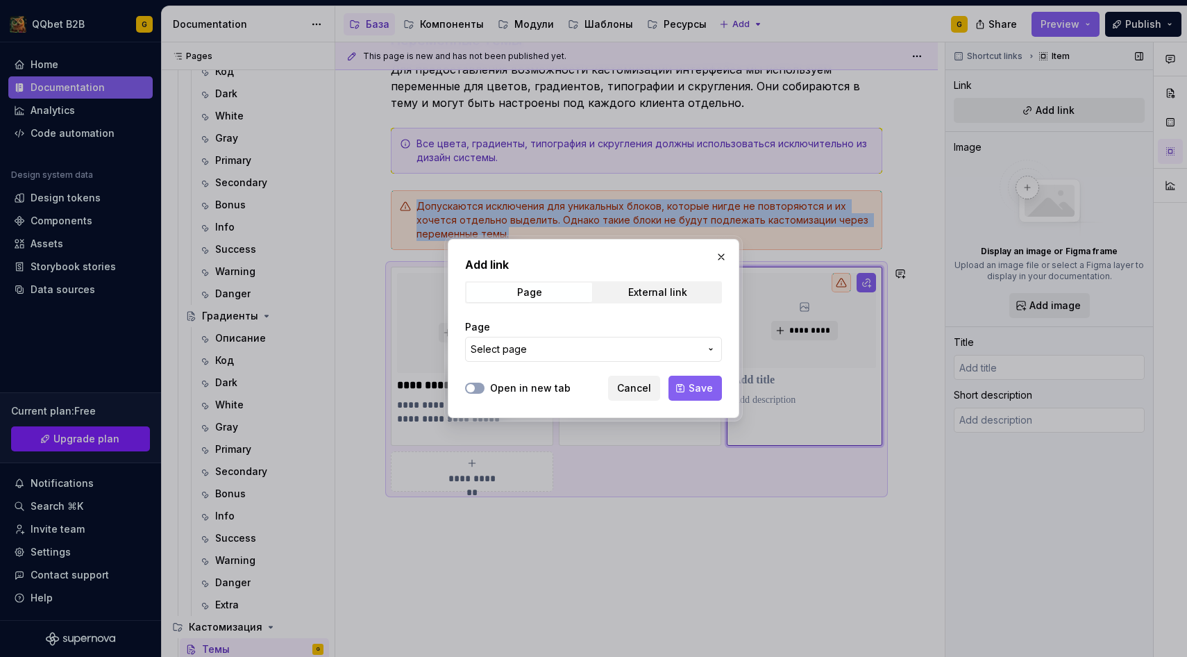
click at [603, 338] on button "Select page" at bounding box center [593, 349] width 257 height 25
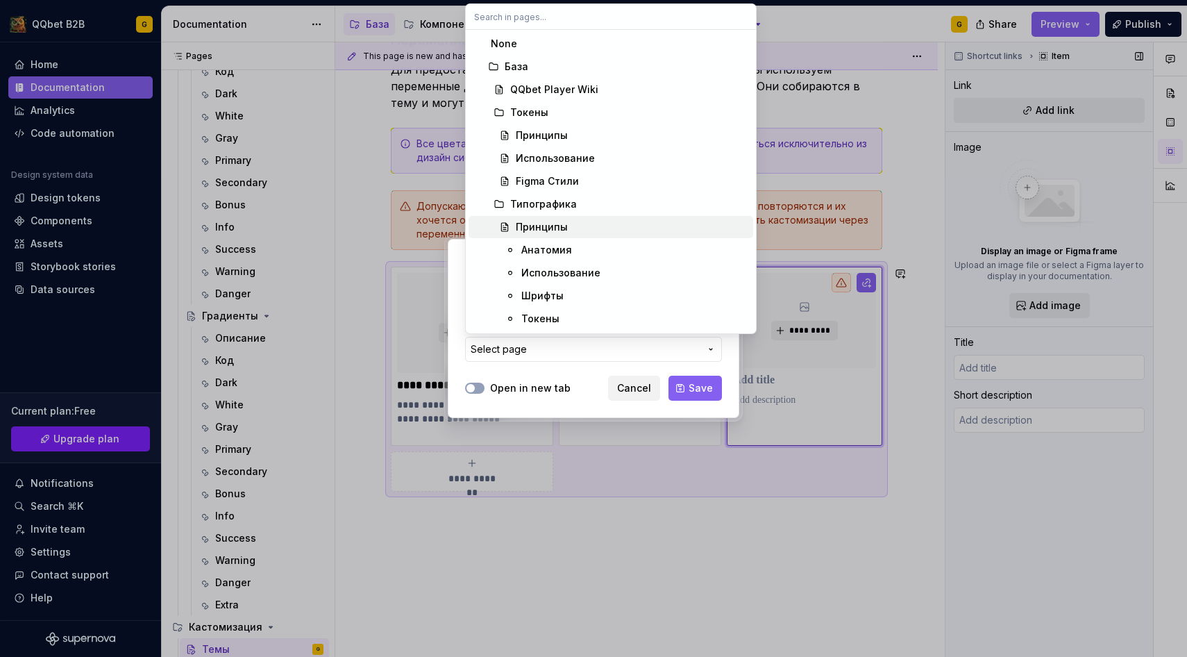
click at [576, 219] on span "Принципы" at bounding box center [611, 227] width 285 height 22
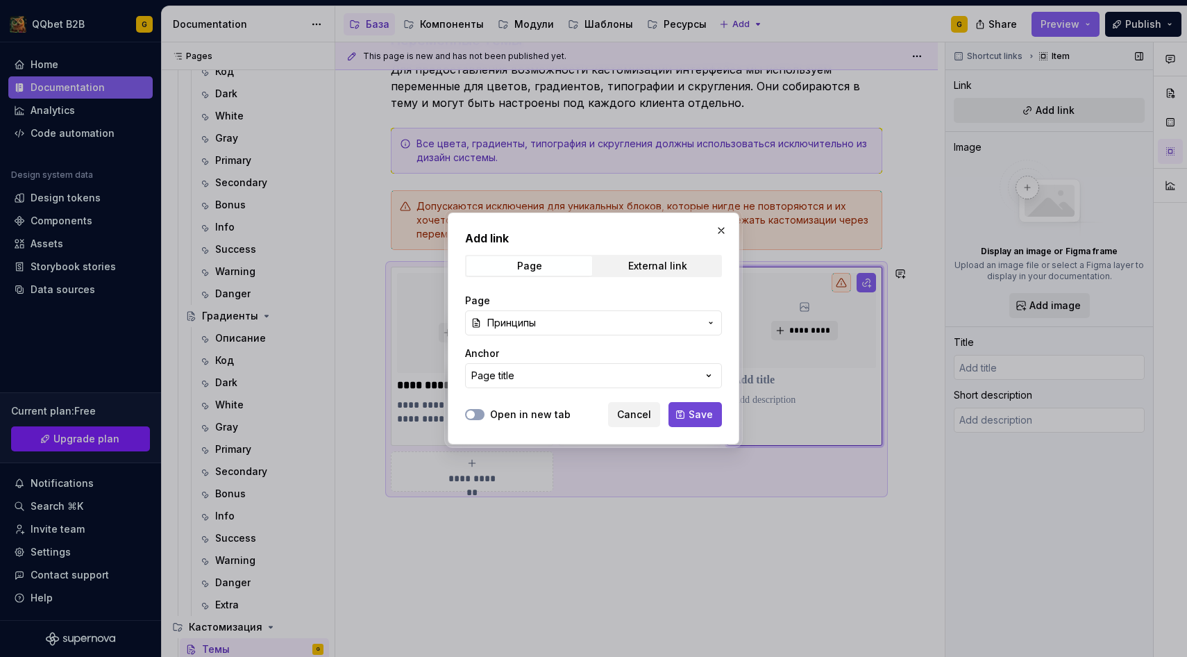
click at [698, 407] on button "Save" at bounding box center [695, 414] width 53 height 25
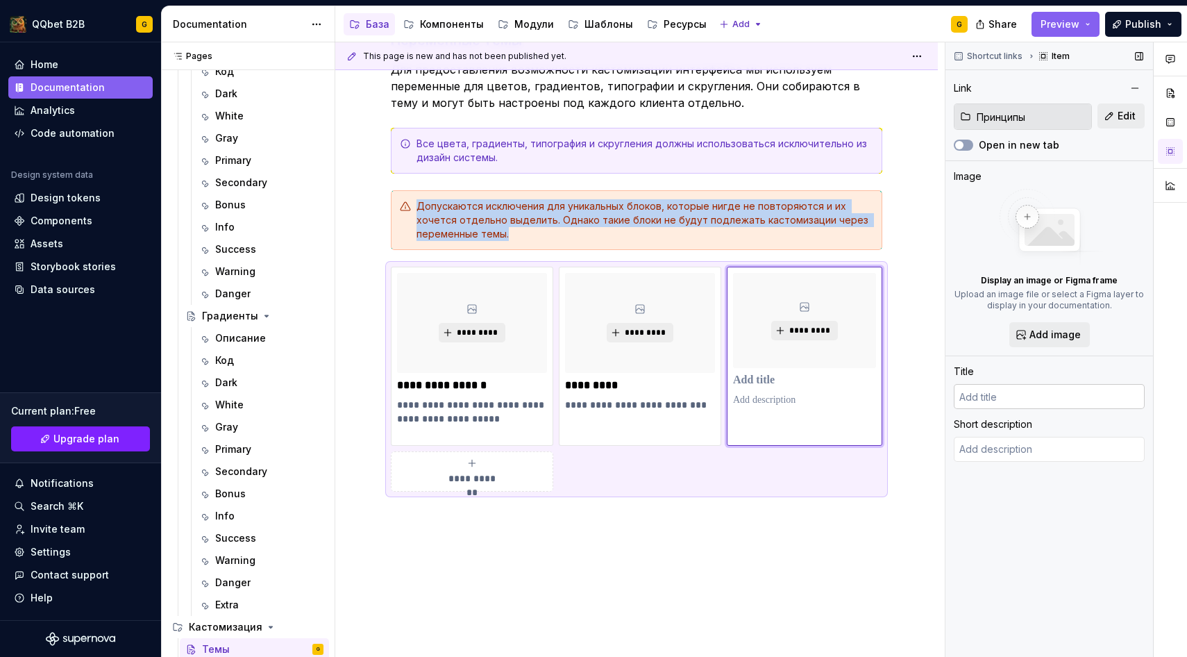
type textarea "*"
type input "Принципы"
type textarea "Базовая типографика гибкая и модульная, её можно использовать по-разному. Ниже …"
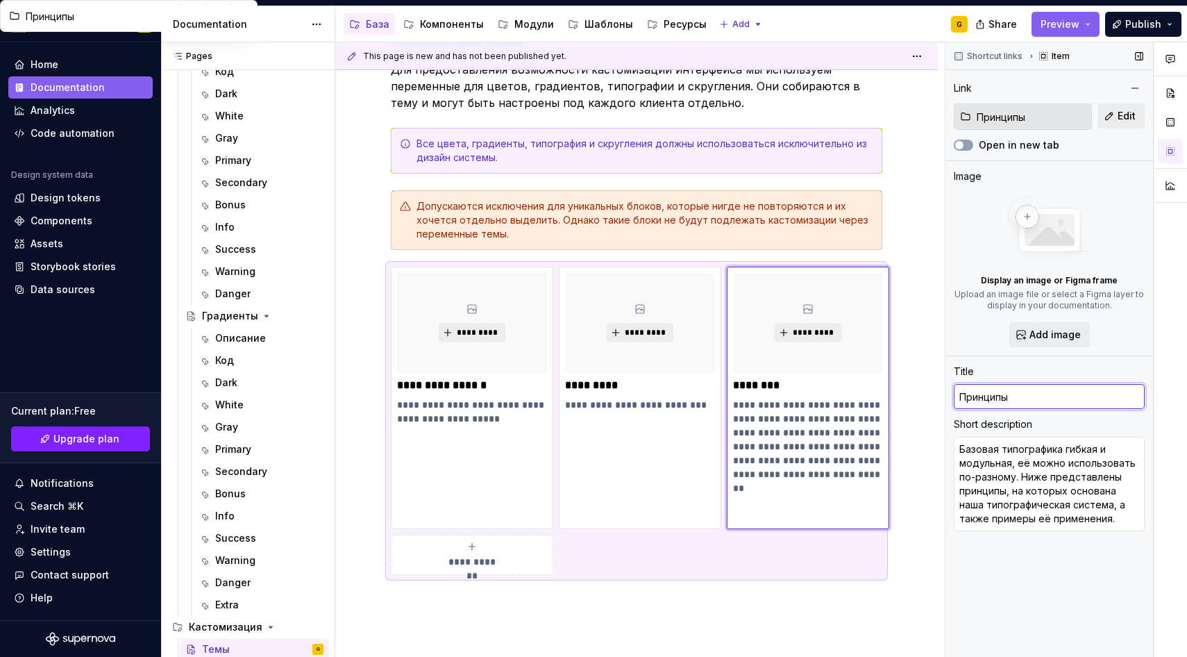
click at [989, 403] on input "Принципы" at bounding box center [1049, 396] width 191 height 25
click at [988, 403] on input "Принципы" at bounding box center [1049, 396] width 191 height 25
type textarea "*"
type input "Т"
type textarea "*"
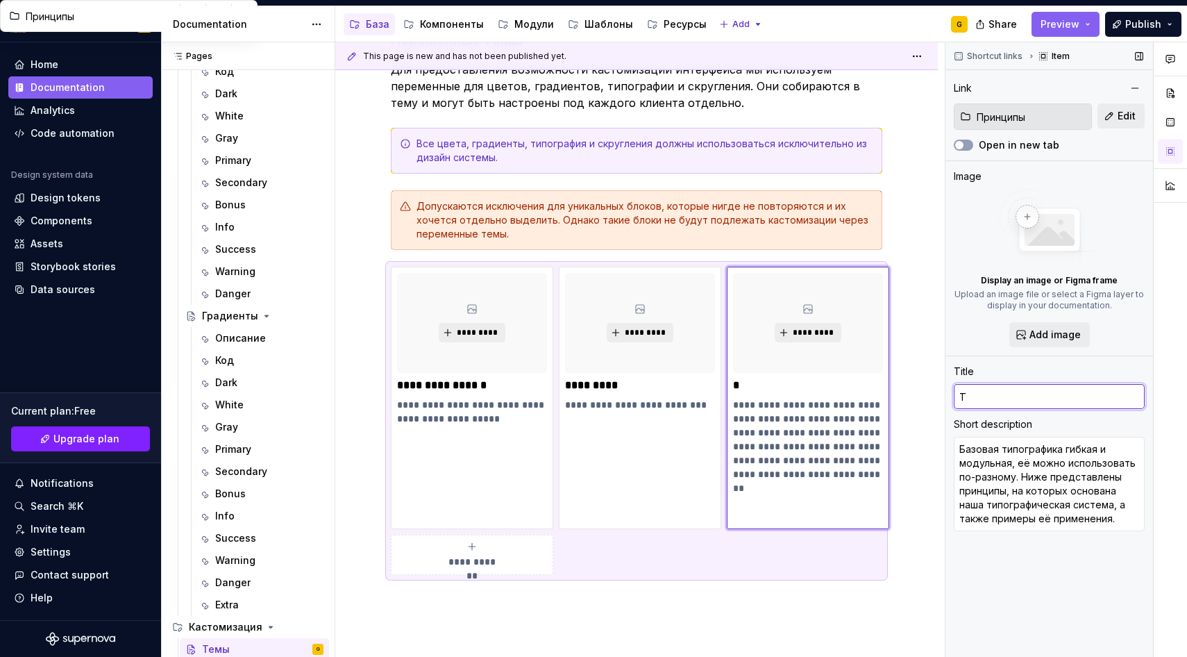
type input "Ти"
type textarea "*"
type input "Тип"
type textarea "*"
type input "Типо"
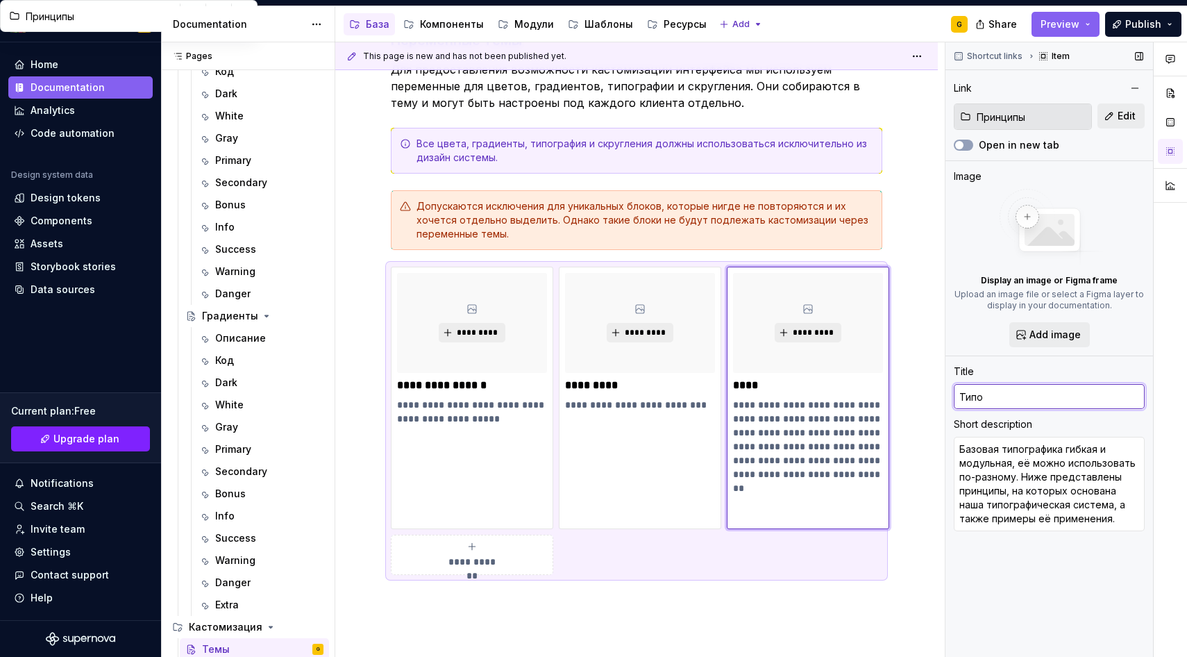
type textarea "*"
type input "Типог"
type textarea "*"
type input "Типогр"
type textarea "*"
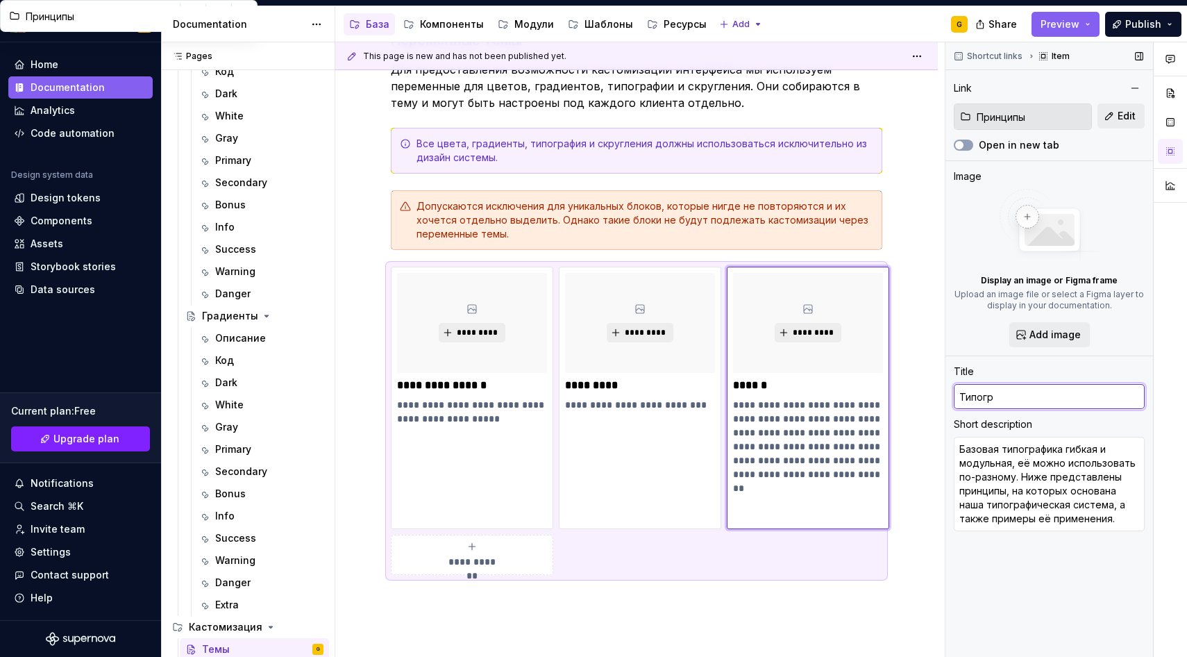
type input "Типогра"
type textarea "*"
type input "Типограф"
type textarea "*"
type input "Типографи"
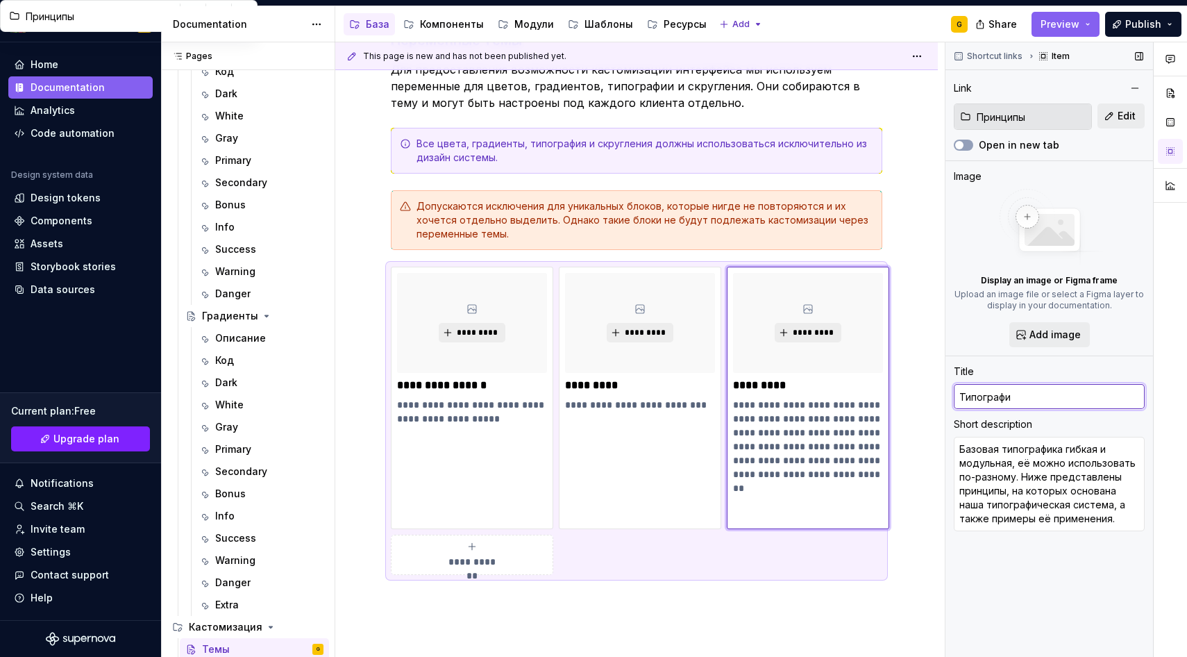
type textarea "*"
type input "Типографика"
type textarea "*"
type input "Типографика"
click at [1125, 474] on textarea "Базовая типографика гибкая и модульная, её можно использовать по-разному. Ниже …" at bounding box center [1049, 484] width 191 height 94
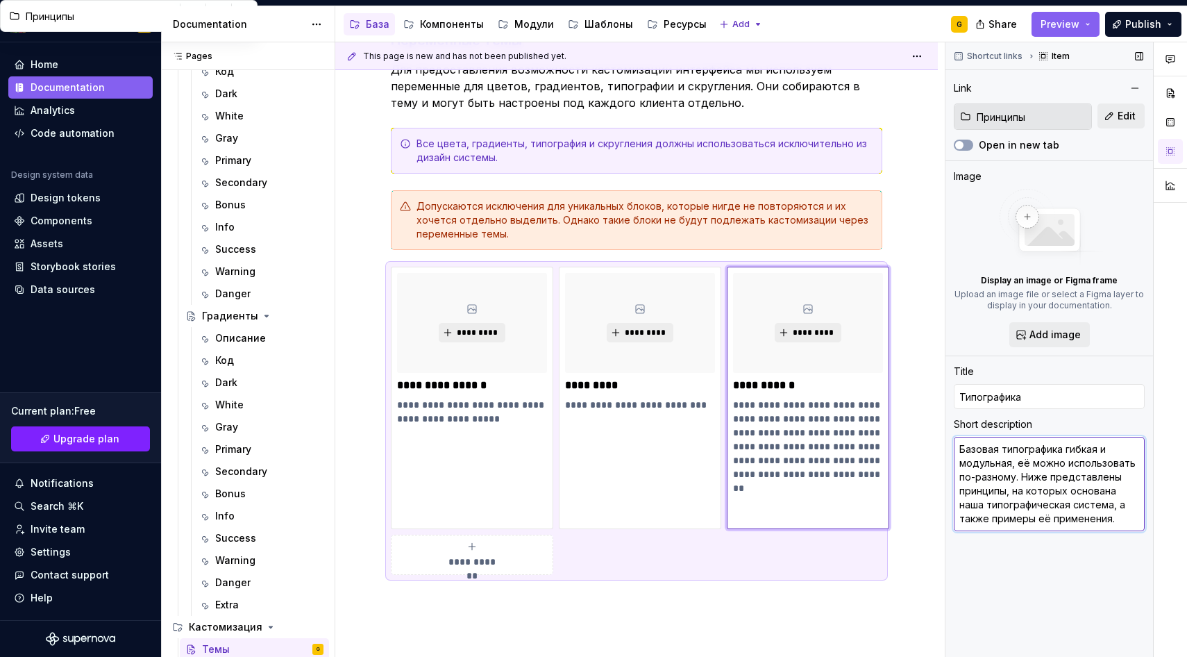
drag, startPoint x: 1125, startPoint y: 473, endPoint x: 958, endPoint y: 448, distance: 169.3
click at [958, 448] on textarea "Базовая типографика гибкая и модульная, её можно использовать по-разному. Ниже …" at bounding box center [1049, 484] width 191 height 94
type textarea "*"
type textarea "принципы, на которых основана наша типографическая система, а также примеры её …"
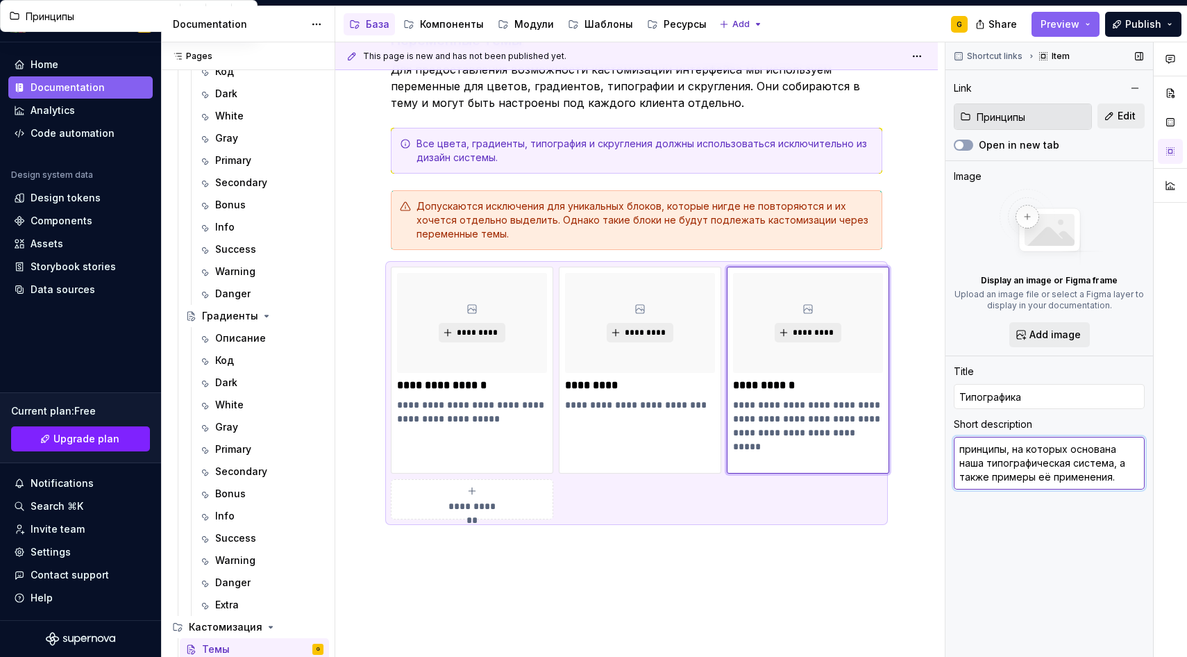
type textarea "*"
type textarea "ринципы, на которых основана наша типографическая система, а также примеры её п…"
type textarea "*"
type textarea "Аринципы, на которых основана наша типографическая система, а также примеры её …"
type textarea "*"
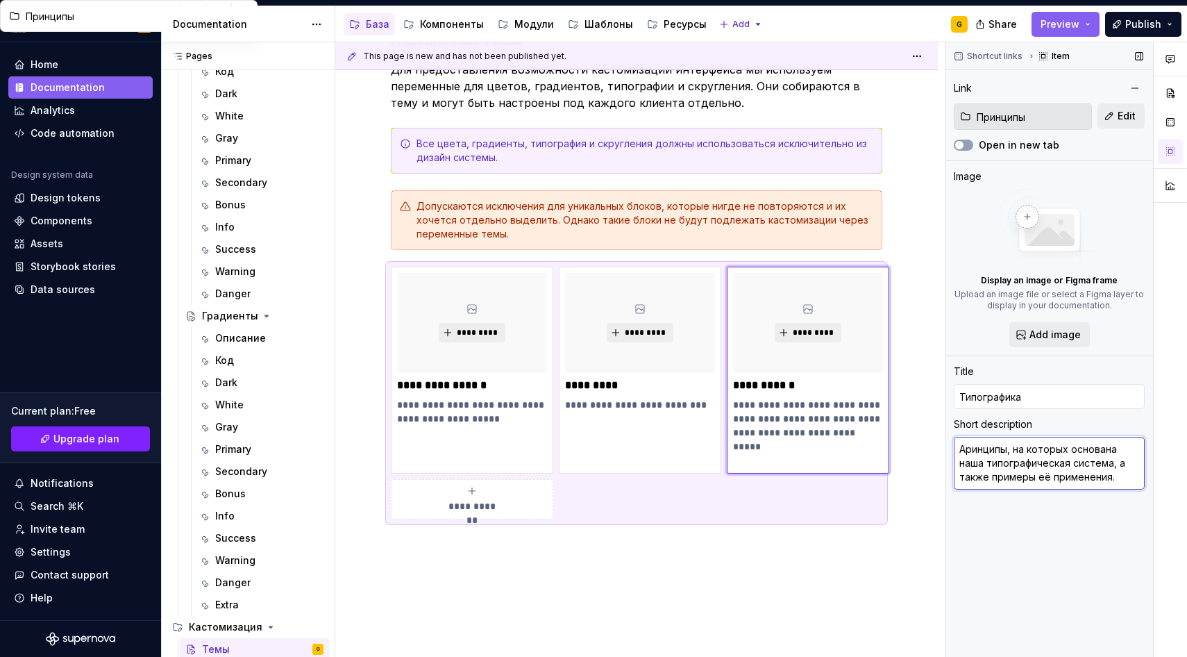
type textarea "ринципы, на которых основана наша типографическая система, а также примеры её п…"
type textarea "*"
type textarea "Принципы, на которых основана наша типографическая система, а также примеры её …"
click at [1123, 480] on textarea "Принципы, на которых основана наша типографическая система, а также примеры её …" at bounding box center [1049, 463] width 191 height 53
drag, startPoint x: 1118, startPoint y: 480, endPoint x: 1119, endPoint y: 459, distance: 21.5
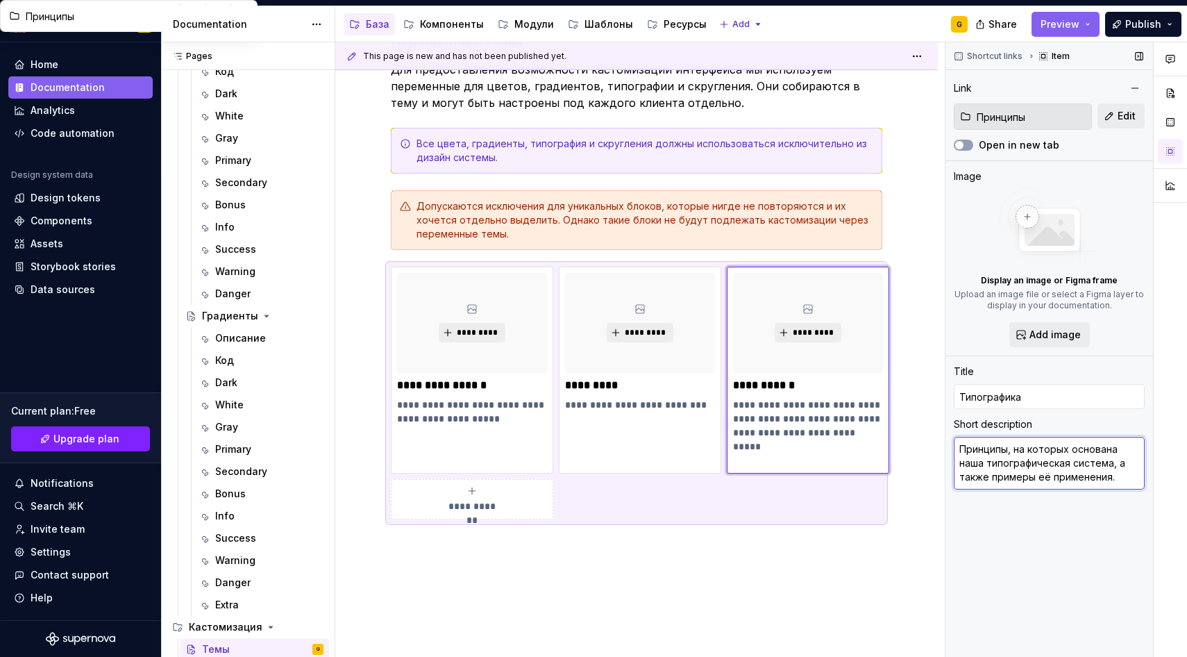
click at [1119, 459] on textarea "Принципы, на которых основана наша типографическая система, а также примеры её …" at bounding box center [1049, 463] width 191 height 53
type textarea "*"
type textarea "Принципы, на которых основана наша типографическая система,"
type textarea "*"
type textarea "Принципы, на которых основана наша типографическая система,"
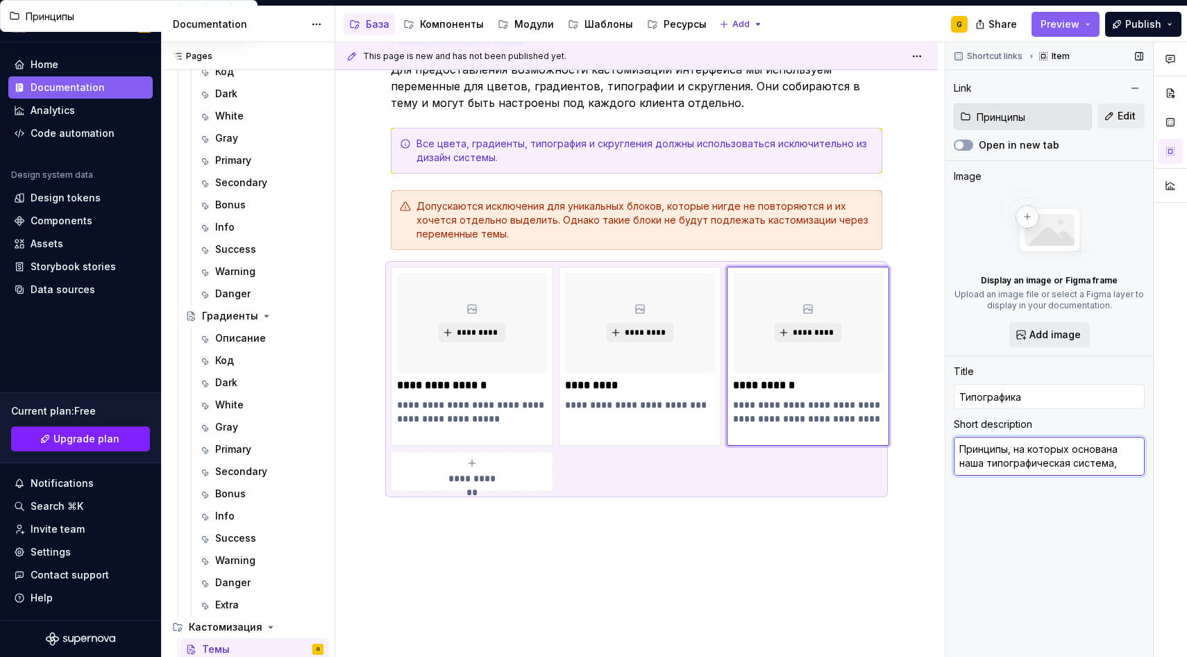
type textarea "*"
type textarea "Принципы и токены градиентов"
type textarea "*"
type input "Градиенты"
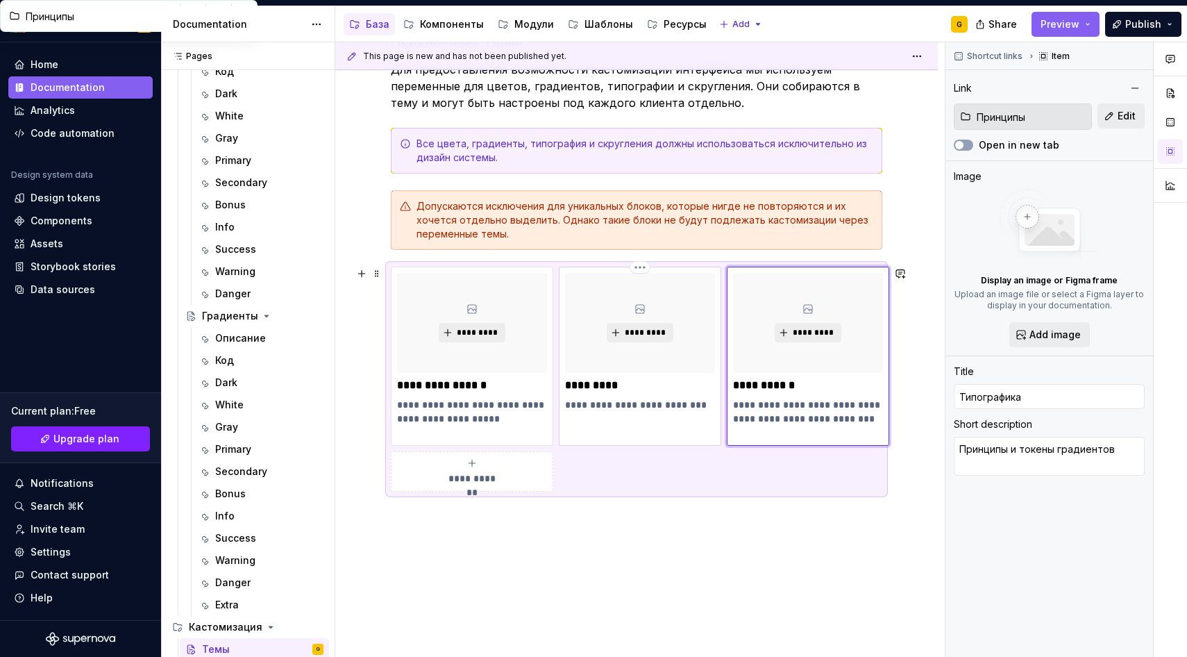
type input "Градиенты"
click at [647, 376] on div "**********" at bounding box center [640, 349] width 150 height 153
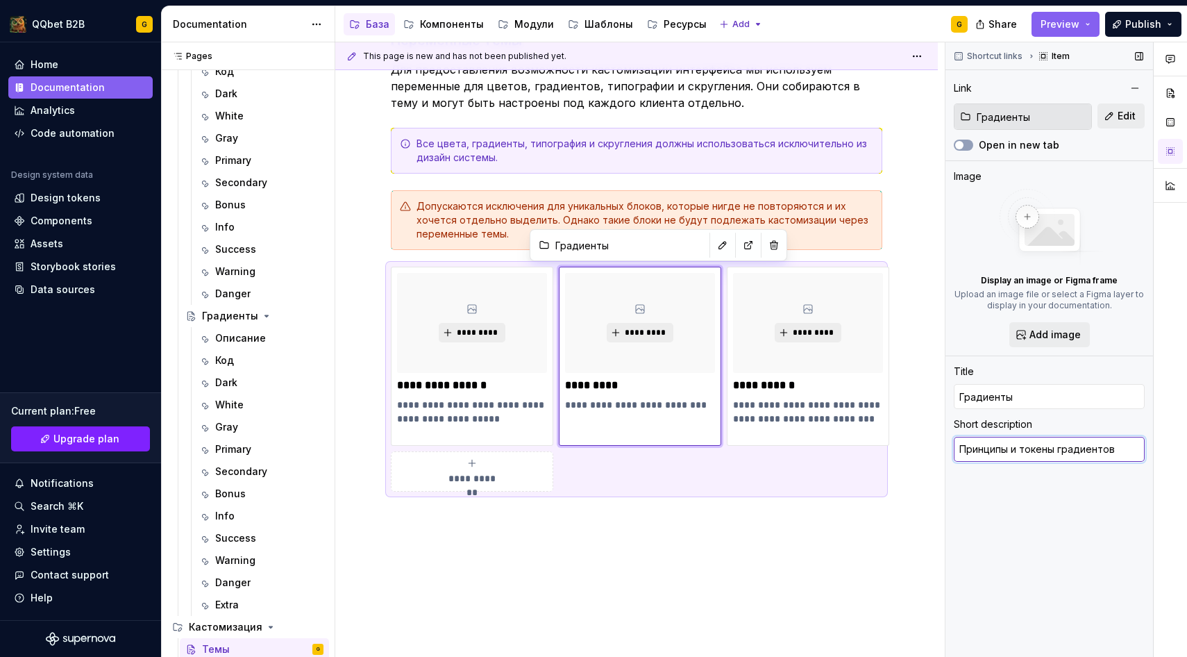
click at [1010, 445] on textarea "Принципы и токены градиентов" at bounding box center [1049, 449] width 191 height 25
type textarea "*"
type textarea "Принципы пи токены градиентов"
type textarea "*"
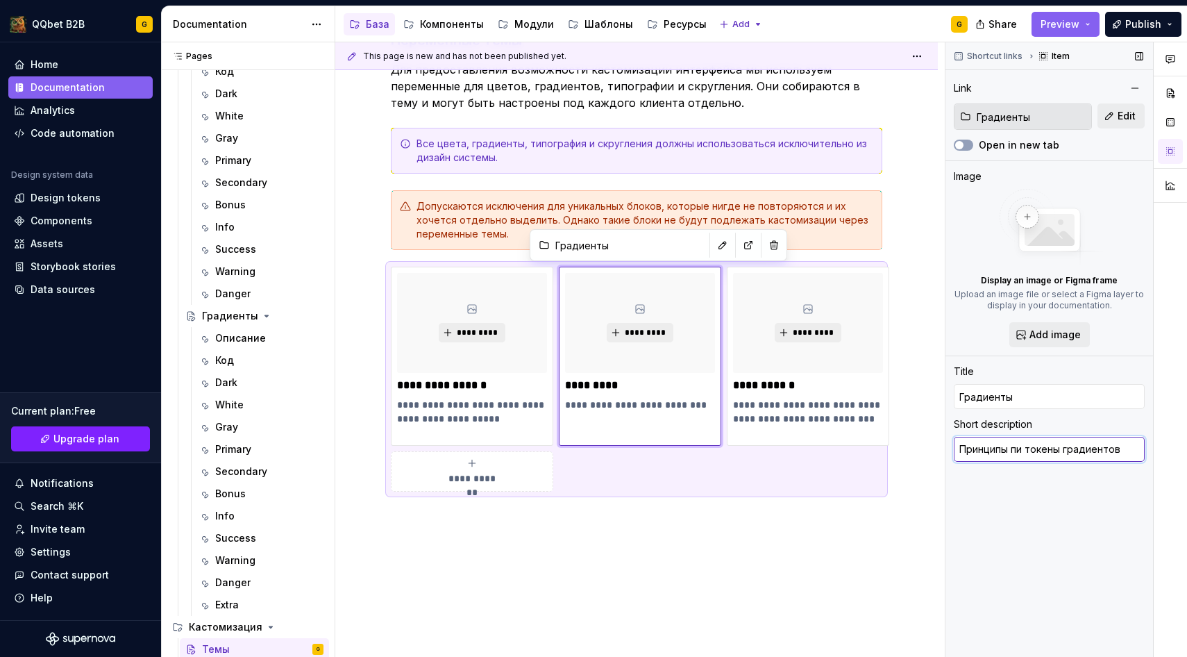
type textarea "Принципы пои токены градиентов"
type textarea "*"
type textarea "Принципы пости токены градиентов"
click at [757, 521] on div "**********" at bounding box center [640, 349] width 610 height 615
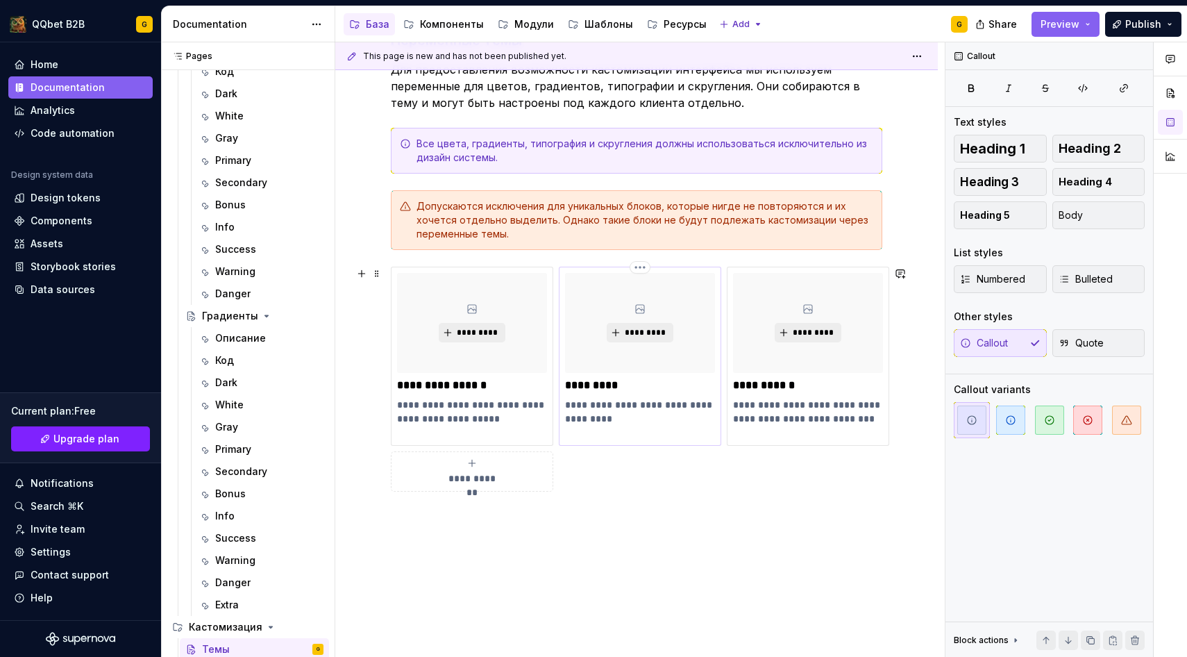
click at [682, 349] on div "*********" at bounding box center [640, 323] width 150 height 100
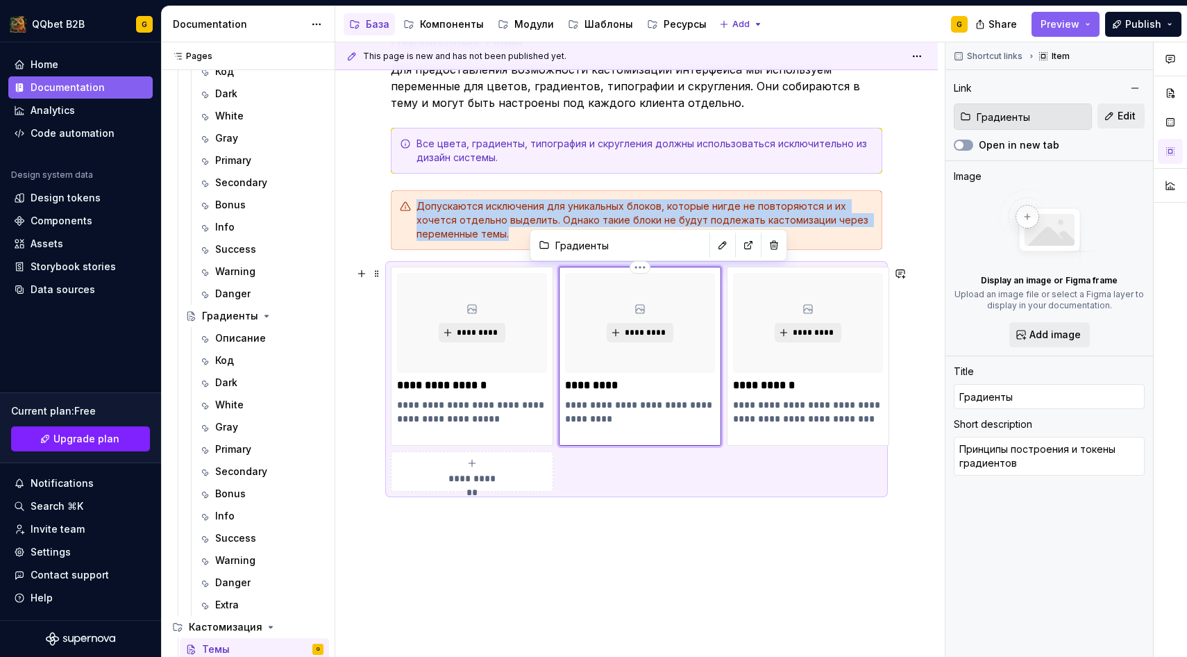
click at [638, 319] on div "*********" at bounding box center [640, 323] width 150 height 100
click at [638, 332] on span "*********" at bounding box center [645, 332] width 42 height 11
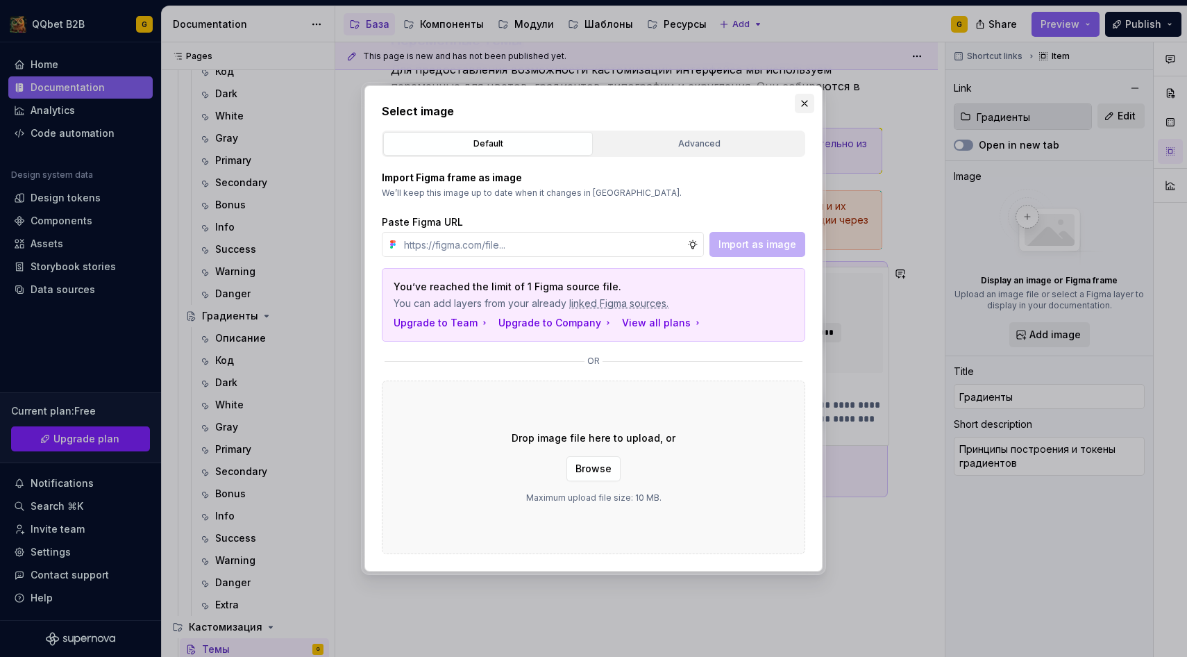
click at [807, 103] on button "button" at bounding box center [804, 103] width 19 height 19
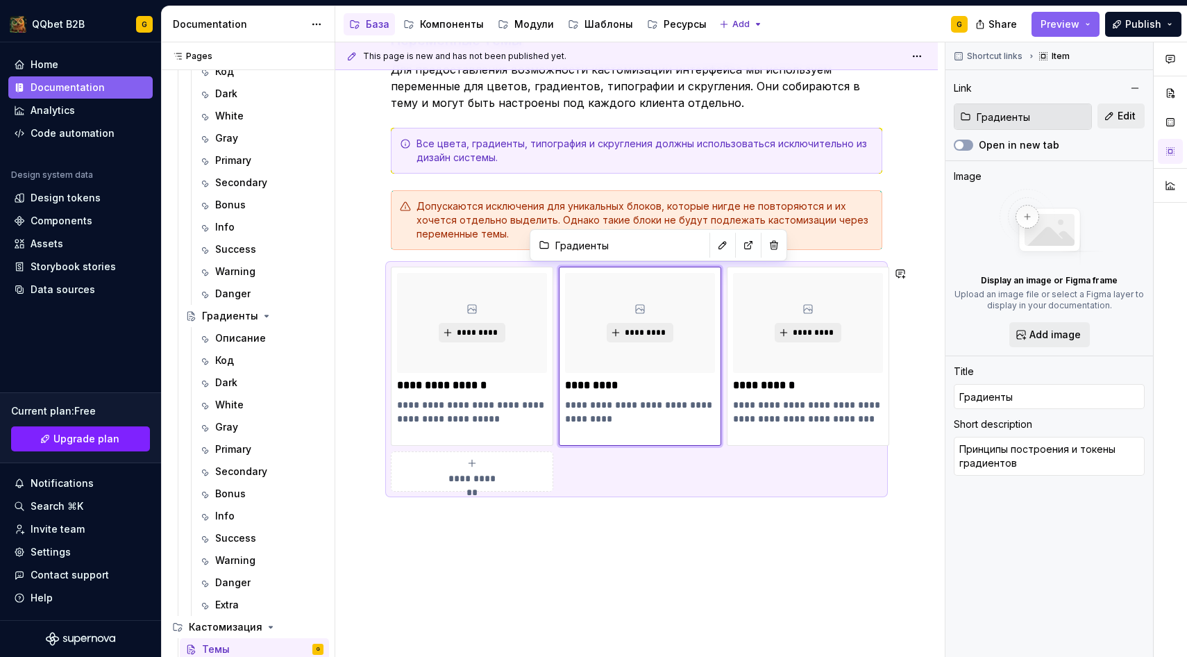
click at [662, 517] on div "**********" at bounding box center [636, 327] width 603 height 757
click at [766, 541] on div "**********" at bounding box center [636, 327] width 603 height 757
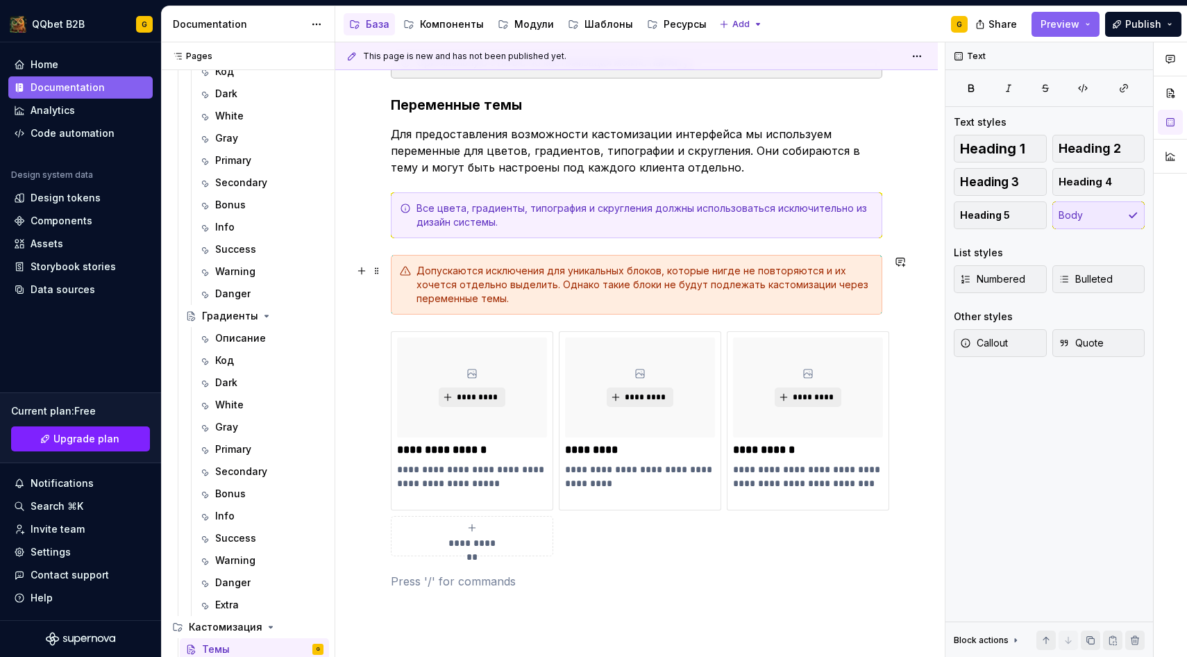
scroll to position [228, 0]
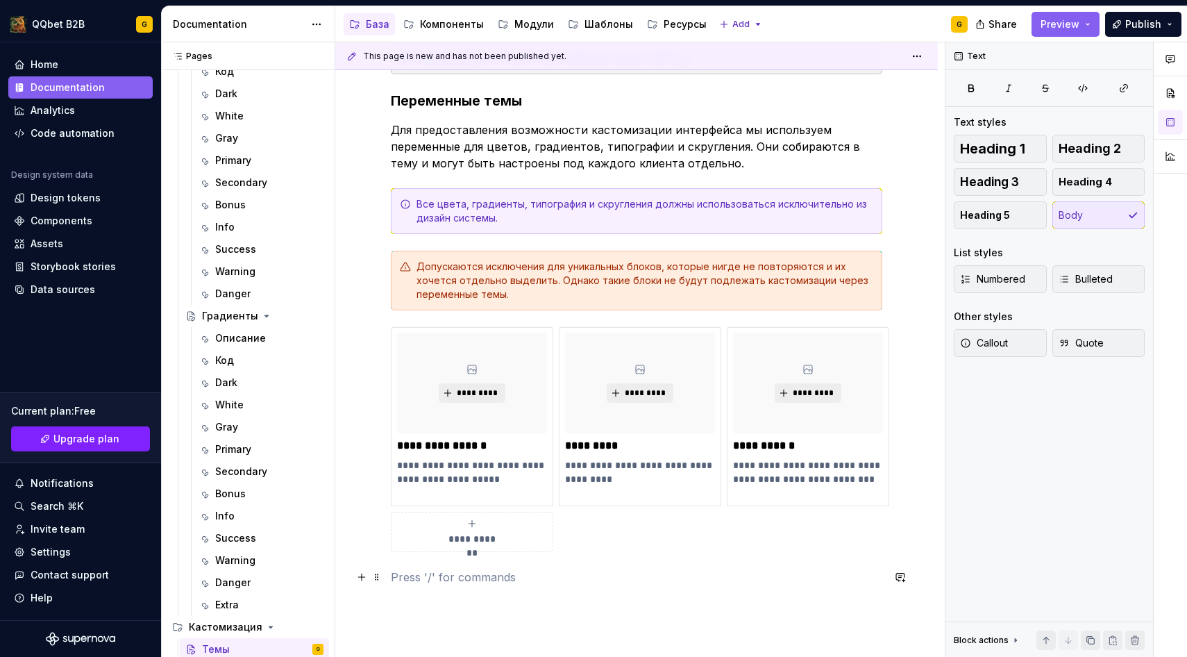
click at [488, 584] on p at bounding box center [637, 577] width 492 height 17
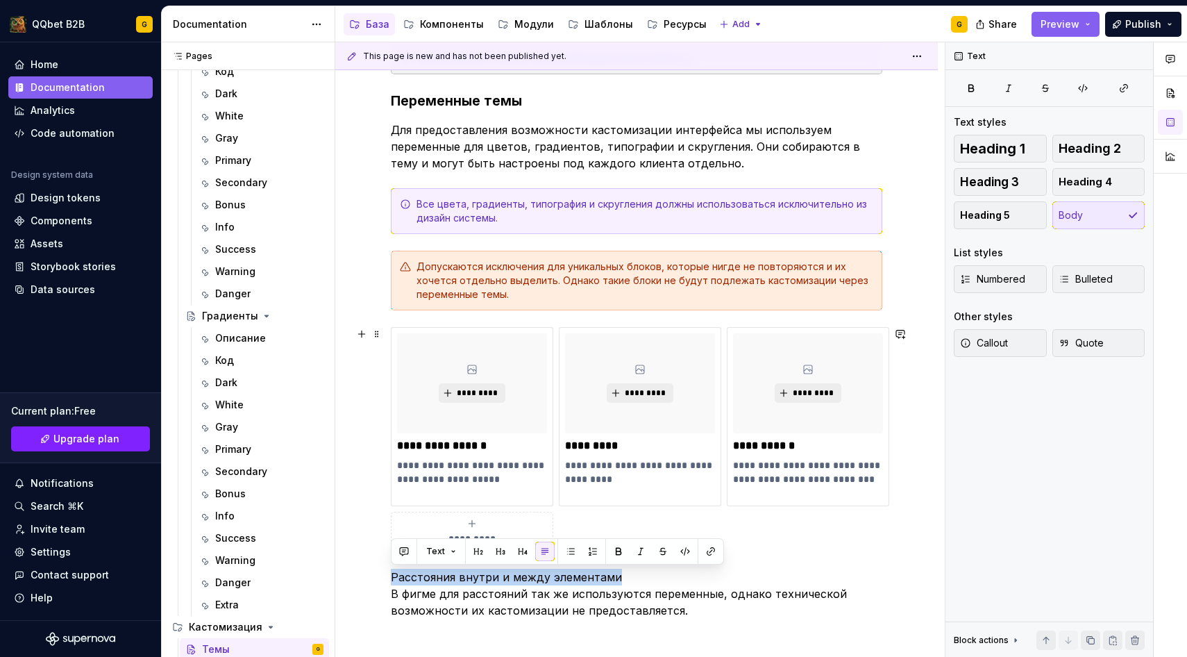
drag, startPoint x: 623, startPoint y: 575, endPoint x: 371, endPoint y: 553, distance: 253.6
click at [371, 553] on div "**********" at bounding box center [636, 420] width 603 height 823
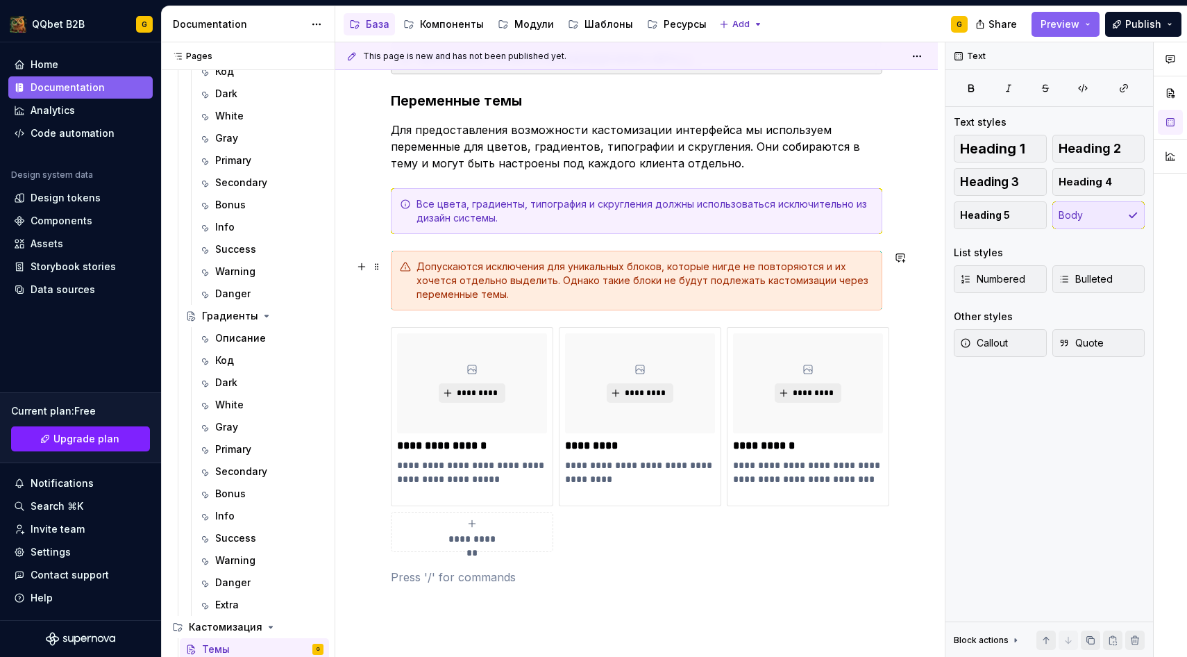
click at [914, 298] on div "**********" at bounding box center [636, 404] width 603 height 790
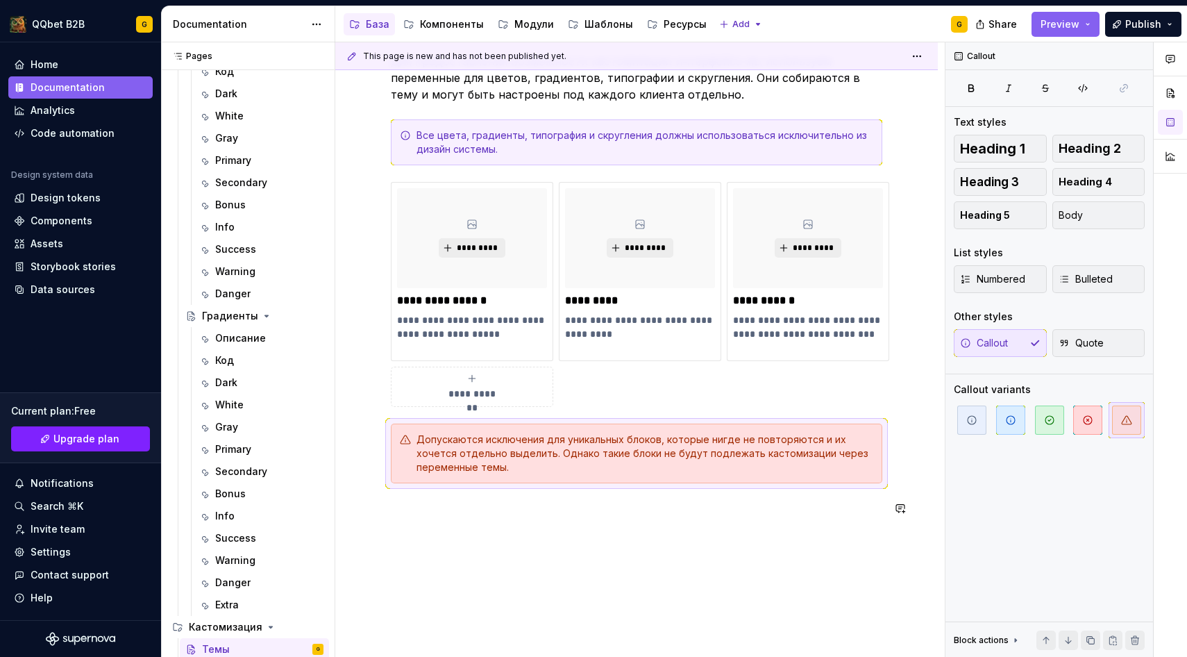
scroll to position [319, 0]
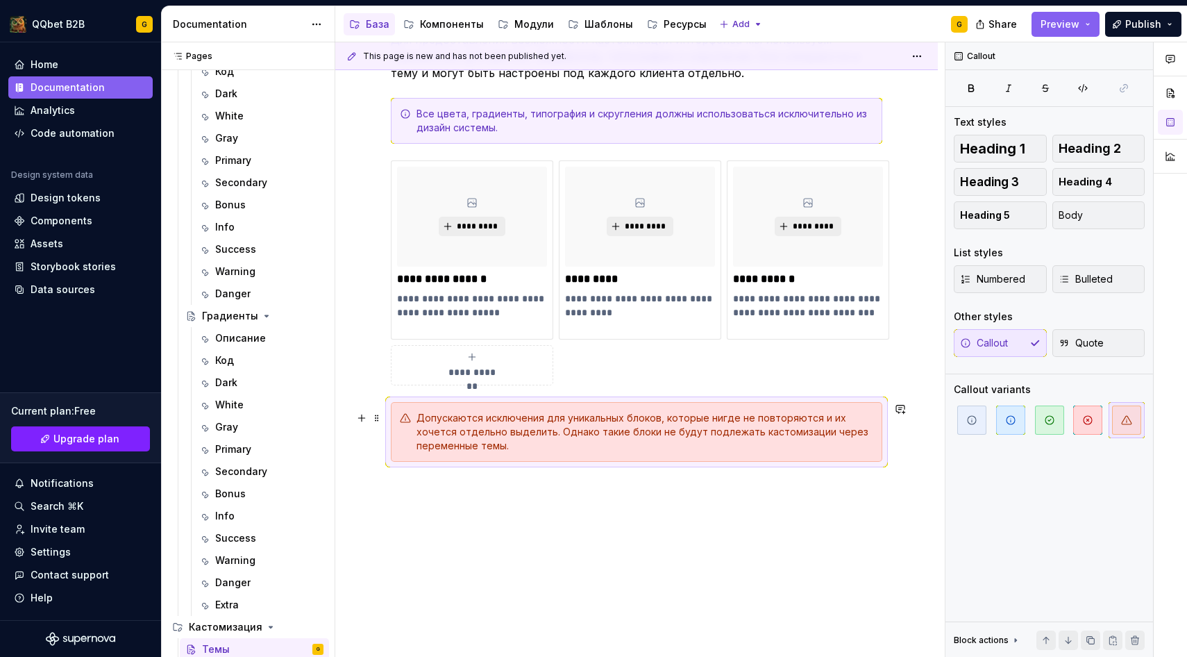
click at [569, 431] on div "Допускаются исключения для уникальных блоков, которые нигде не повторяются и их…" at bounding box center [645, 432] width 457 height 42
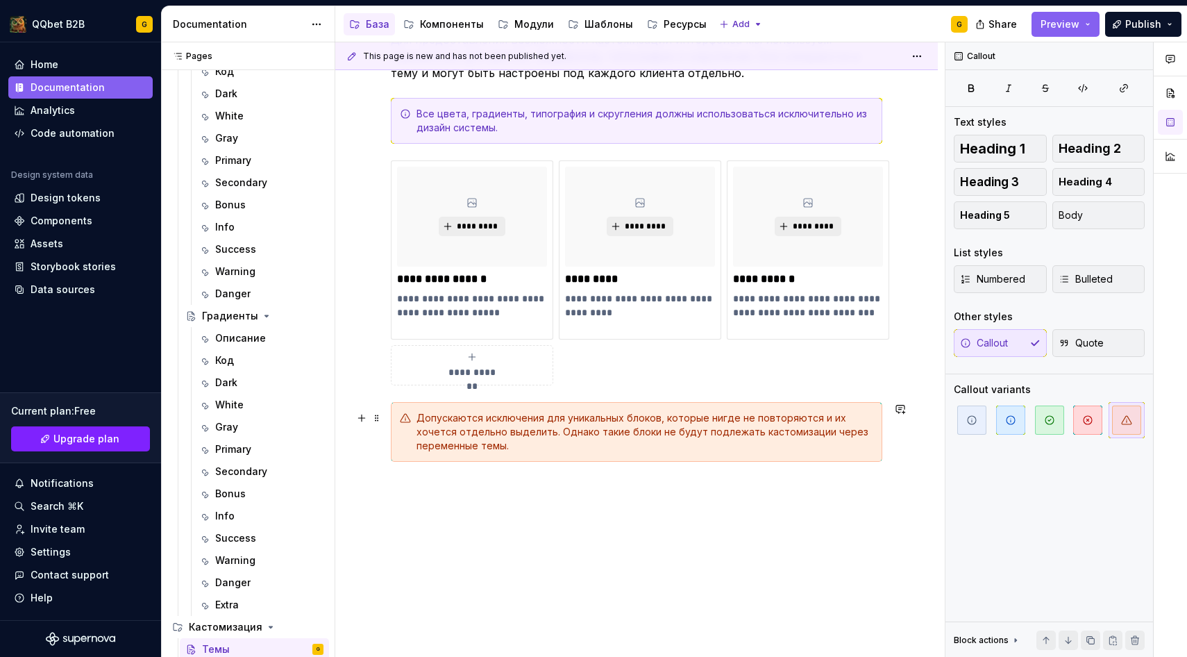
click at [450, 444] on div "Допускаются исключения для уникальных блоков, которые нигде не повторяются и их…" at bounding box center [645, 432] width 457 height 42
click at [409, 492] on p at bounding box center [637, 486] width 492 height 17
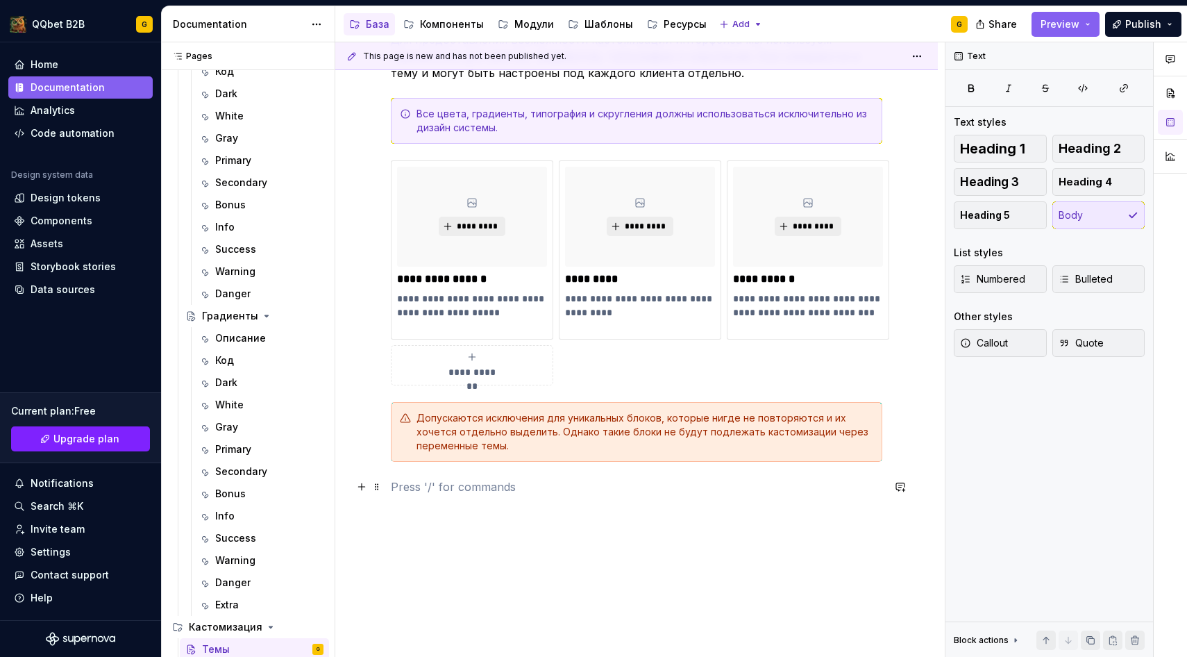
click at [387, 403] on div "**********" at bounding box center [640, 349] width 610 height 615
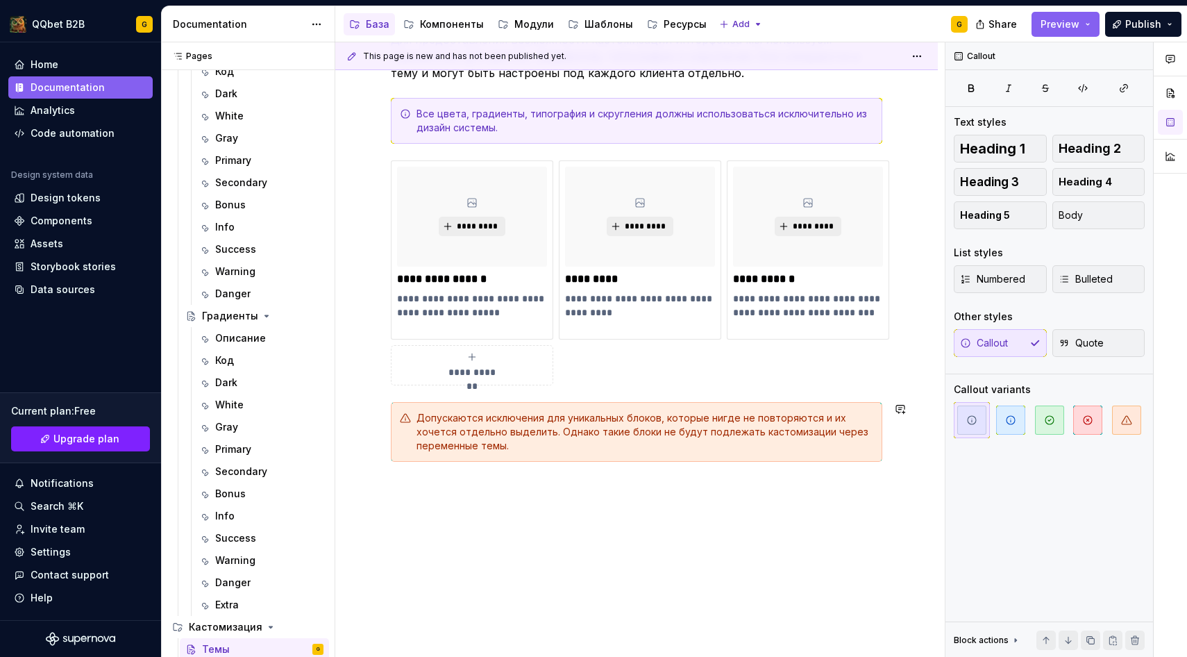
click at [396, 410] on div "Допускаются исключения для уникальных блоков, которые нигде не повторяются и их…" at bounding box center [637, 432] width 492 height 60
click at [437, 460] on div "Допускаются исключения для уникальных блоков, которые нигде не повторяются и их…" at bounding box center [637, 432] width 492 height 60
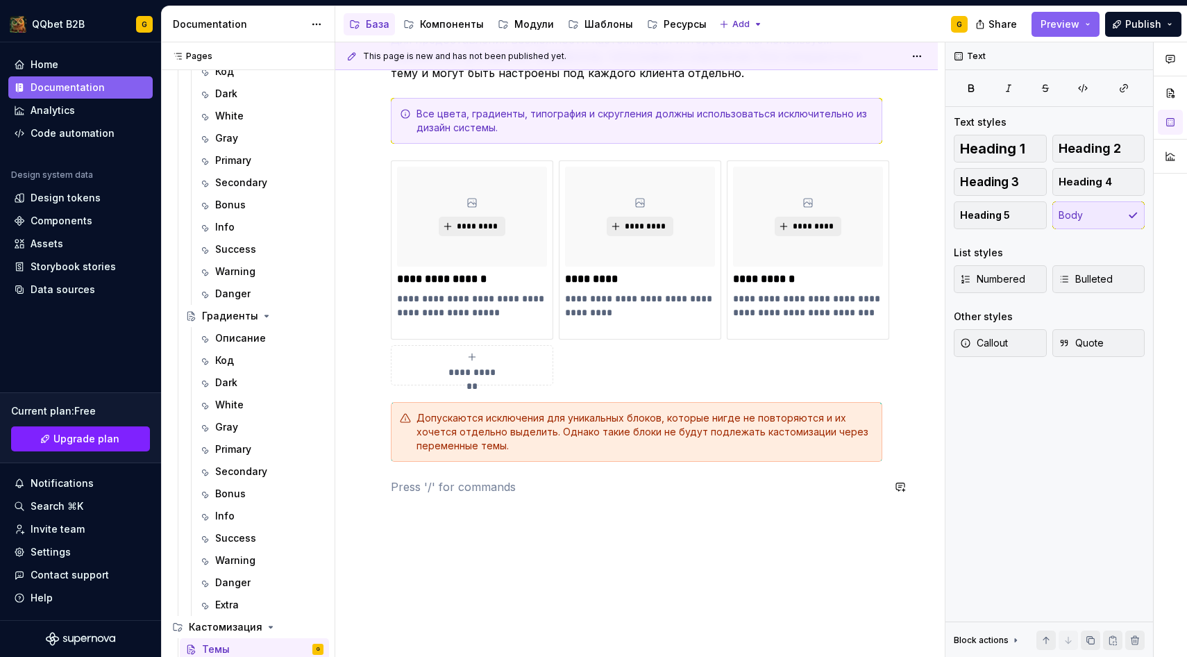
click at [489, 507] on div "**********" at bounding box center [637, 232] width 492 height 560
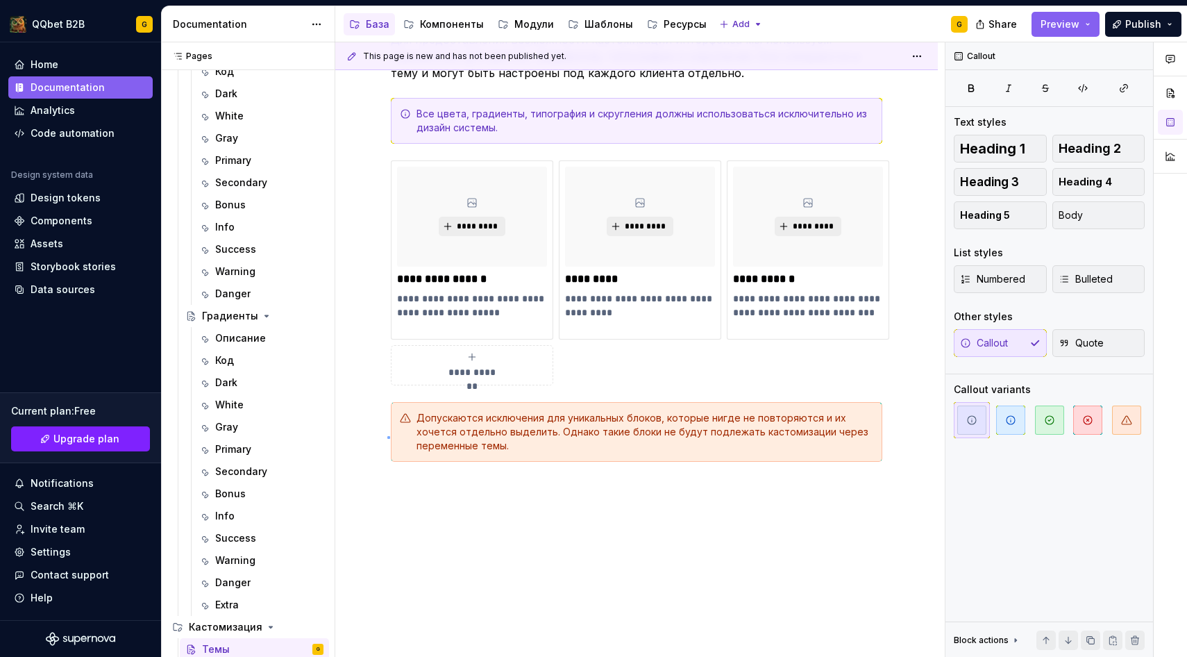
click at [387, 436] on div "**********" at bounding box center [640, 349] width 610 height 615
click at [364, 401] on div "**********" at bounding box center [636, 314] width 603 height 790
click at [373, 420] on span at bounding box center [376, 417] width 11 height 19
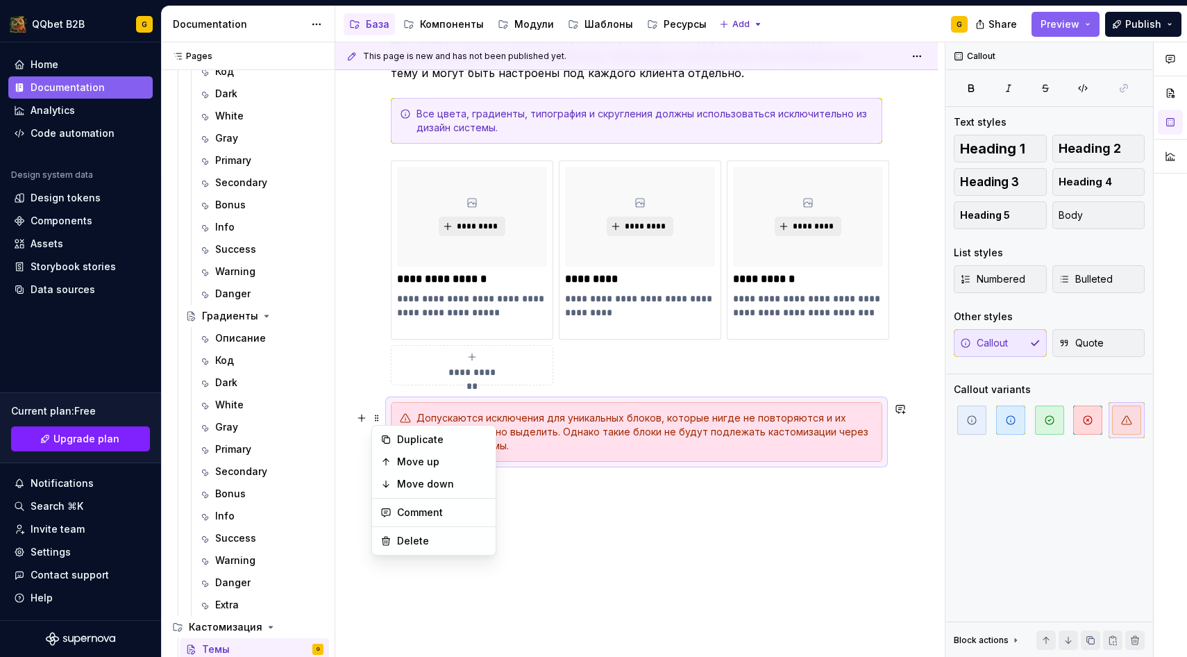
click at [584, 523] on div "**********" at bounding box center [636, 314] width 603 height 790
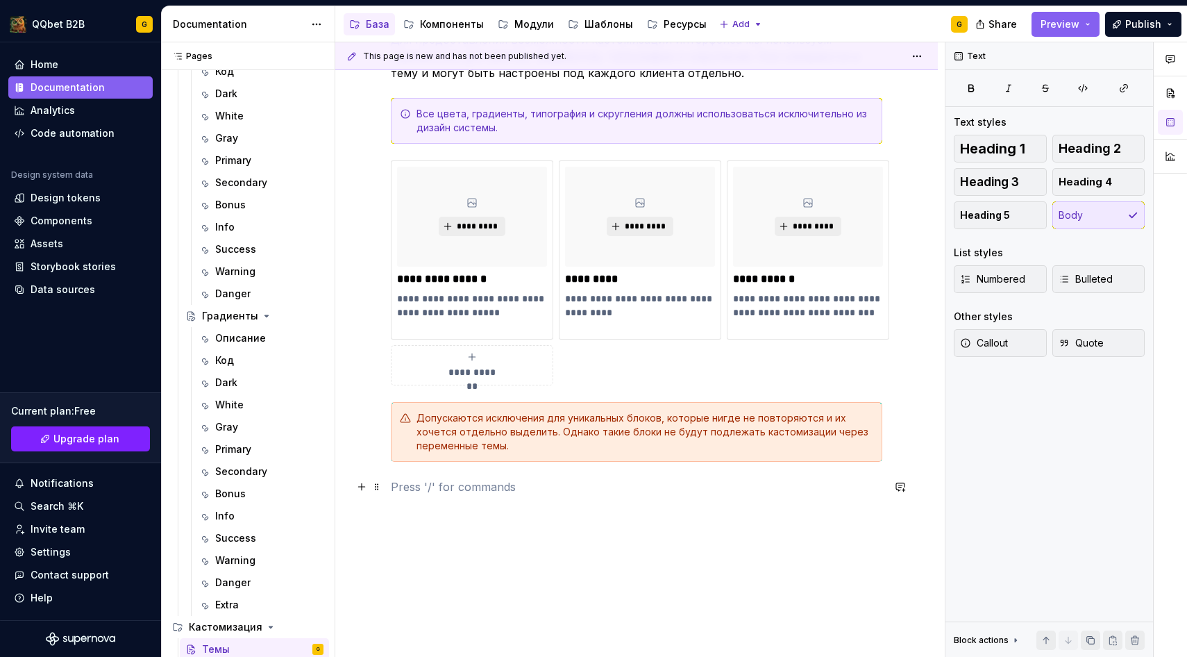
click at [553, 489] on p at bounding box center [637, 486] width 492 height 17
click at [372, 419] on span at bounding box center [376, 417] width 11 height 19
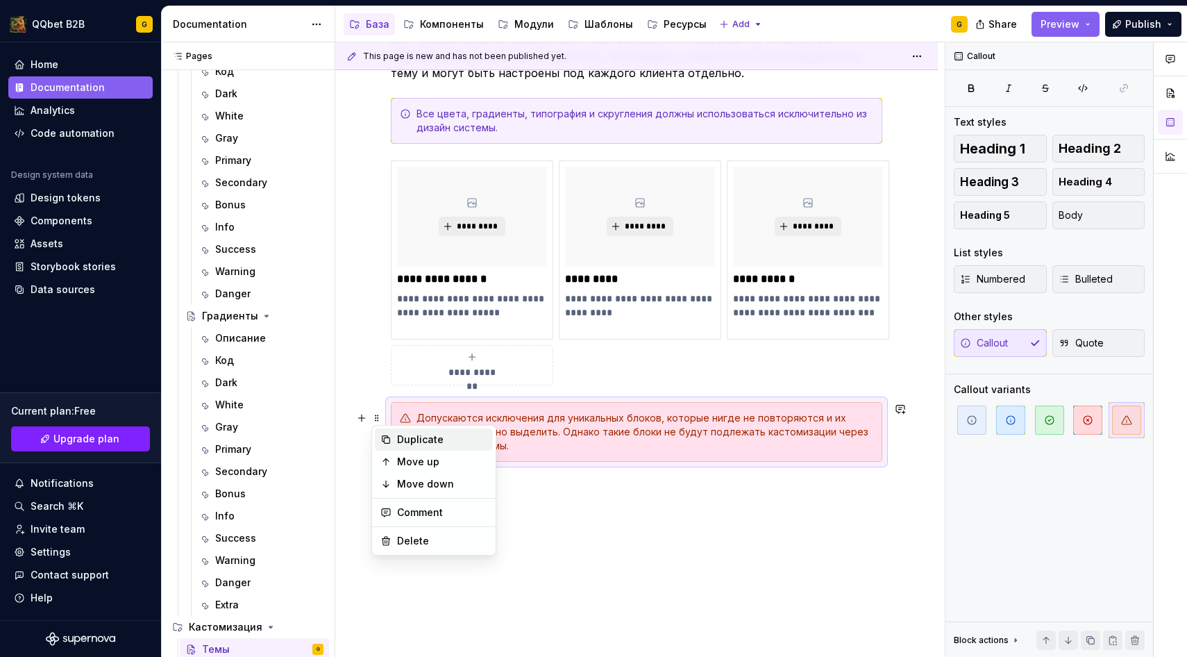
click at [405, 446] on div "Duplicate" at bounding box center [442, 440] width 90 height 14
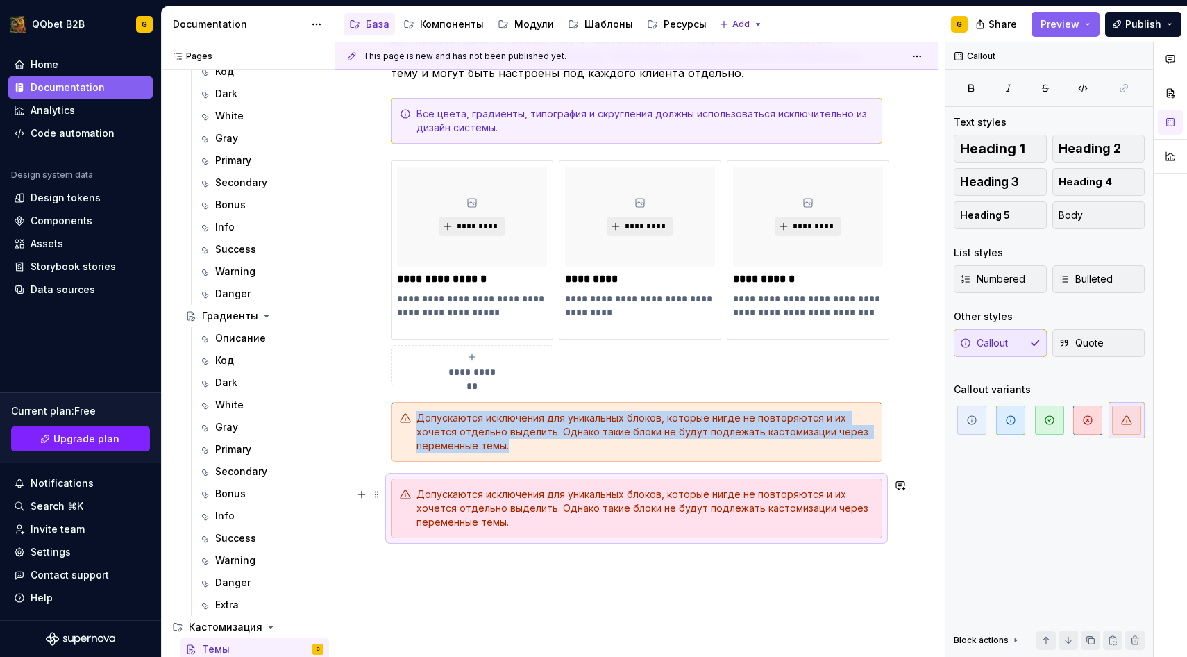
click at [451, 523] on div "Допускаются исключения для уникальных блоков, которые нигде не повторяются и их…" at bounding box center [645, 508] width 457 height 42
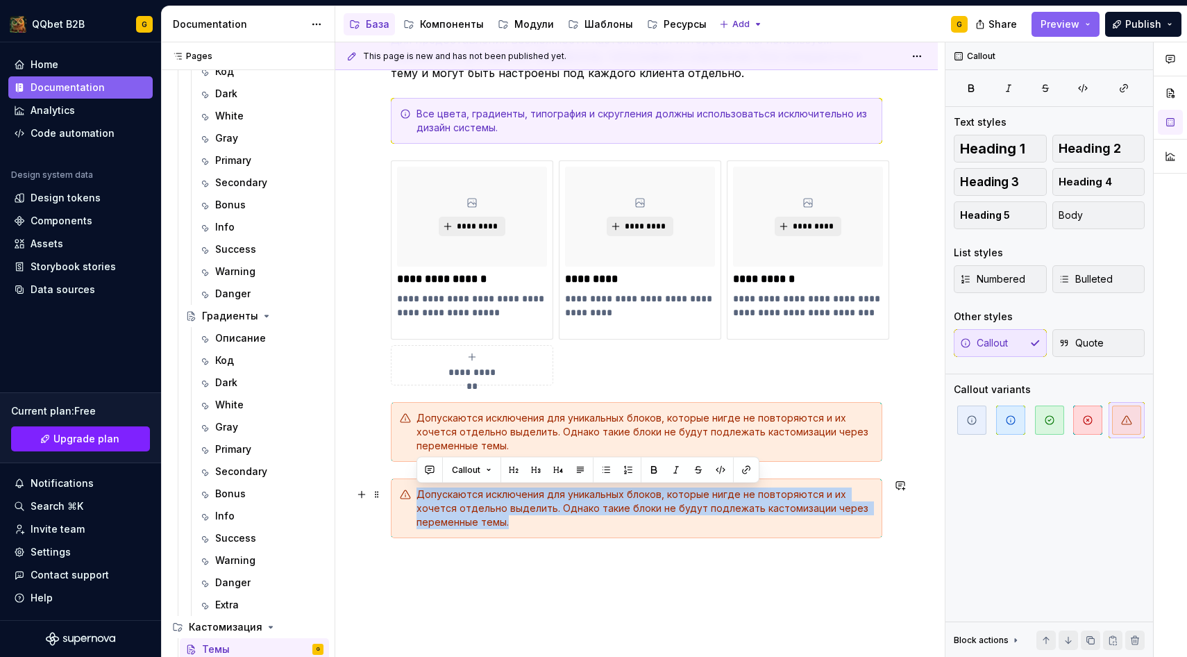
drag, startPoint x: 460, startPoint y: 523, endPoint x: 419, endPoint y: 495, distance: 49.9
click at [419, 495] on div "Допускаются исключения для уникальных блоков, которые нигде не повторяются и их…" at bounding box center [645, 508] width 457 height 42
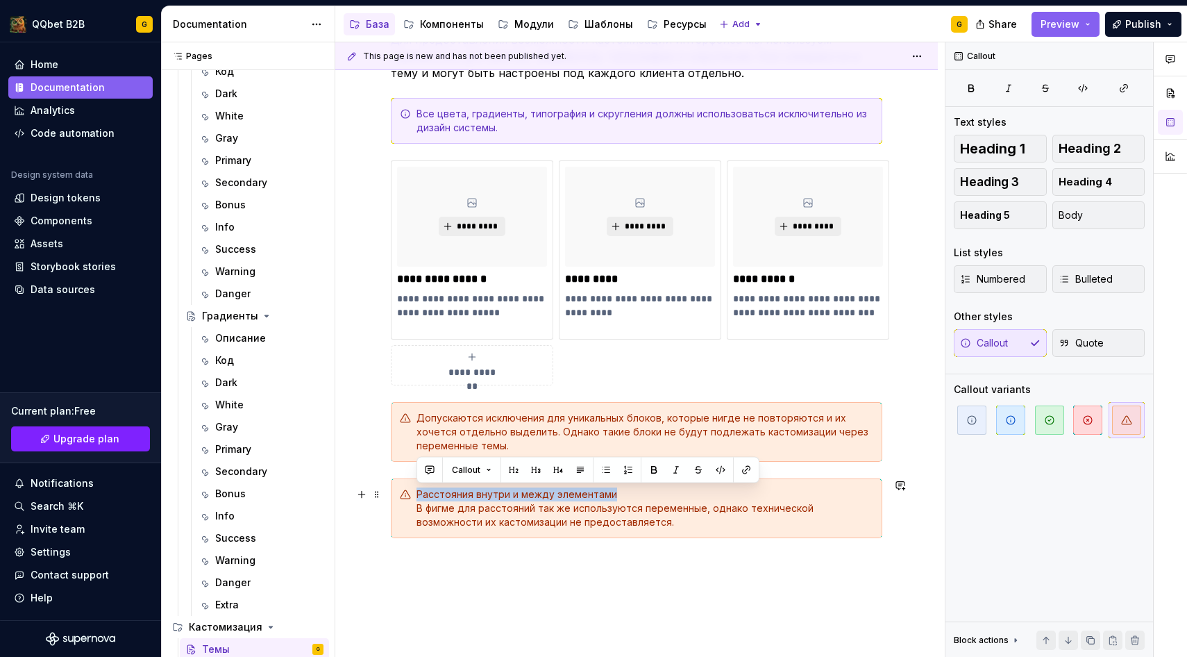
drag, startPoint x: 618, startPoint y: 492, endPoint x: 408, endPoint y: 491, distance: 209.7
click at [408, 491] on div "Расстояния внутри и между элементами В фигме для расстояний так же используются…" at bounding box center [637, 508] width 492 height 60
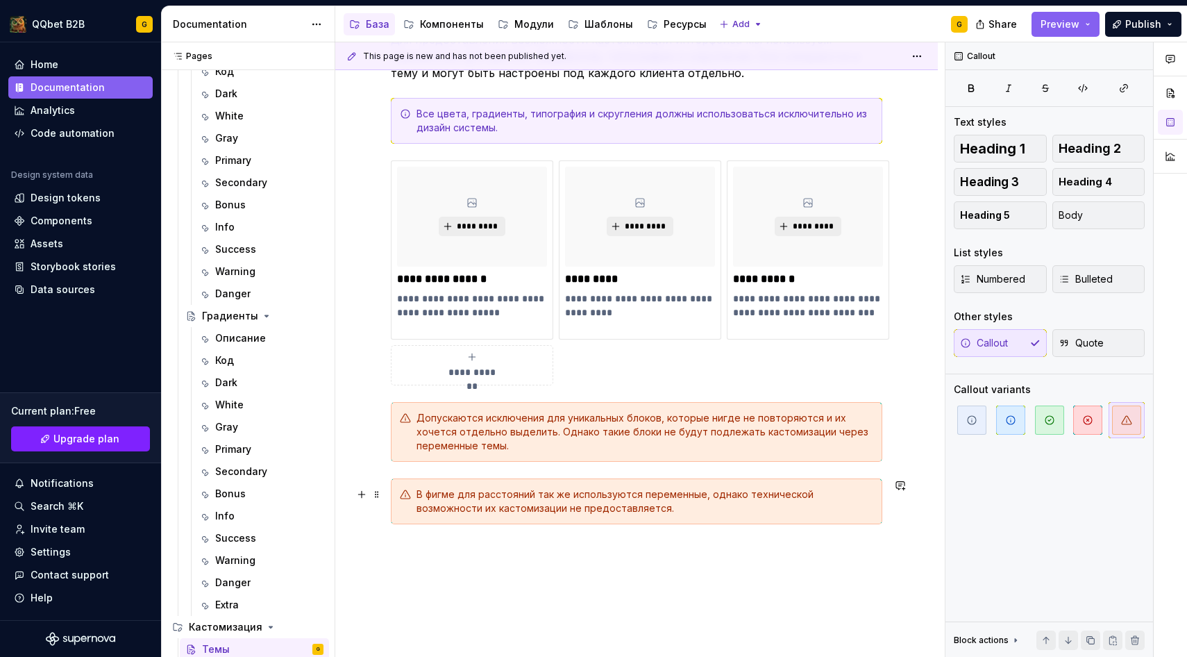
click at [501, 510] on div "В фигме для расстояний так же используются переменные, однако технической возмо…" at bounding box center [645, 501] width 457 height 28
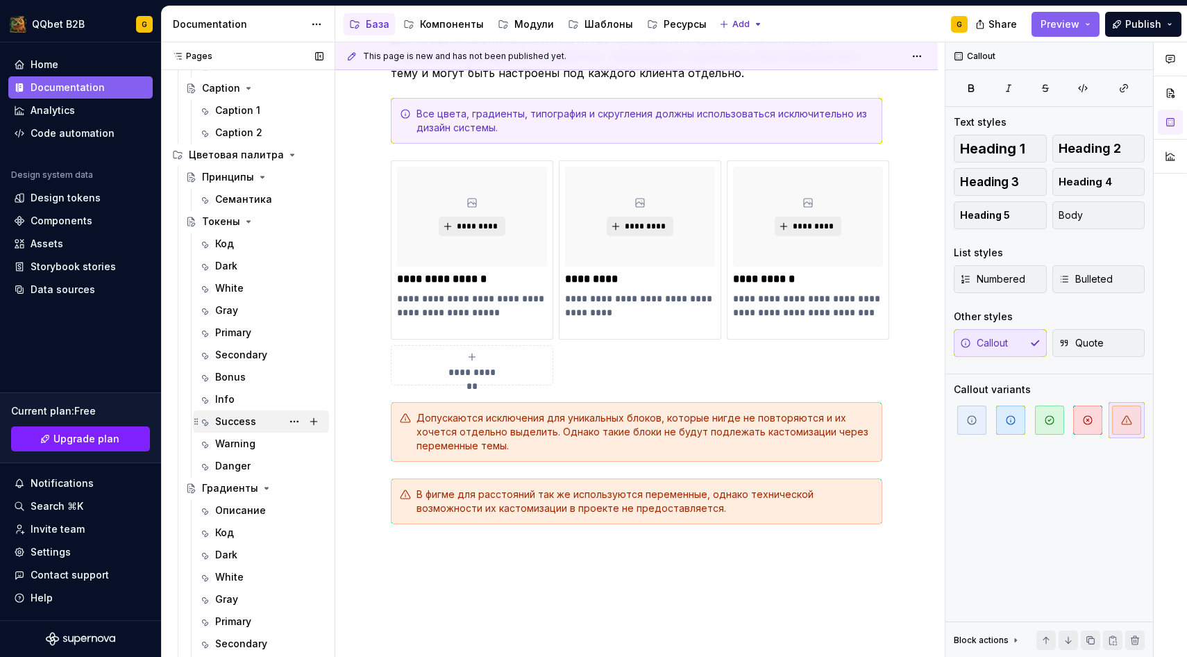
scroll to position [0, 0]
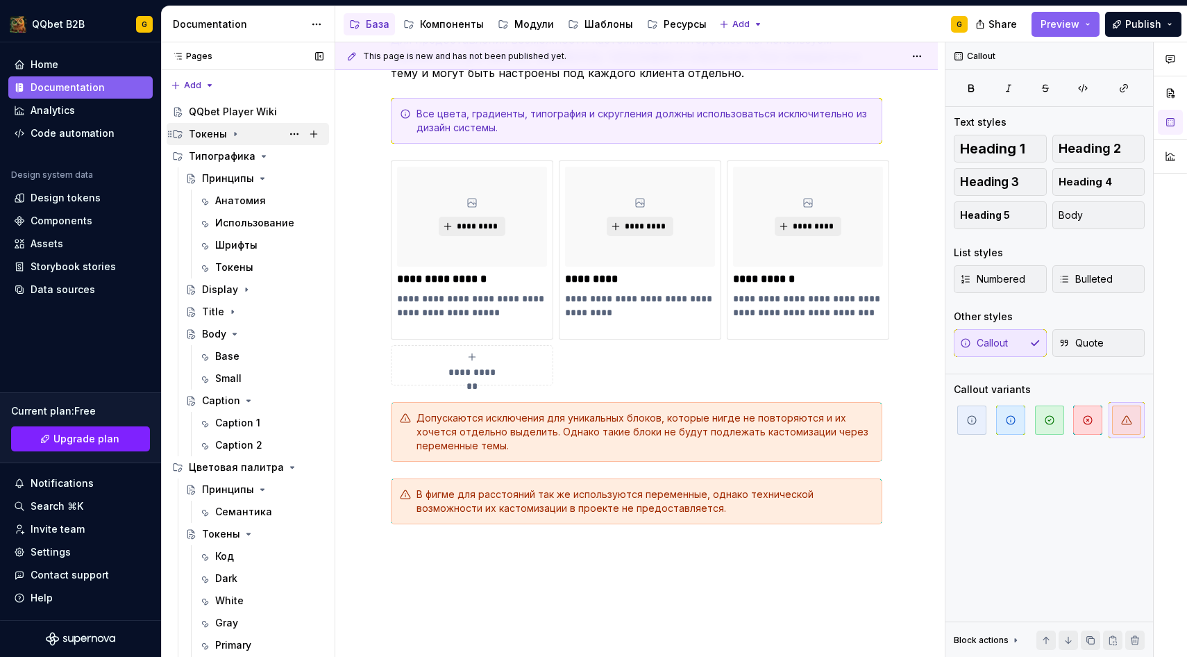
click at [230, 133] on icon "Page tree" at bounding box center [235, 133] width 11 height 11
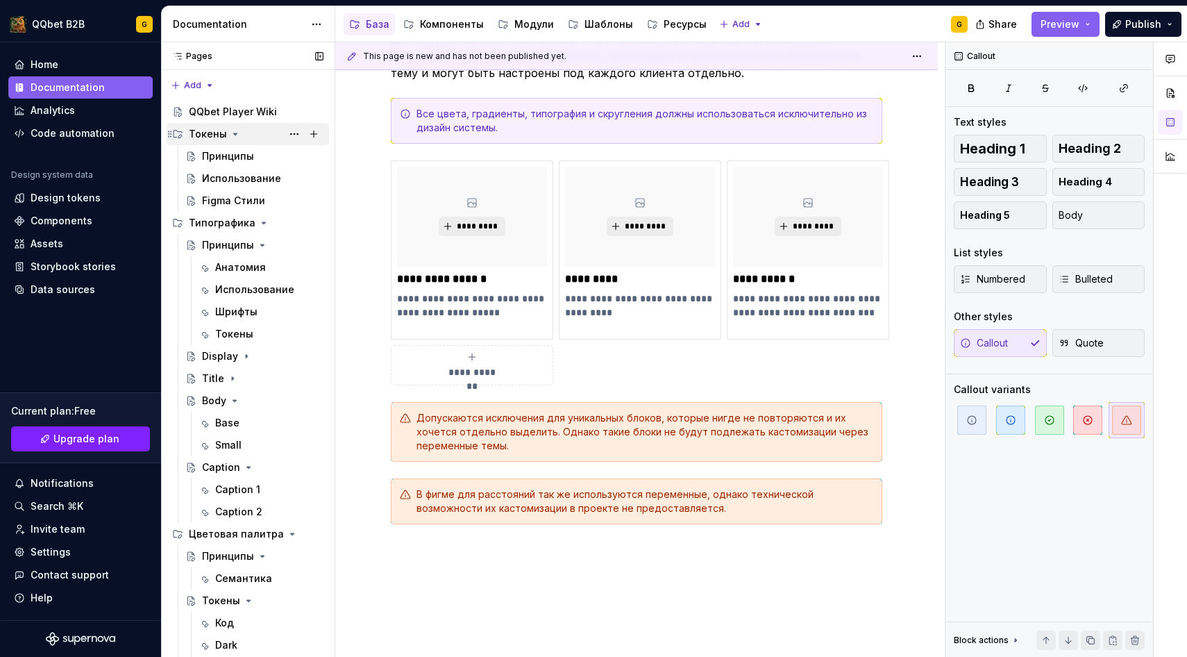
click at [230, 133] on icon "Page tree" at bounding box center [235, 133] width 11 height 11
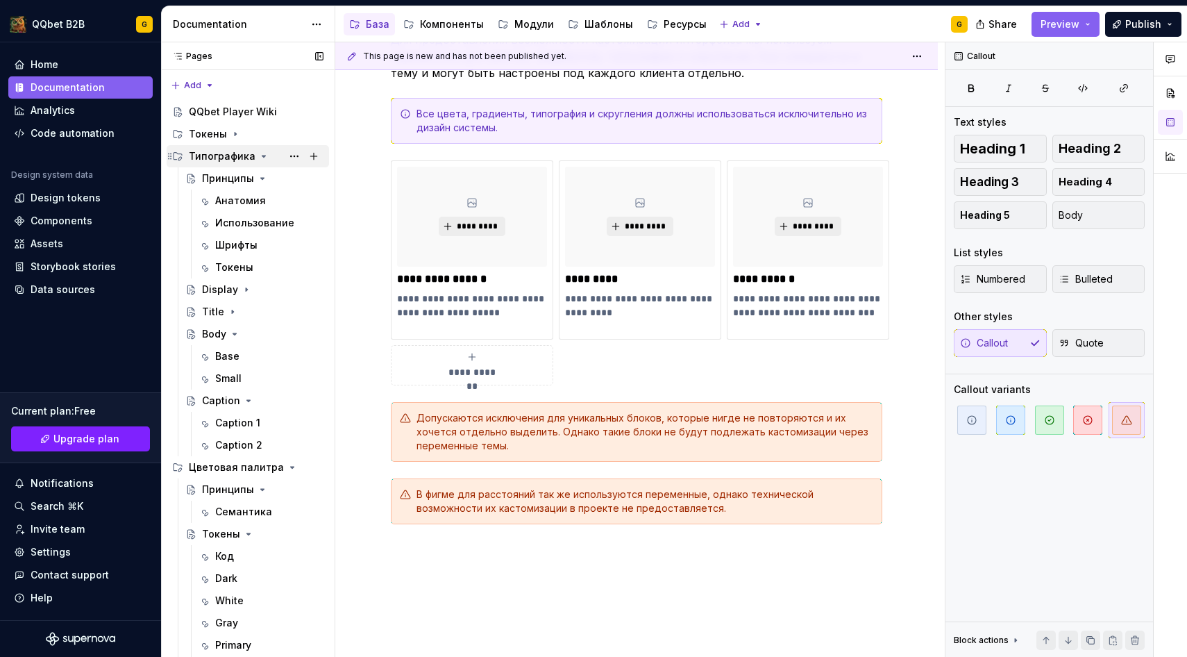
click at [258, 156] on icon "Page tree" at bounding box center [263, 156] width 11 height 11
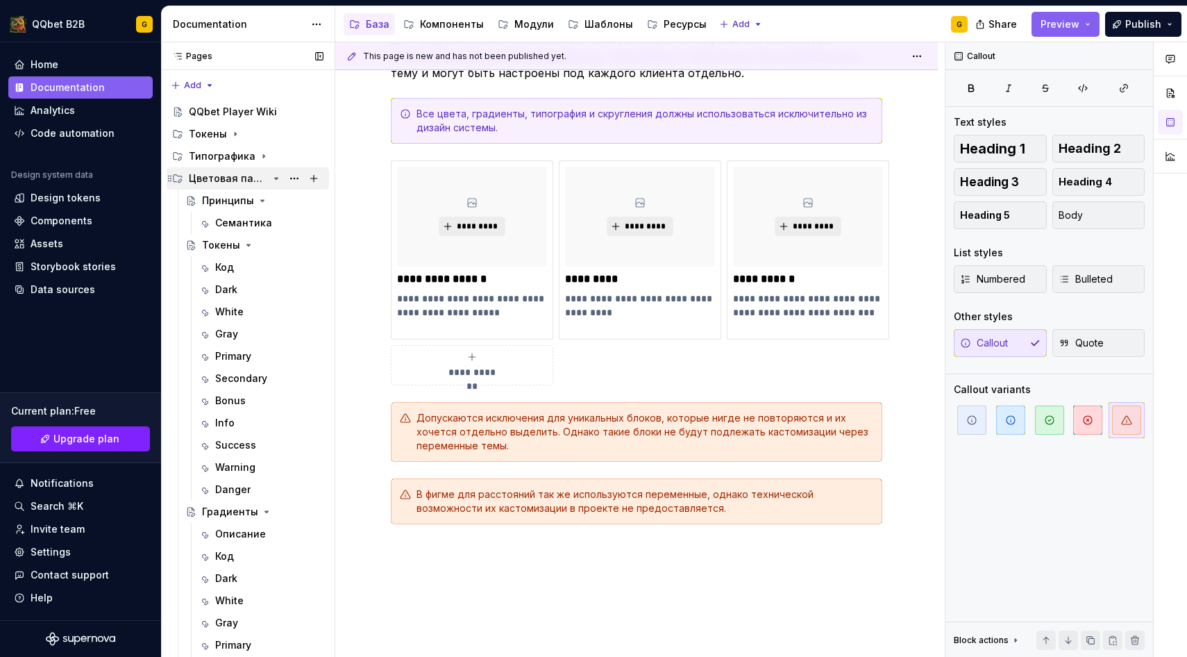
click at [278, 179] on icon "Page tree" at bounding box center [276, 178] width 11 height 11
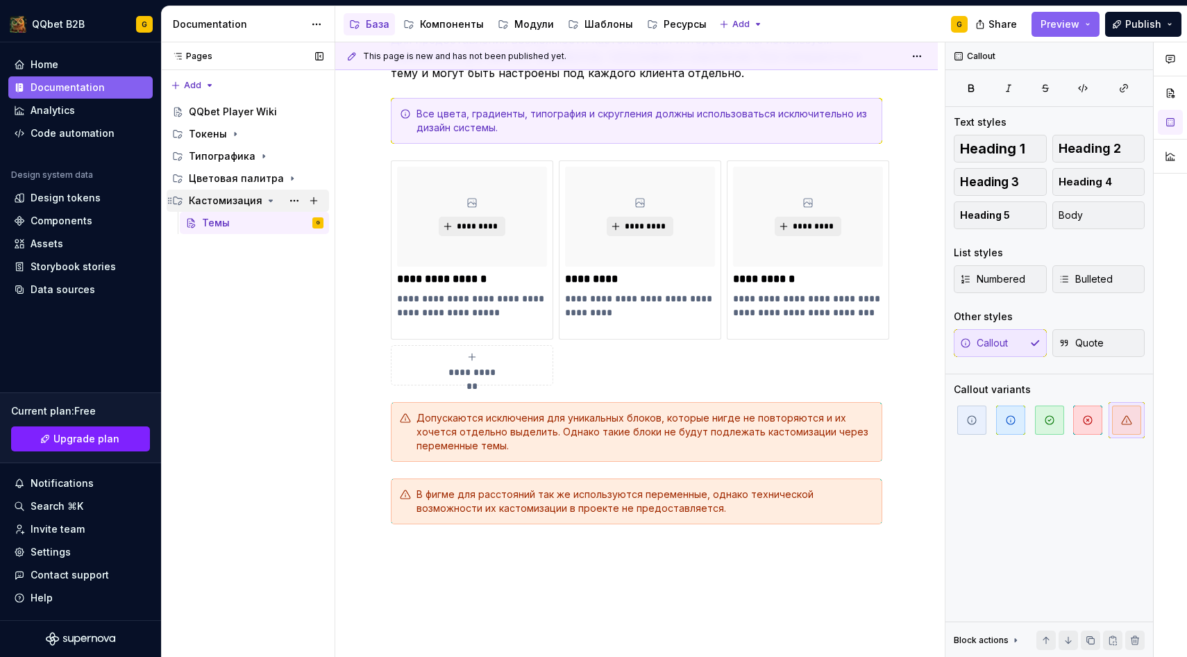
click at [271, 206] on div "Кастомизация" at bounding box center [256, 200] width 135 height 19
click at [196, 85] on div "Pages Pages Add Accessibility guide for tree Page tree. Navigate the tree with …" at bounding box center [248, 349] width 174 height 615
click at [235, 117] on div "New page" at bounding box center [237, 113] width 90 height 14
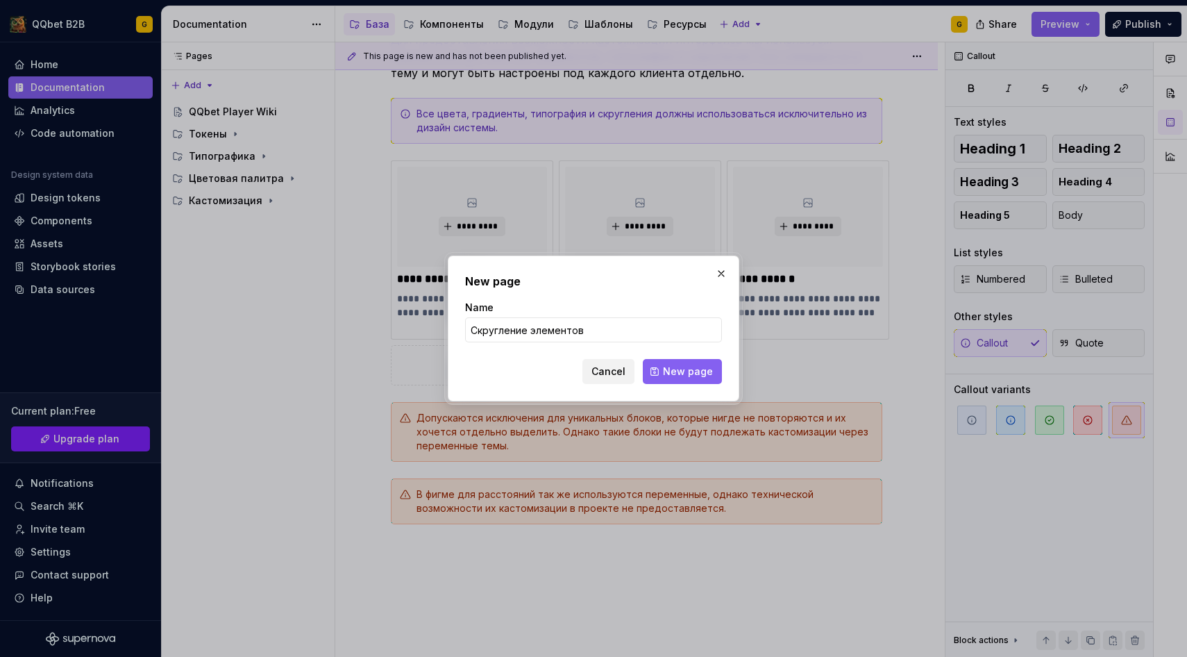
click button "New page" at bounding box center [682, 371] width 79 height 25
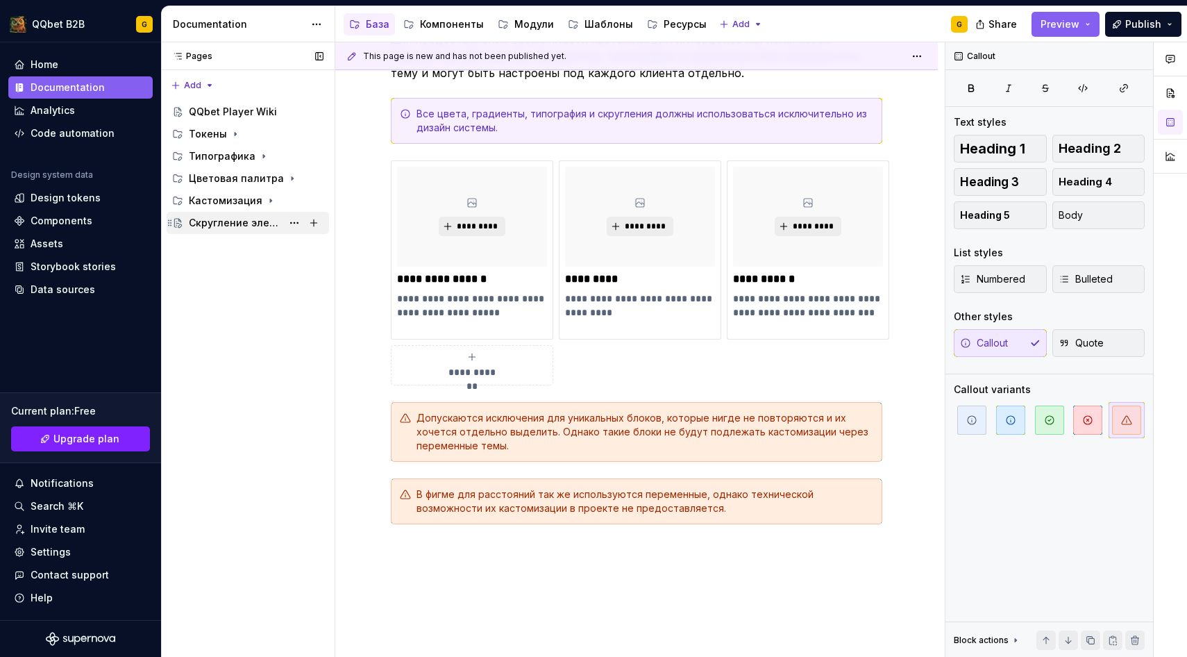
click at [225, 221] on div "Скругление элементов" at bounding box center [235, 223] width 93 height 14
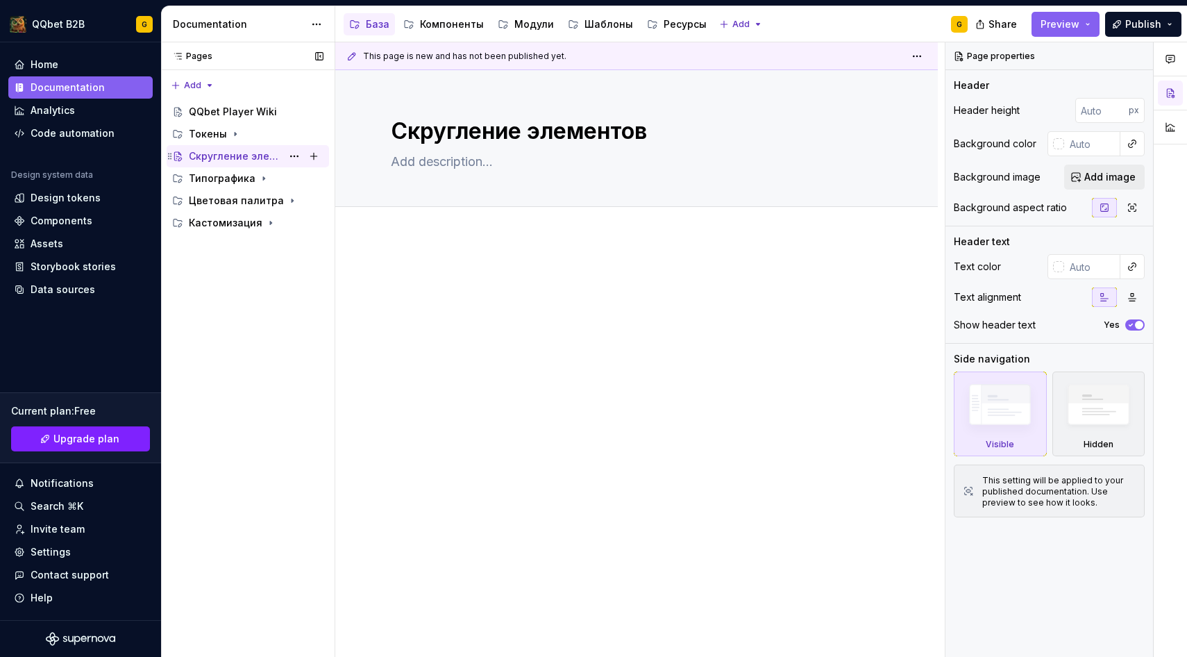
click at [257, 149] on div "Скругление элементов G" at bounding box center [256, 155] width 135 height 19
click at [489, 164] on textarea at bounding box center [634, 162] width 492 height 22
click at [426, 228] on button "Add tab" at bounding box center [419, 221] width 56 height 19
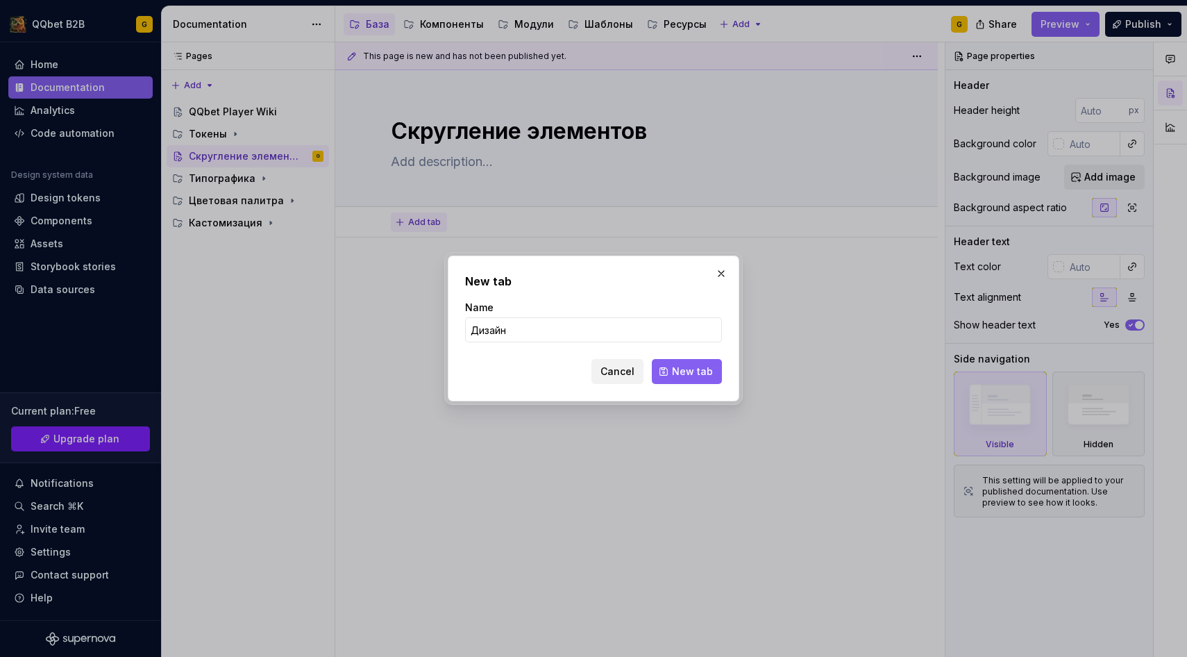
click button "New tab" at bounding box center [687, 371] width 70 height 25
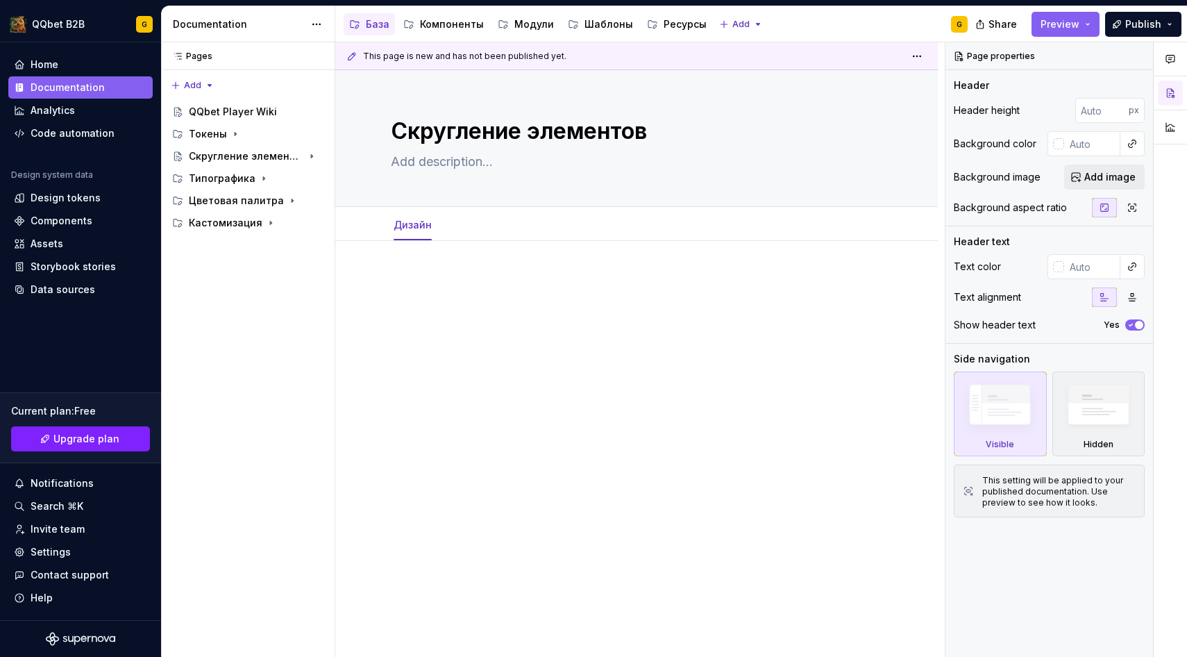
click at [517, 327] on div at bounding box center [637, 308] width 492 height 69
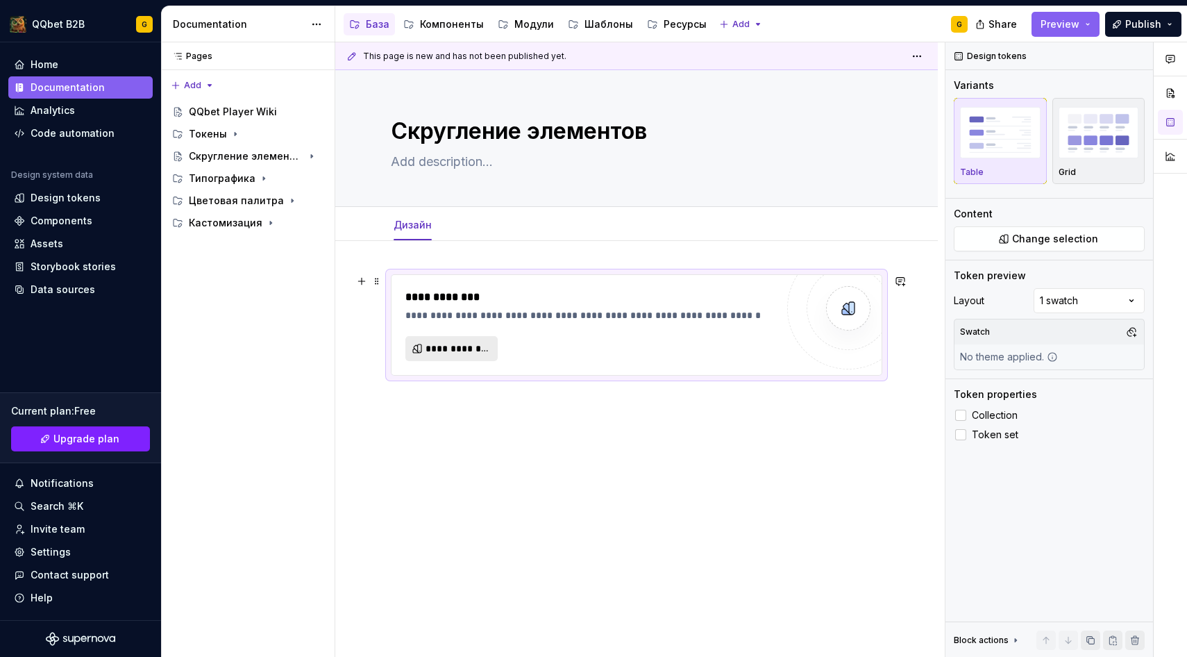
click at [473, 355] on button "**********" at bounding box center [451, 348] width 92 height 25
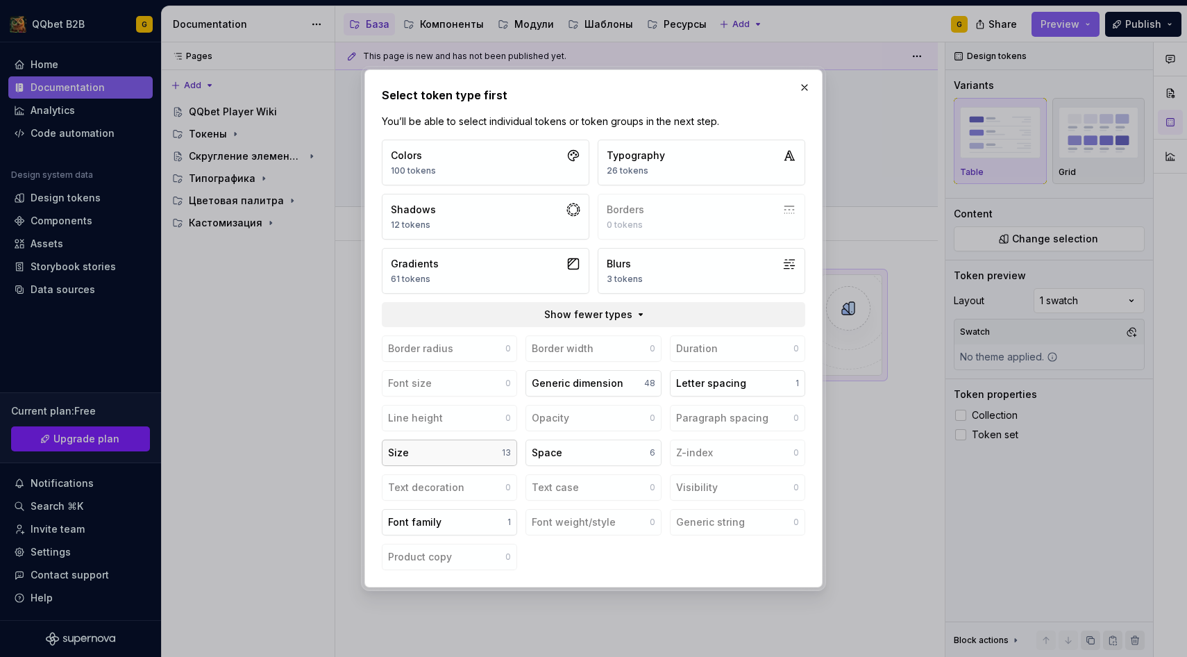
click at [463, 448] on button "Size 13" at bounding box center [449, 452] width 135 height 26
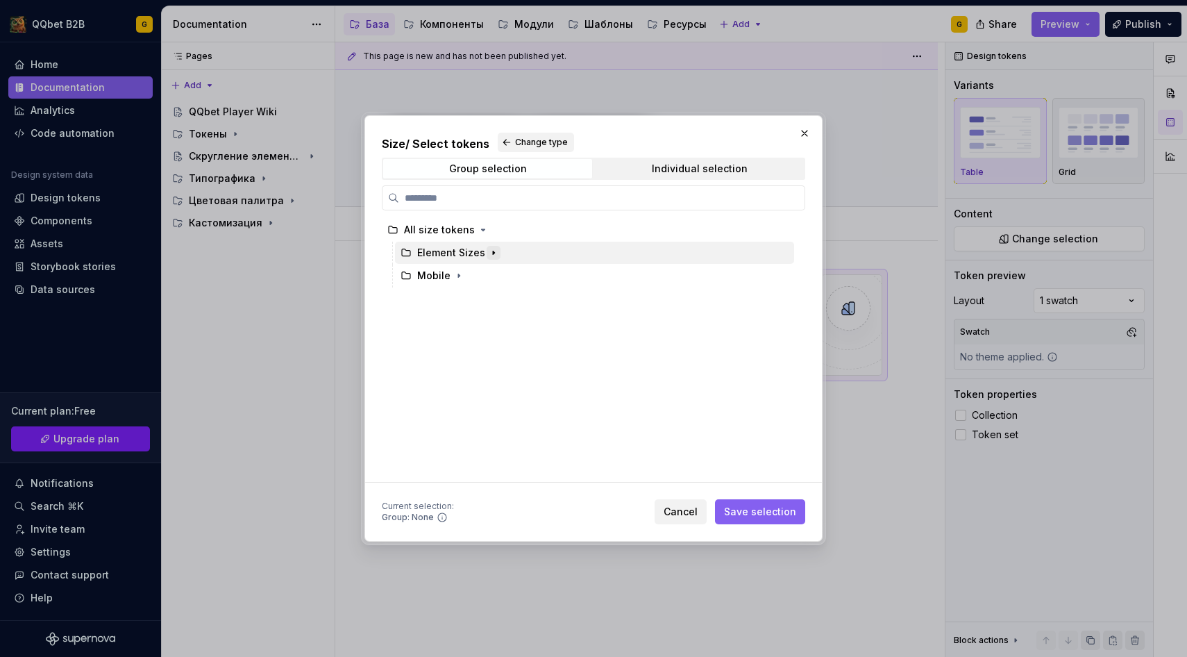
click at [487, 249] on button "button" at bounding box center [494, 253] width 14 height 14
click at [523, 133] on h2 "Size / Select tokens Change type" at bounding box center [593, 142] width 423 height 19
click at [521, 140] on span "Change type" at bounding box center [541, 142] width 53 height 11
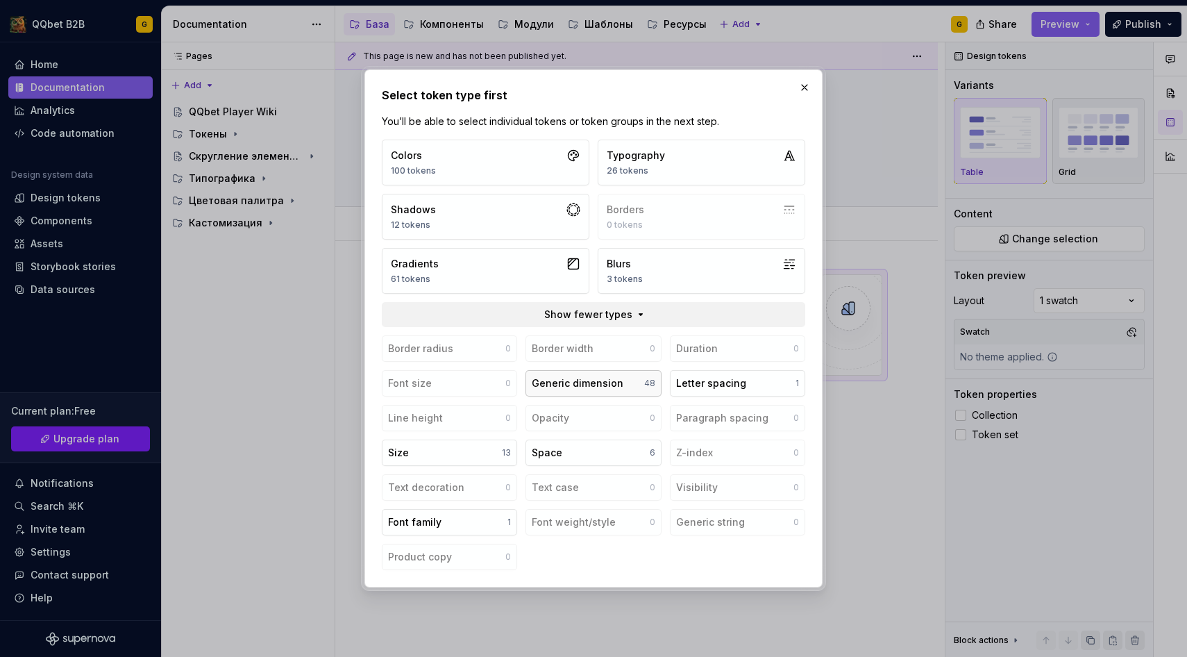
click at [609, 381] on div "Generic dimension" at bounding box center [578, 383] width 92 height 14
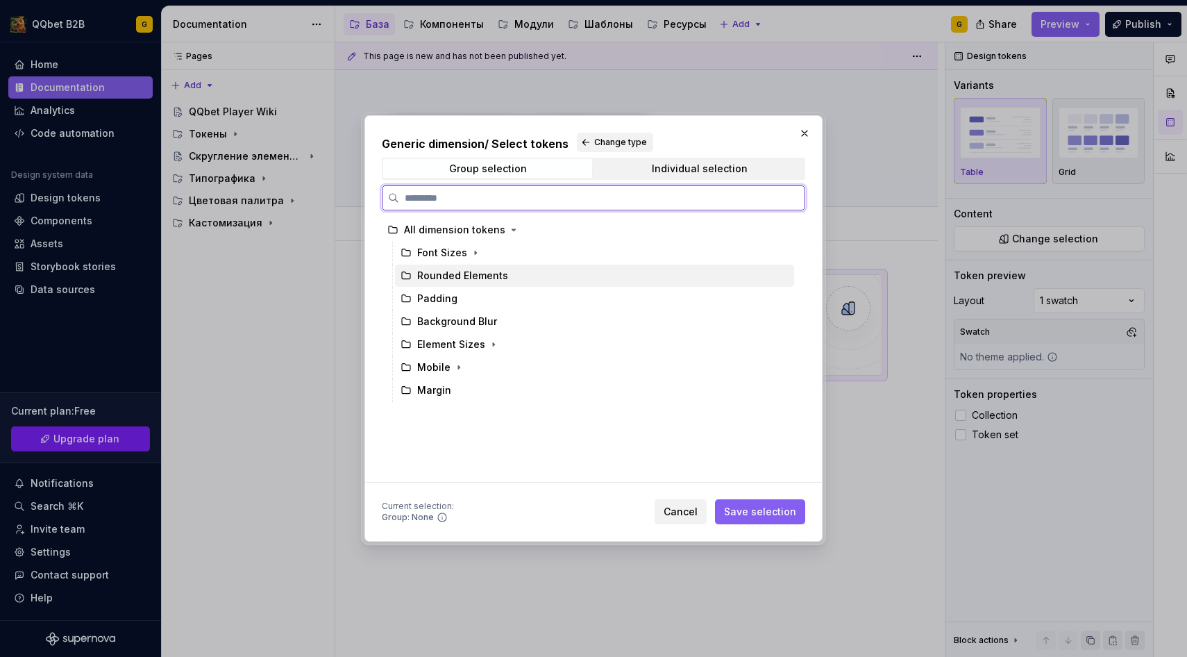
click at [470, 278] on div "Rounded Elements" at bounding box center [462, 276] width 91 height 14
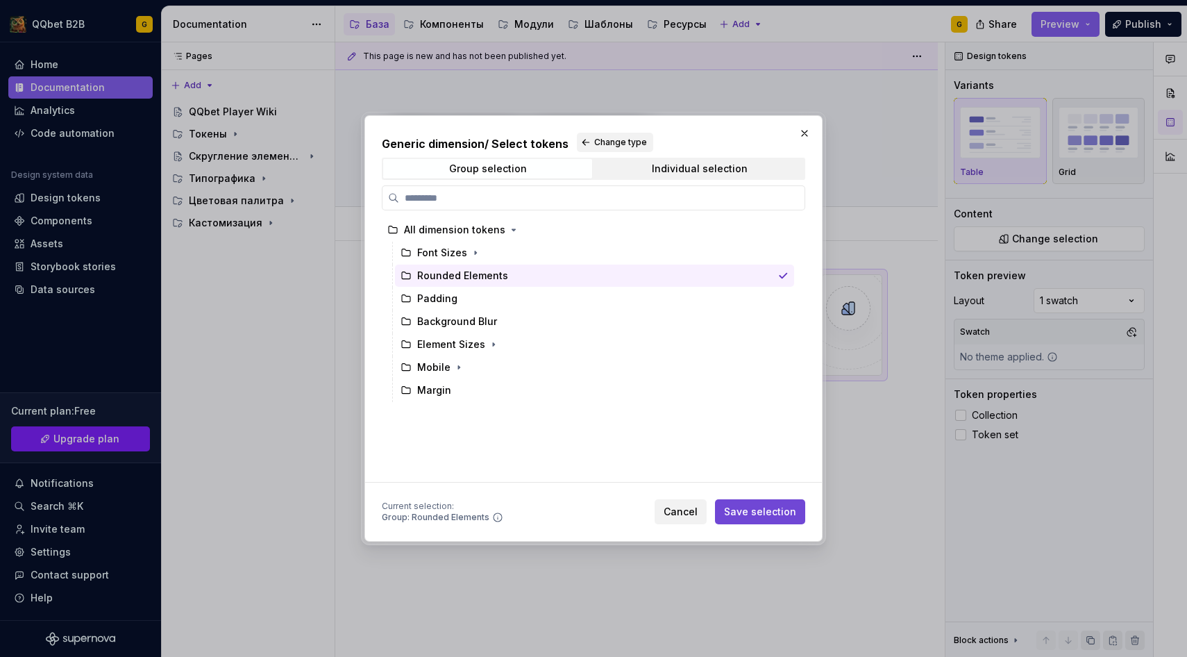
click at [763, 523] on button "Save selection" at bounding box center [760, 511] width 90 height 25
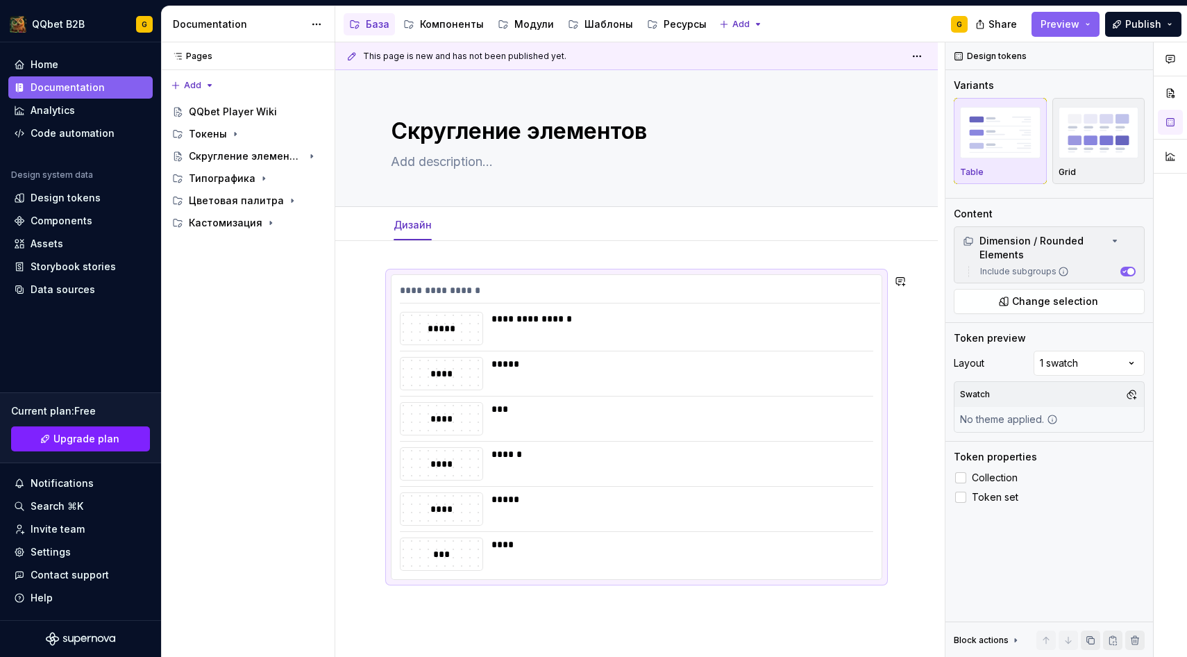
click at [455, 258] on div "**********" at bounding box center [636, 517] width 603 height 553
click at [451, 157] on textarea at bounding box center [634, 162] width 492 height 22
click at [438, 259] on div "**********" at bounding box center [636, 517] width 603 height 553
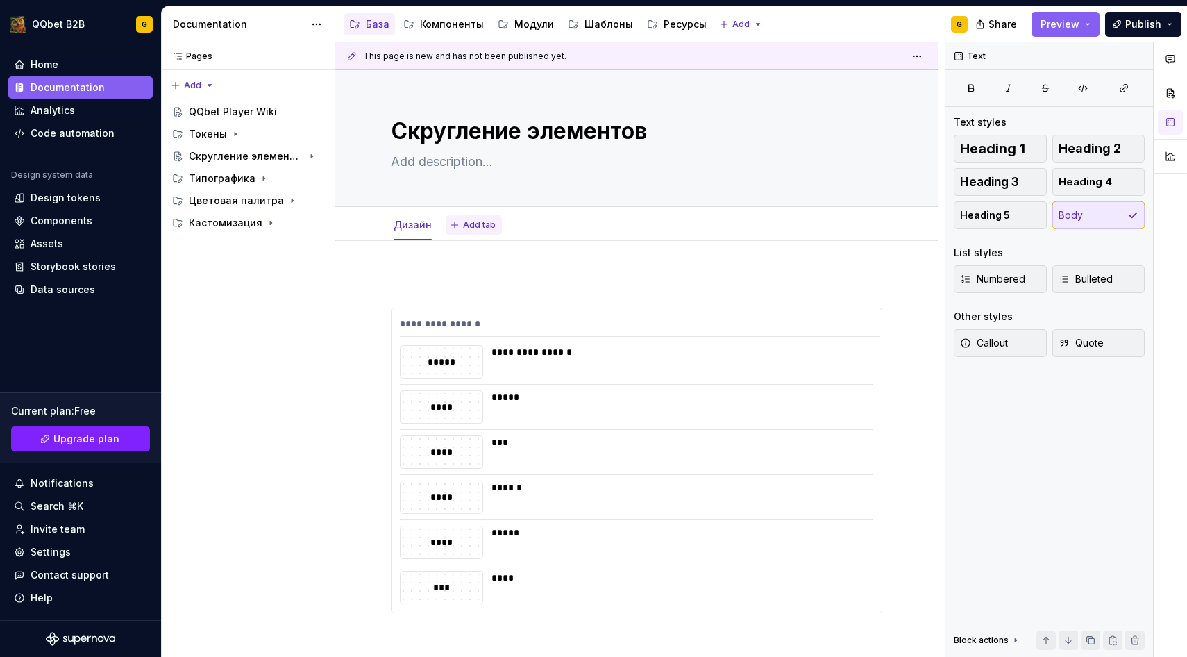
click at [471, 225] on span "Add tab" at bounding box center [479, 224] width 33 height 11
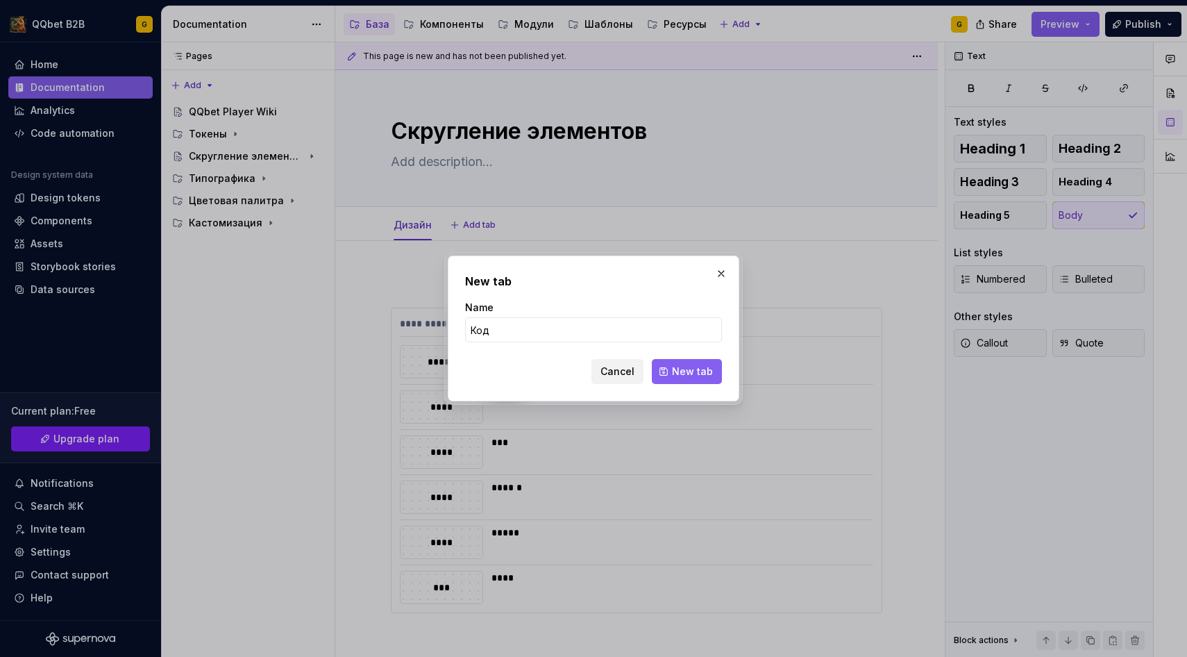
click at [675, 358] on form "Name Код Cancel New tab" at bounding box center [593, 342] width 257 height 83
click at [674, 363] on button "New tab" at bounding box center [687, 371] width 70 height 25
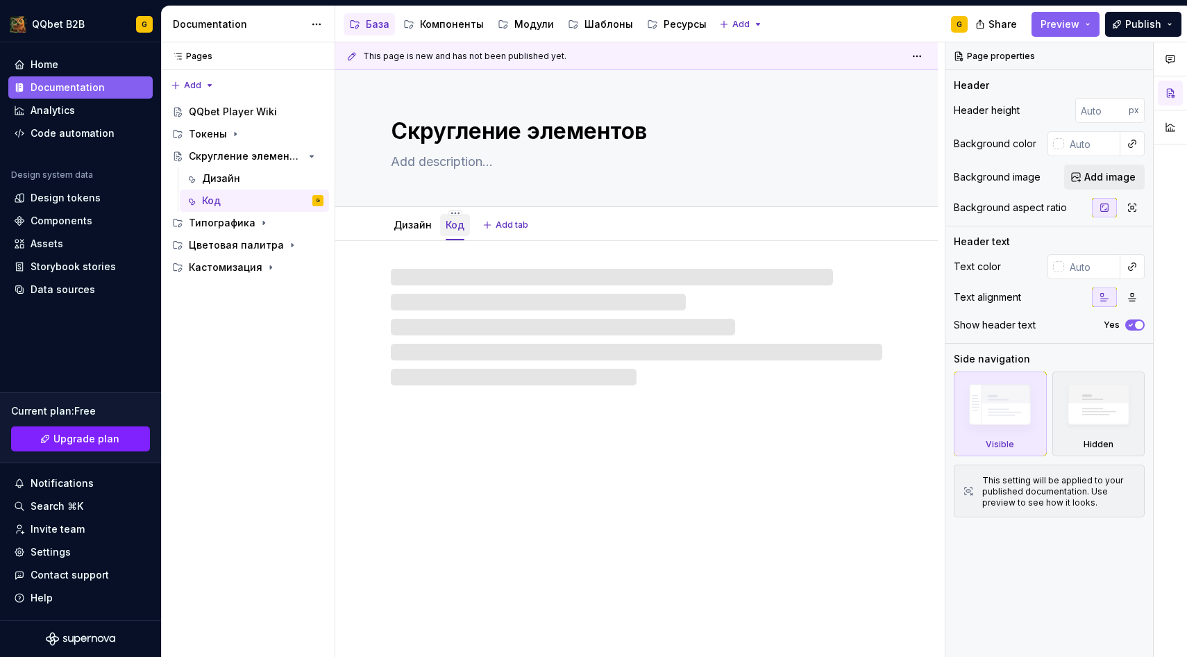
click at [455, 217] on div "Код" at bounding box center [455, 225] width 19 height 17
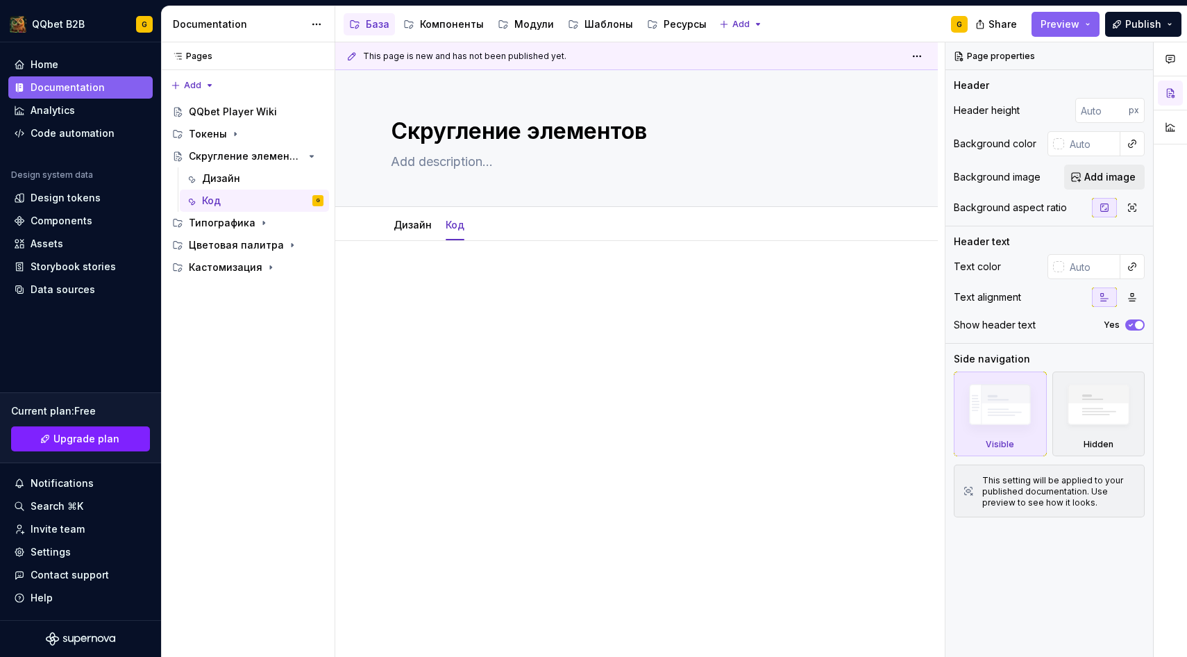
click at [483, 286] on p at bounding box center [637, 282] width 492 height 17
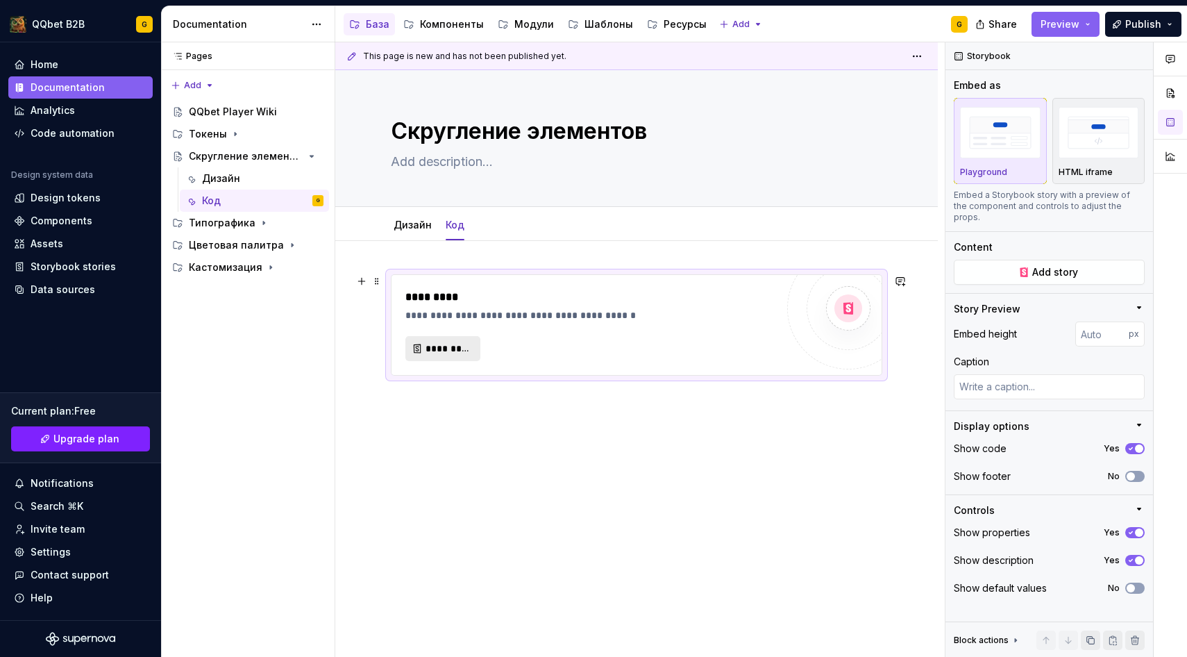
click at [453, 354] on span "*********" at bounding box center [449, 349] width 46 height 14
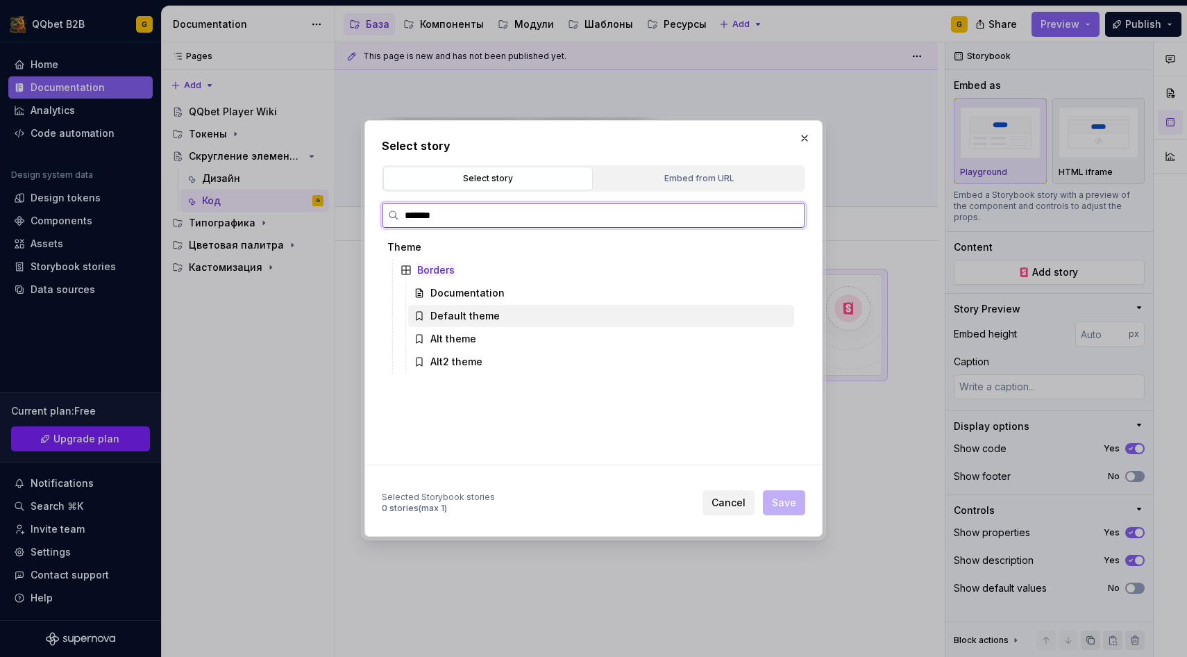
click at [481, 318] on div "Default theme" at bounding box center [464, 316] width 69 height 14
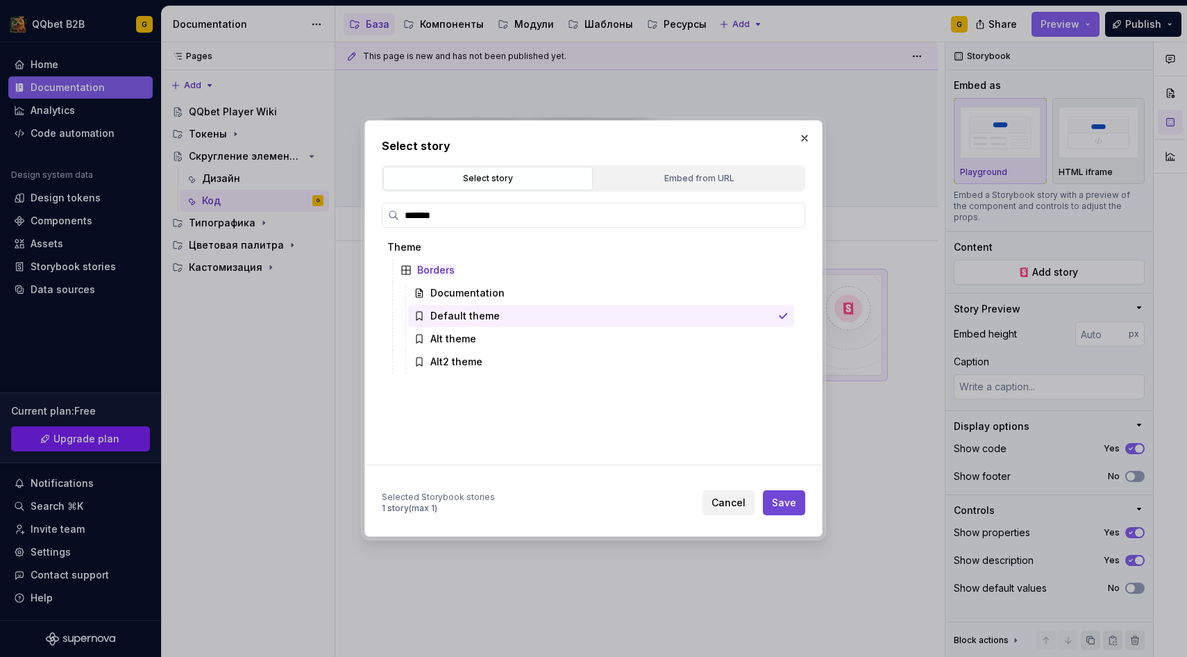
click at [792, 505] on span "Save" at bounding box center [784, 503] width 24 height 14
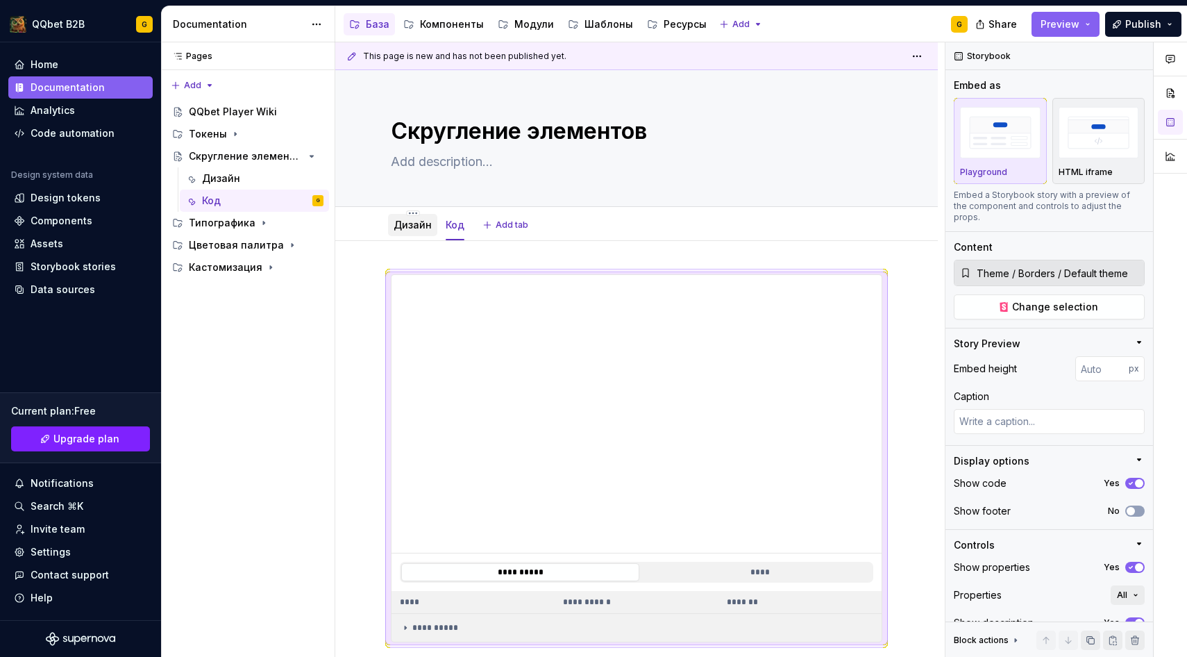
click at [421, 218] on div "Дизайн" at bounding box center [413, 225] width 38 height 14
click at [414, 221] on link "Дизайн" at bounding box center [413, 225] width 38 height 12
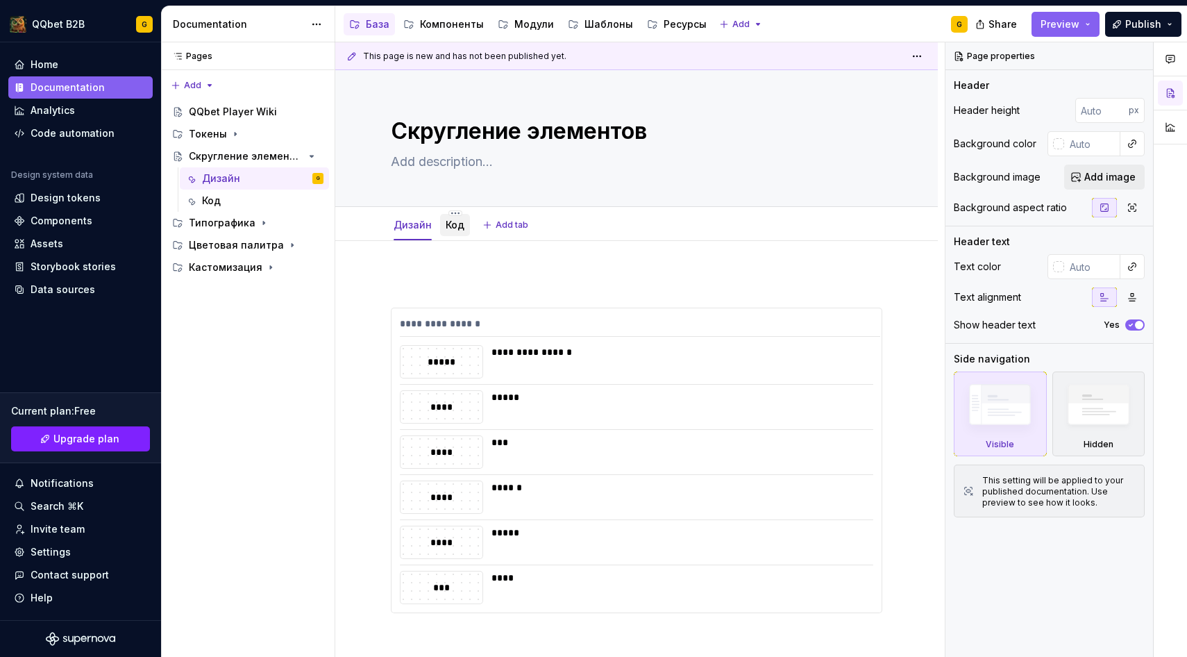
click at [448, 227] on link "Код" at bounding box center [455, 225] width 19 height 12
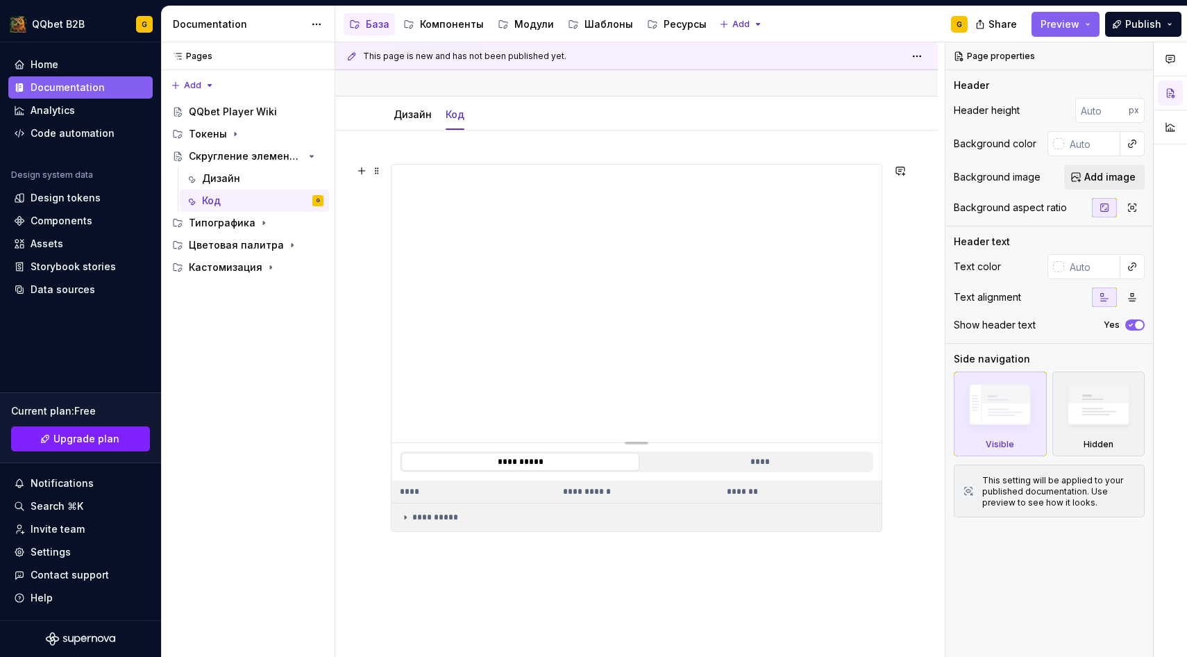
scroll to position [111, 0]
click at [402, 117] on link "Дизайн" at bounding box center [413, 114] width 38 height 12
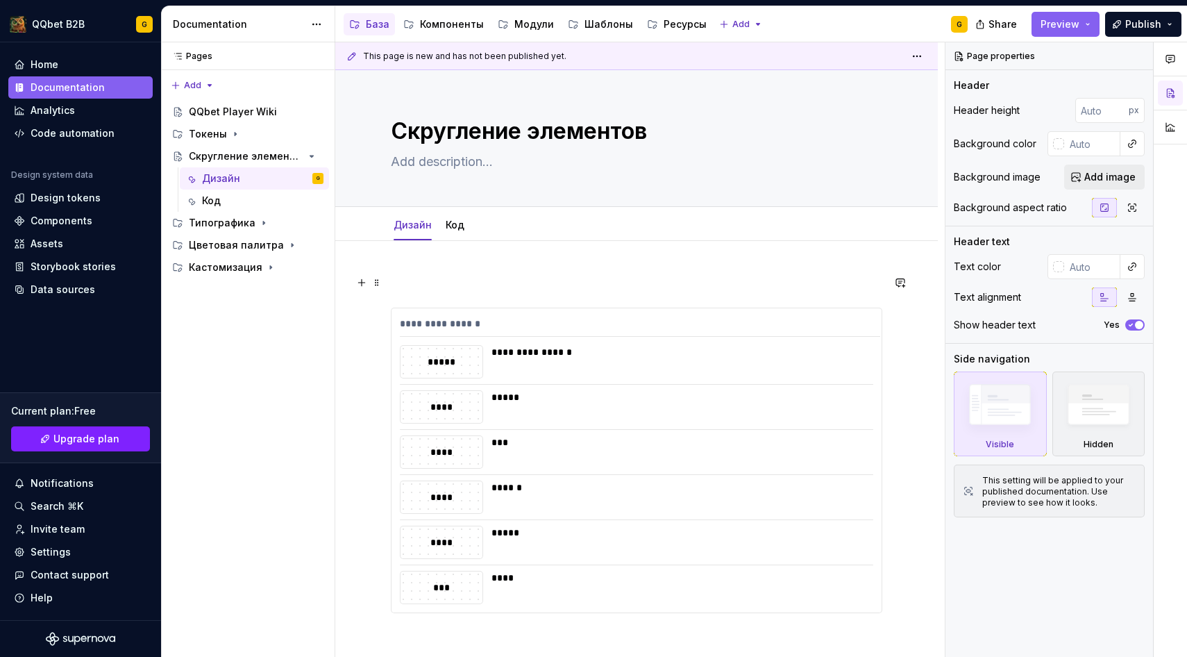
click at [468, 276] on p at bounding box center [637, 282] width 492 height 17
click at [444, 162] on textarea at bounding box center [634, 162] width 492 height 22
click at [456, 160] on textarea at bounding box center [634, 162] width 492 height 22
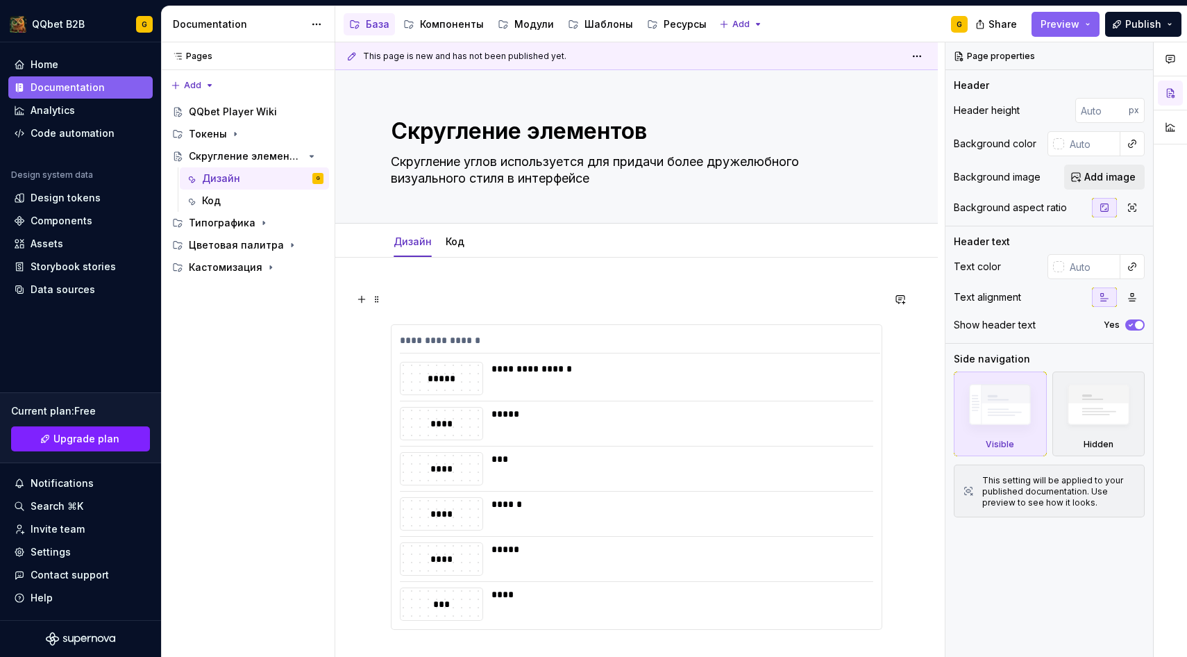
click at [487, 288] on div "**********" at bounding box center [636, 551] width 603 height 586
